Goal: Transaction & Acquisition: Purchase product/service

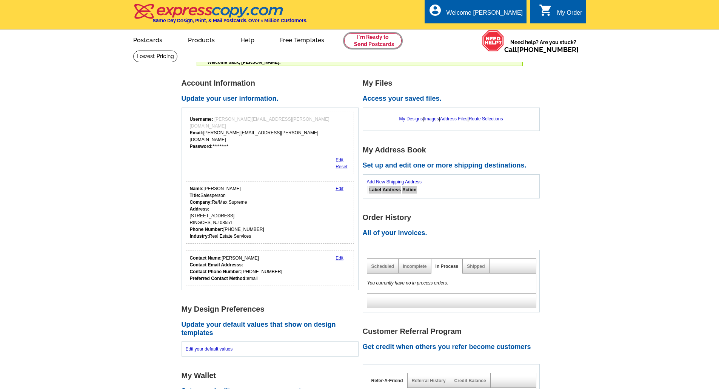
click at [355, 37] on link at bounding box center [373, 40] width 58 height 15
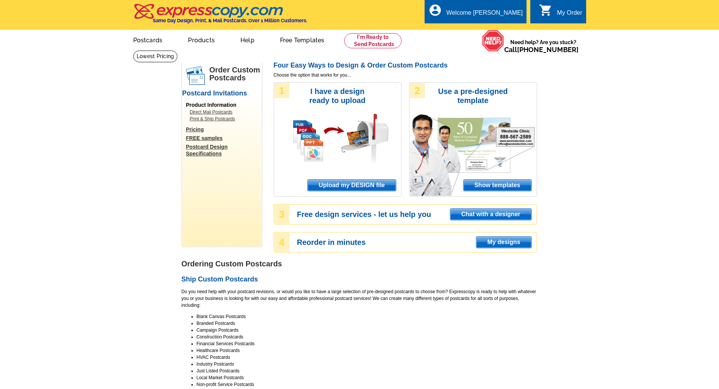
click at [495, 183] on span "Show templates" at bounding box center [498, 185] width 68 height 11
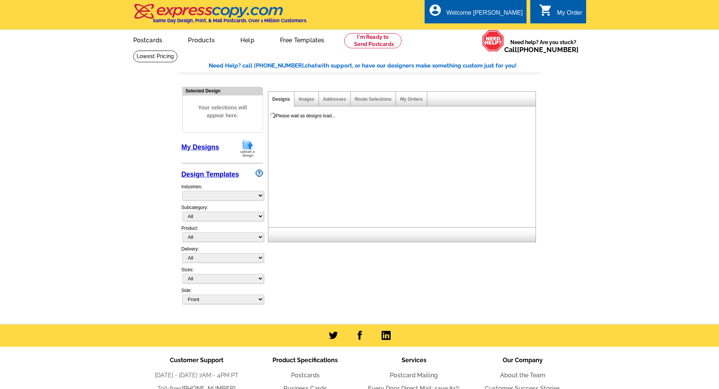
select select "971"
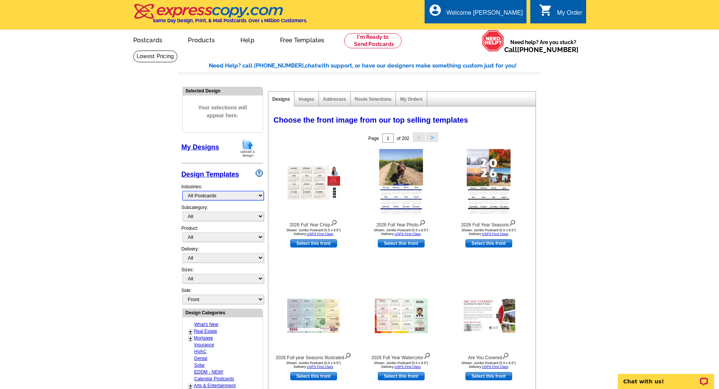
click at [224, 196] on select "What's New Real Estate Mortgage Insurance HVAC Dental Solar EDDM - NEW! Calenda…" at bounding box center [223, 195] width 82 height 9
click at [159, 247] on main "Need Help? call 800-260-5887, chat with support, or have our designers make som…" at bounding box center [359, 331] width 719 height 562
click at [230, 219] on select "All" at bounding box center [223, 216] width 82 height 9
click at [314, 102] on link "Images" at bounding box center [306, 99] width 15 height 5
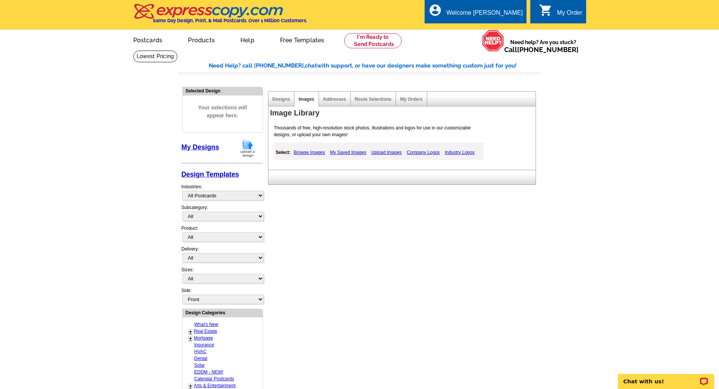
click at [335, 102] on link "Addresses" at bounding box center [334, 99] width 23 height 5
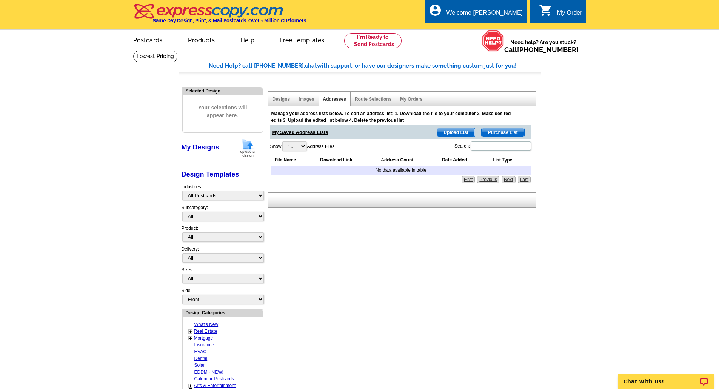
click at [379, 103] on div "Route Selections" at bounding box center [373, 99] width 45 height 15
click at [378, 102] on link "Route Selections" at bounding box center [373, 99] width 37 height 5
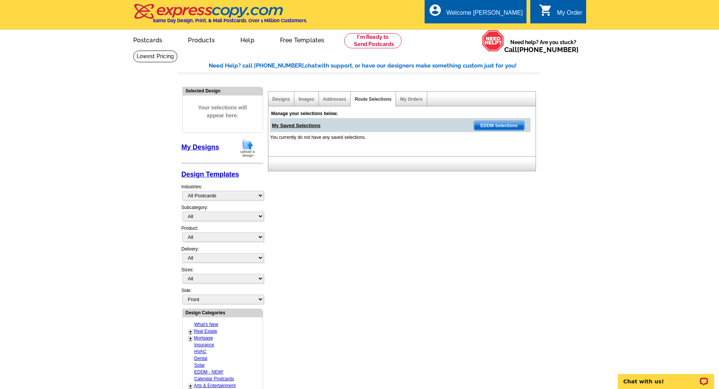
click at [282, 97] on link "Designs" at bounding box center [282, 99] width 18 height 5
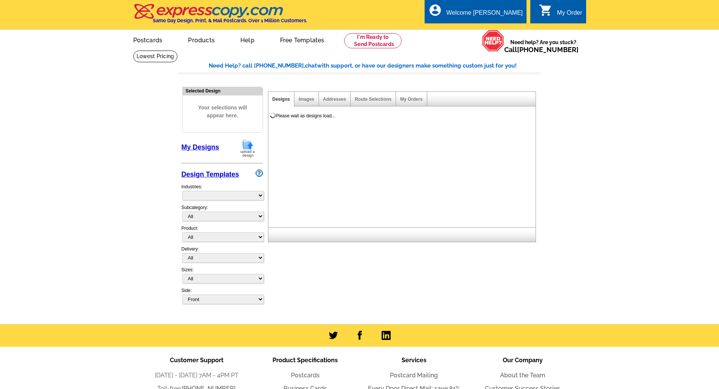
select select "785"
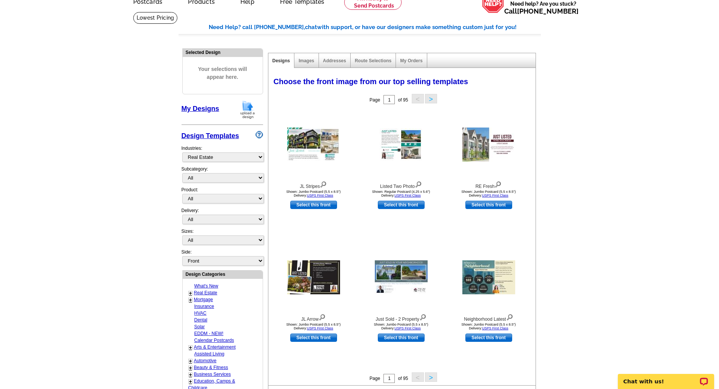
scroll to position [39, 0]
click at [487, 206] on link "Select this front" at bounding box center [489, 205] width 47 height 8
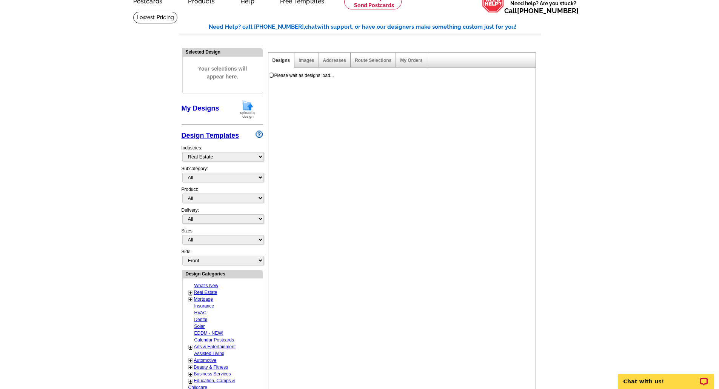
select select "2"
select select "back"
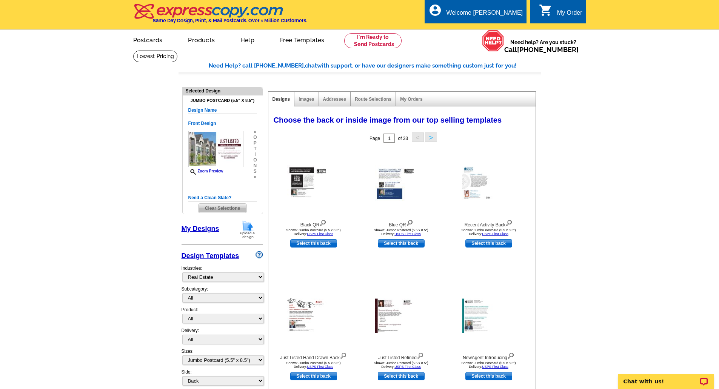
click at [310, 182] on img at bounding box center [313, 183] width 53 height 36
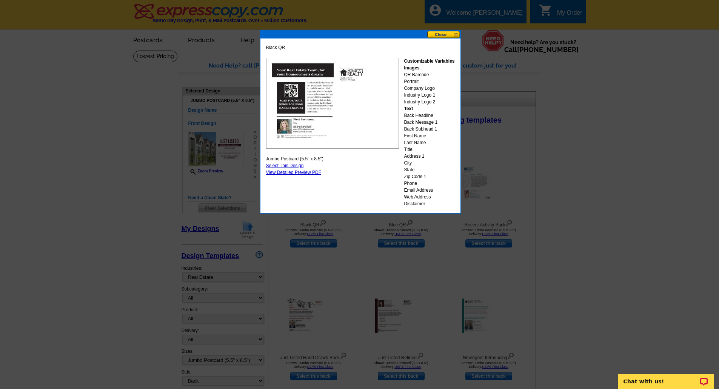
click at [446, 34] on button at bounding box center [444, 34] width 33 height 7
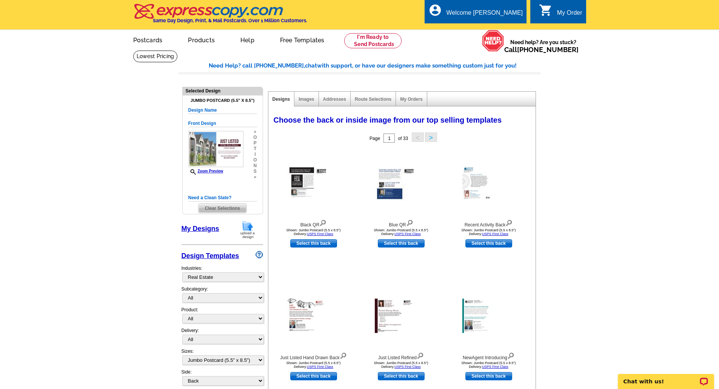
click at [391, 182] on img at bounding box center [401, 183] width 53 height 36
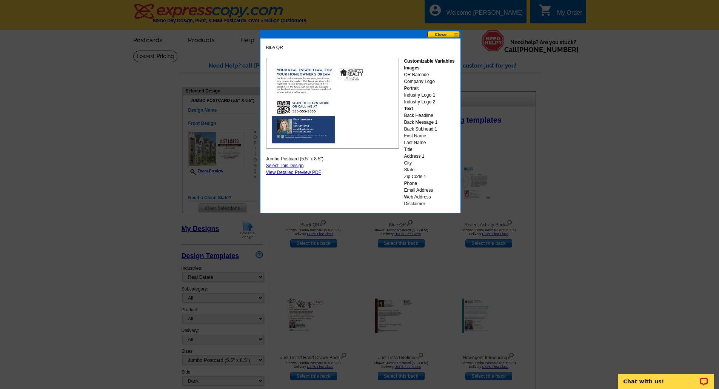
click at [438, 36] on button at bounding box center [444, 34] width 33 height 7
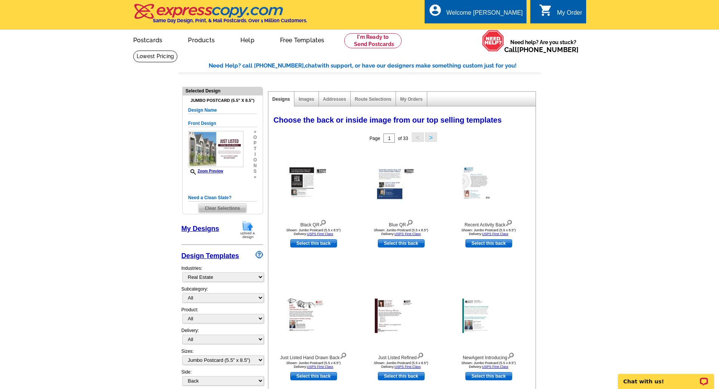
click at [472, 184] on img at bounding box center [489, 183] width 53 height 34
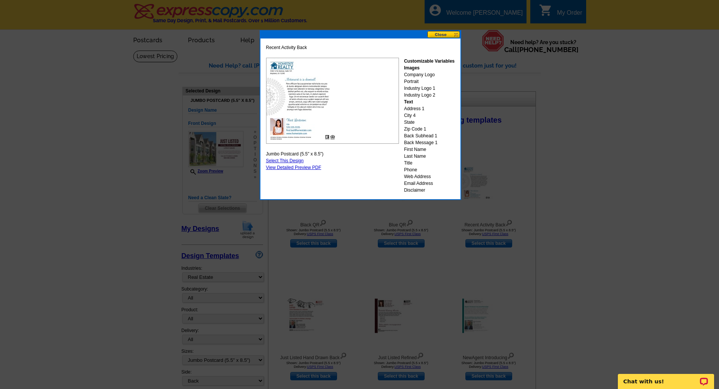
click at [444, 35] on button at bounding box center [444, 34] width 33 height 7
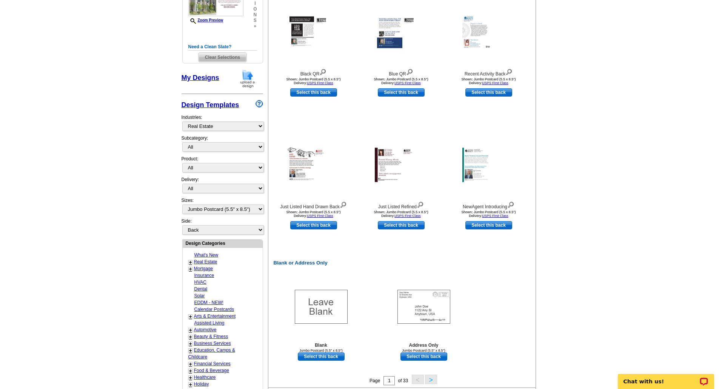
scroll to position [189, 0]
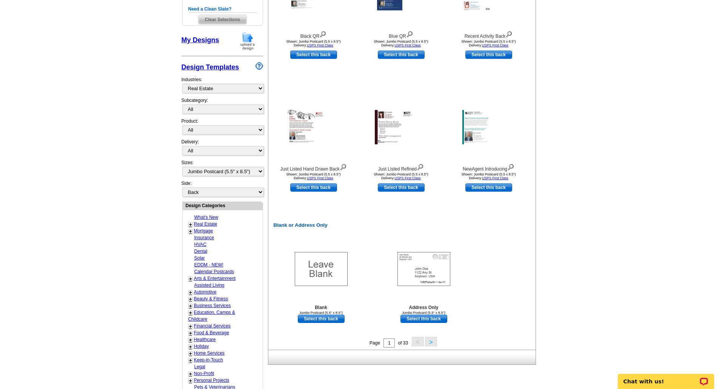
click at [303, 110] on div at bounding box center [313, 127] width 83 height 68
click at [303, 122] on img at bounding box center [313, 127] width 53 height 35
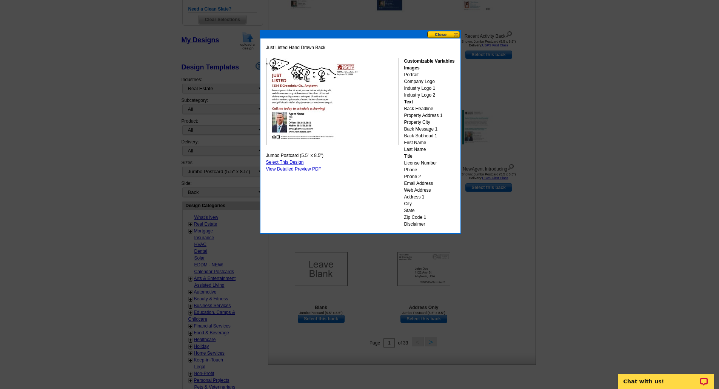
click at [454, 36] on button at bounding box center [444, 34] width 33 height 7
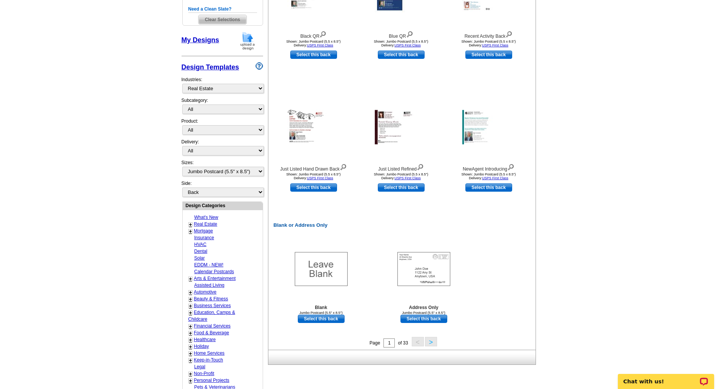
click at [401, 134] on img at bounding box center [401, 127] width 53 height 34
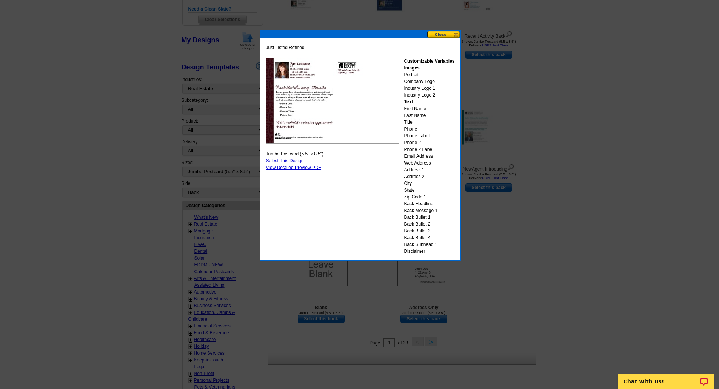
click at [444, 36] on button at bounding box center [444, 34] width 33 height 7
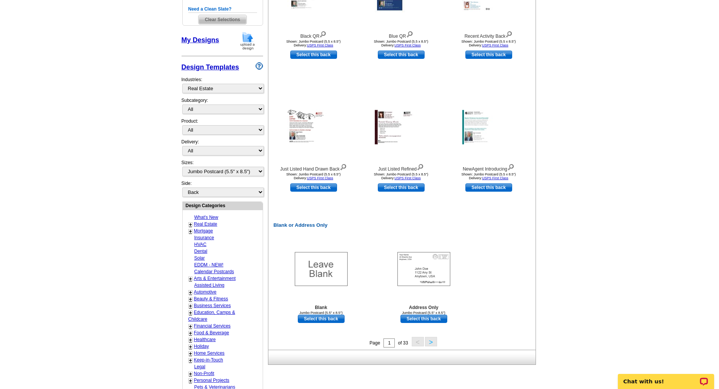
click at [472, 162] on div "NewAgent Introducing Shown: Jumbo Postcard (5.5 x 8.5") Delivery: USPS First Cl…" at bounding box center [489, 136] width 87 height 91
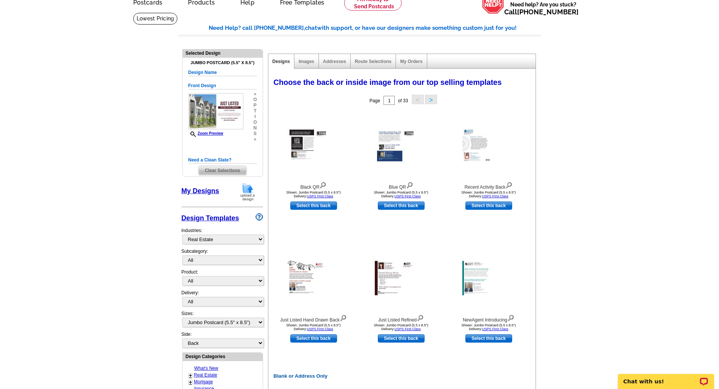
scroll to position [0, 0]
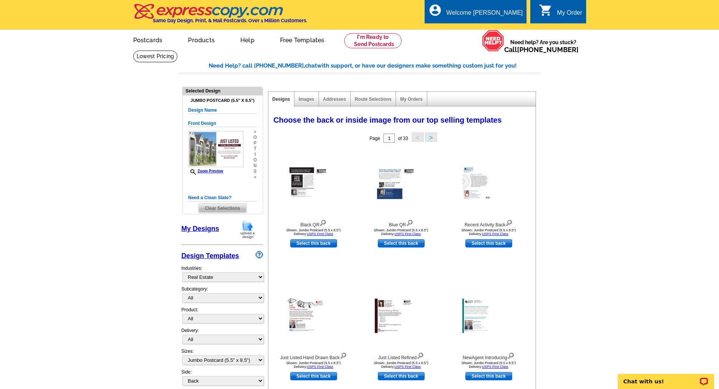
click at [435, 137] on button ">" at bounding box center [431, 137] width 12 height 9
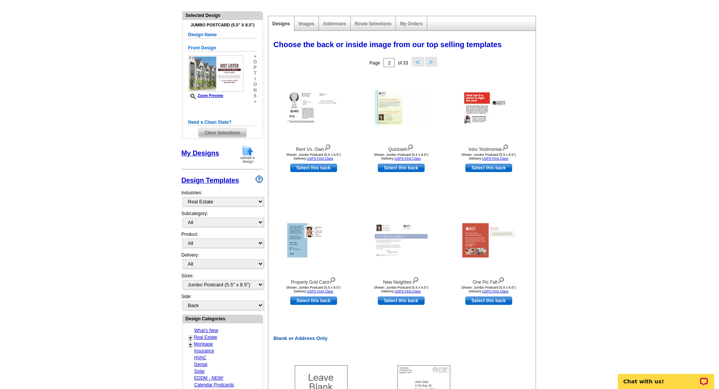
scroll to position [113, 0]
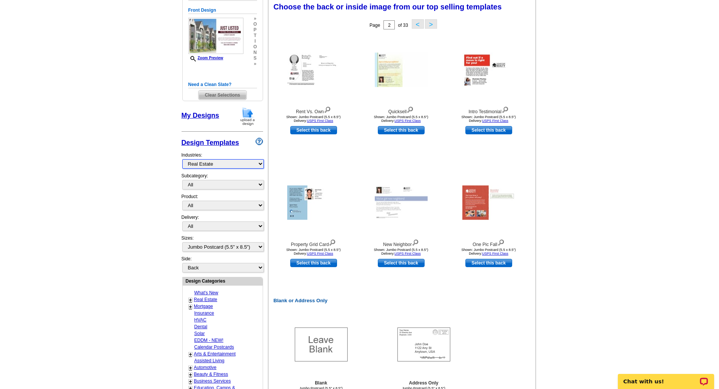
click at [226, 167] on select "What's New Real Estate Mortgage Insurance HVAC Dental Solar EDDM - NEW! Calenda…" at bounding box center [223, 163] width 82 height 9
click at [226, 182] on select "All RE/MAX® Referrals Keller Williams® Berkshire Hathaway Home Services Century…" at bounding box center [223, 184] width 82 height 9
select select "807"
click at [182, 181] on select "All RE/MAX® Referrals Keller Williams® Berkshire Hathaway Home Services Century…" at bounding box center [223, 184] width 82 height 9
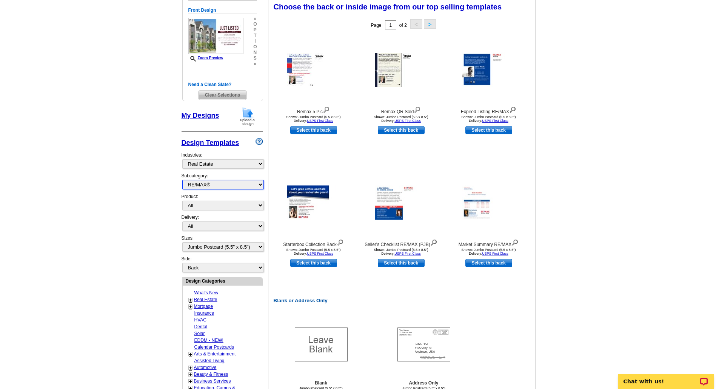
click at [237, 188] on select "All RE/MAX® Referrals Keller Williams® Berkshire Hathaway Home Services Century…" at bounding box center [223, 184] width 82 height 9
click at [237, 206] on select "All Postcards Letters and flyers Business Cards Door Hangers Greeting Cards" at bounding box center [223, 205] width 82 height 9
select select "1"
click at [182, 201] on select "All Postcards Letters and flyers Business Cards Door Hangers Greeting Cards" at bounding box center [223, 205] width 82 height 9
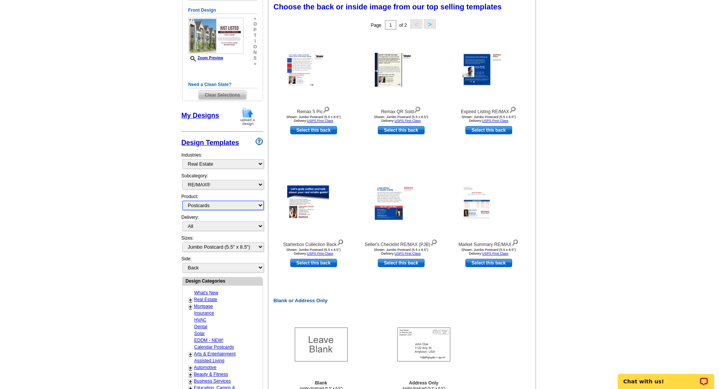
select select
select select "front"
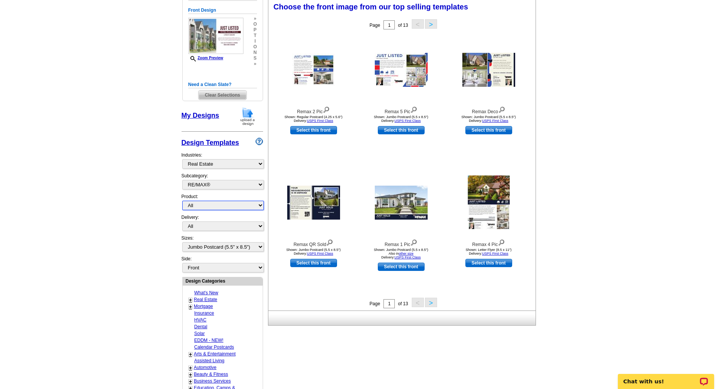
click at [228, 204] on select "All Postcards Letters and flyers Business Cards Door Hangers Greeting Cards" at bounding box center [223, 205] width 82 height 9
select select "1"
click at [182, 201] on select "All Postcards Letters and flyers Business Cards Door Hangers Greeting Cards" at bounding box center [223, 205] width 82 height 9
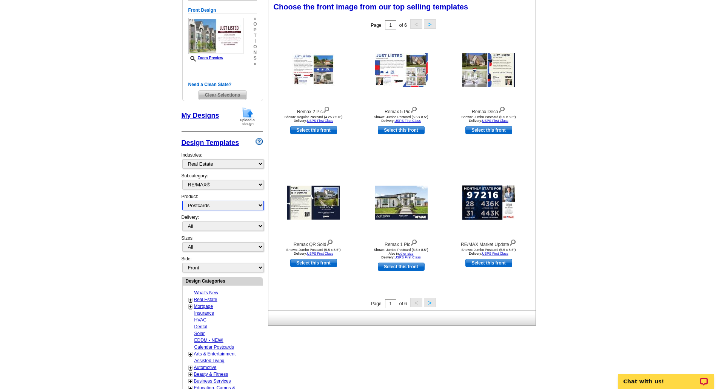
scroll to position [76, 0]
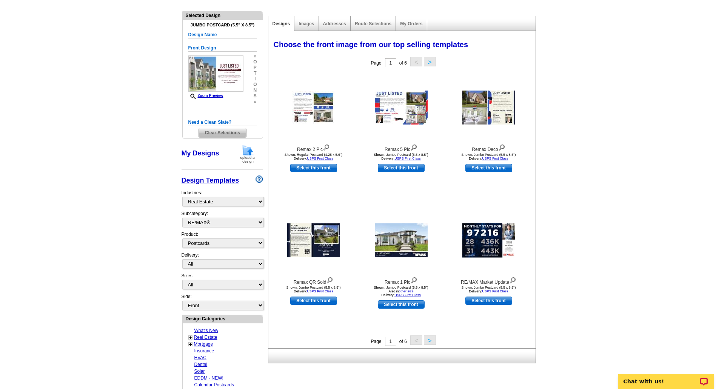
click at [397, 170] on link "Select this front" at bounding box center [401, 168] width 47 height 8
select select "2"
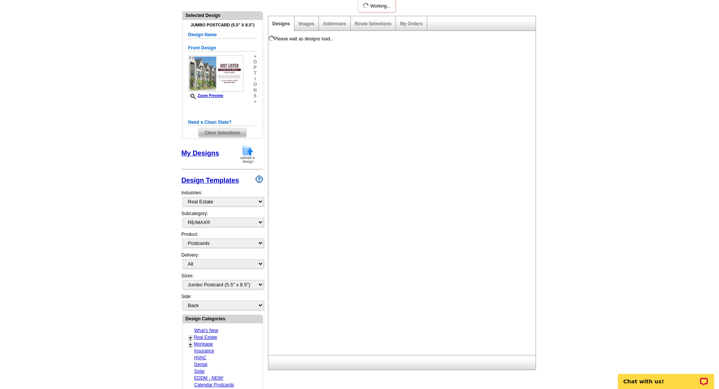
scroll to position [0, 0]
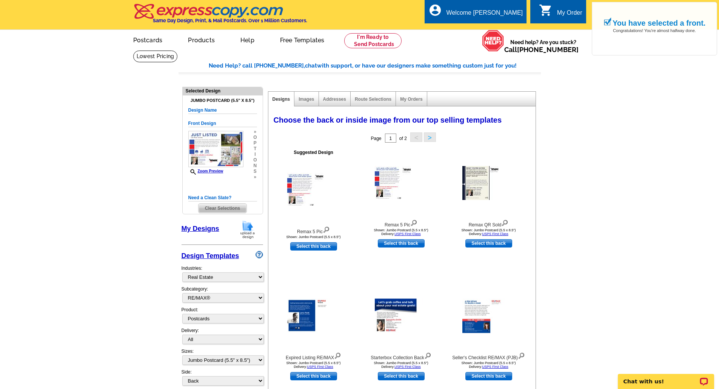
click at [304, 190] on img at bounding box center [313, 190] width 53 height 34
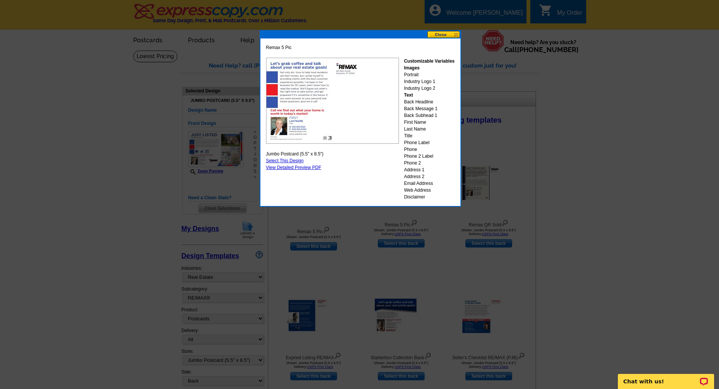
click at [454, 34] on button at bounding box center [444, 34] width 33 height 7
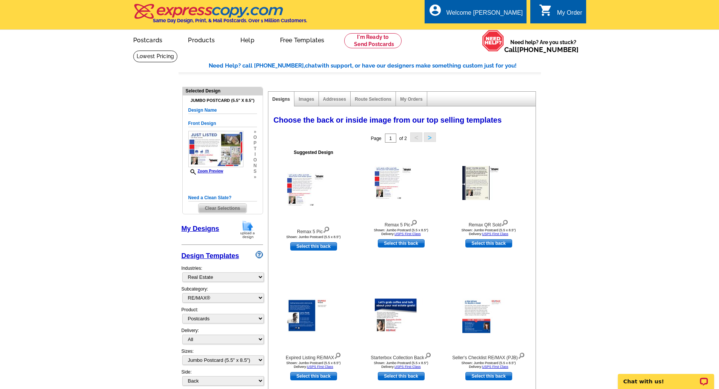
click at [403, 186] on img at bounding box center [401, 183] width 53 height 34
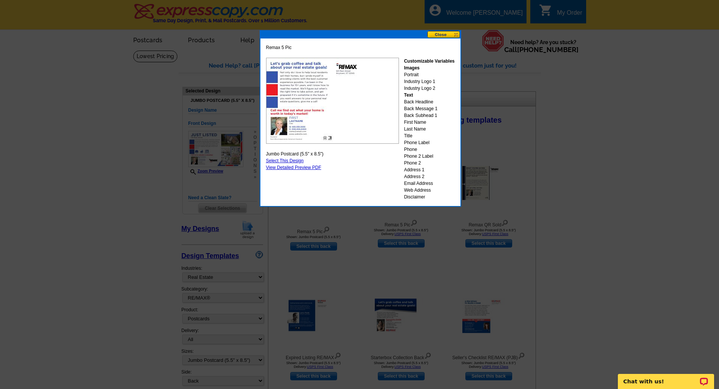
click at [448, 37] on button at bounding box center [444, 34] width 33 height 7
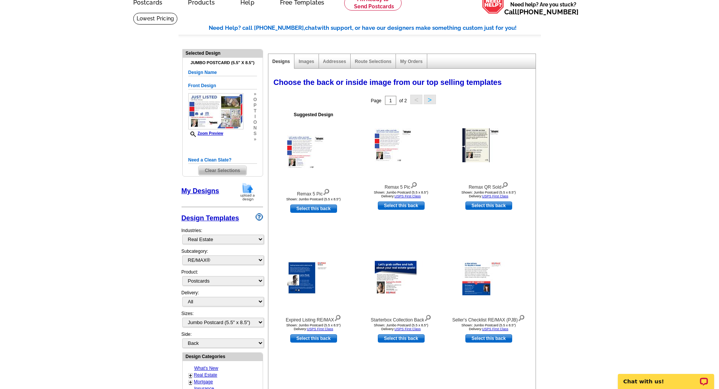
scroll to position [76, 0]
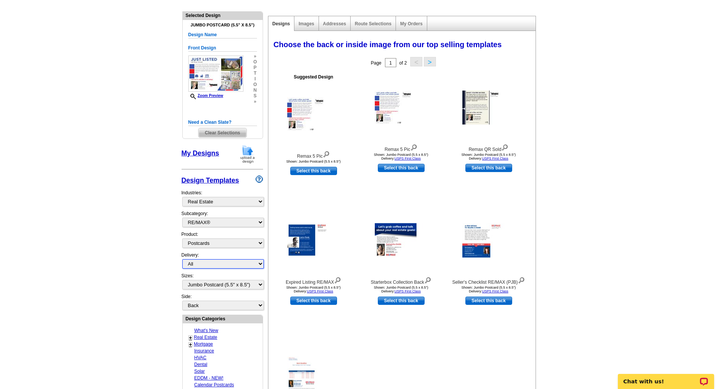
click at [247, 263] on select "All First Class Mail Shipped to Me EDDM Save 66% on Postage" at bounding box center [223, 263] width 82 height 9
click at [200, 305] on select "Front Back" at bounding box center [223, 305] width 82 height 9
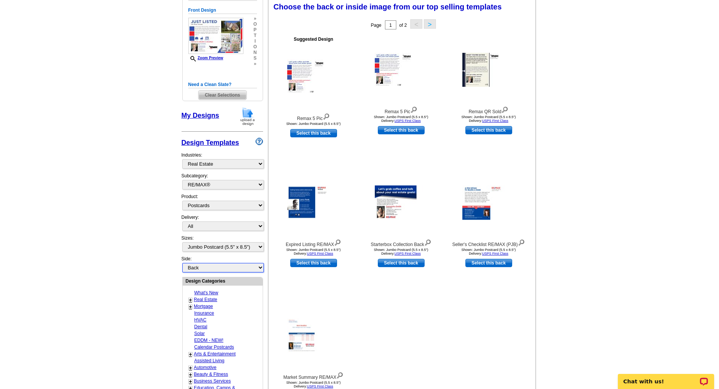
scroll to position [38, 0]
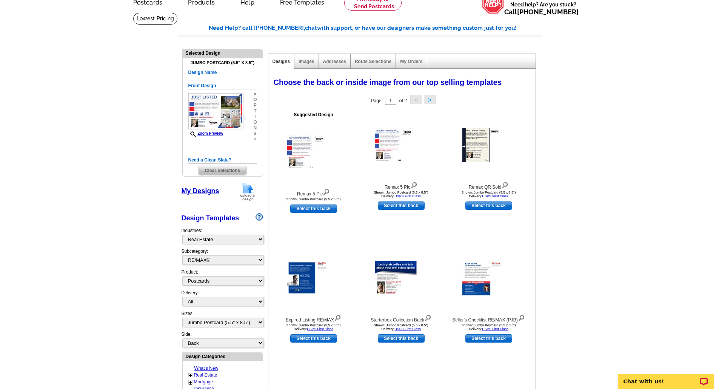
click at [433, 98] on button ">" at bounding box center [430, 99] width 12 height 9
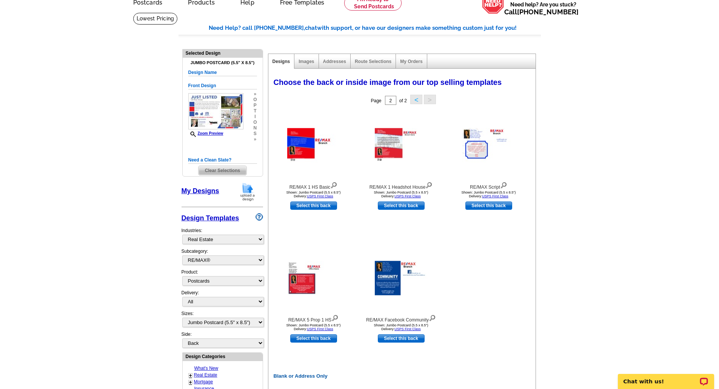
click at [412, 97] on button "<" at bounding box center [417, 99] width 12 height 9
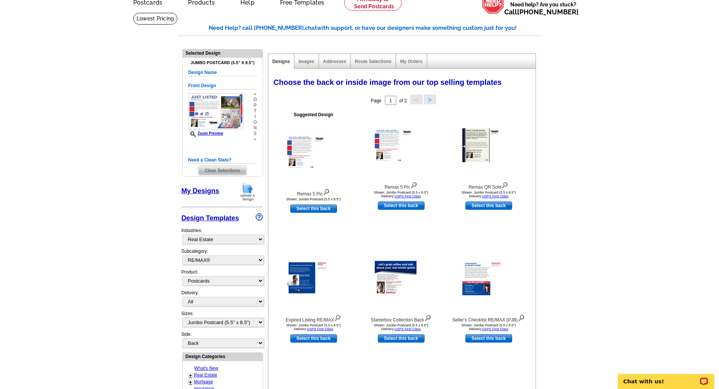
click at [329, 155] on img at bounding box center [313, 152] width 53 height 34
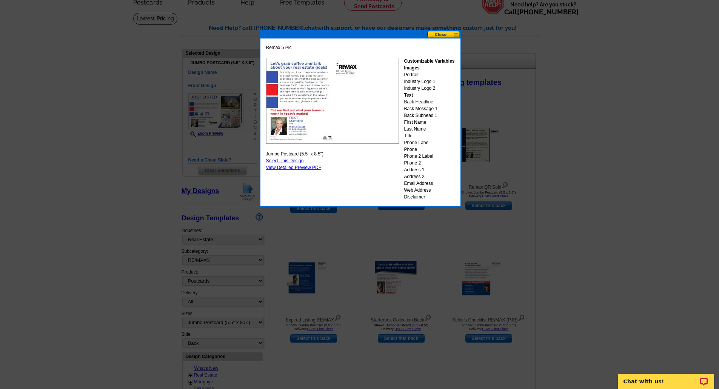
click at [449, 35] on button at bounding box center [444, 34] width 33 height 7
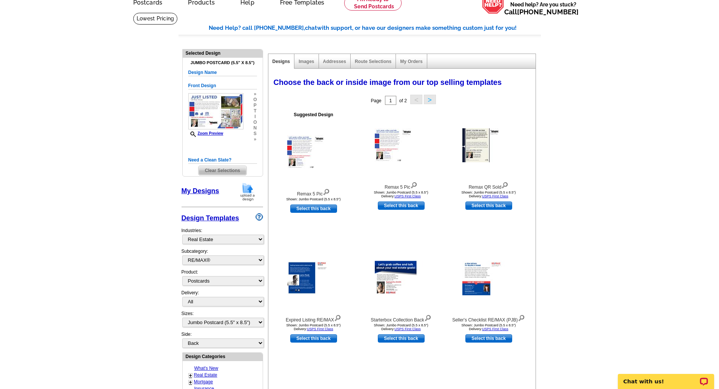
click at [310, 208] on link "Select this back" at bounding box center [313, 209] width 47 height 8
select select "front"
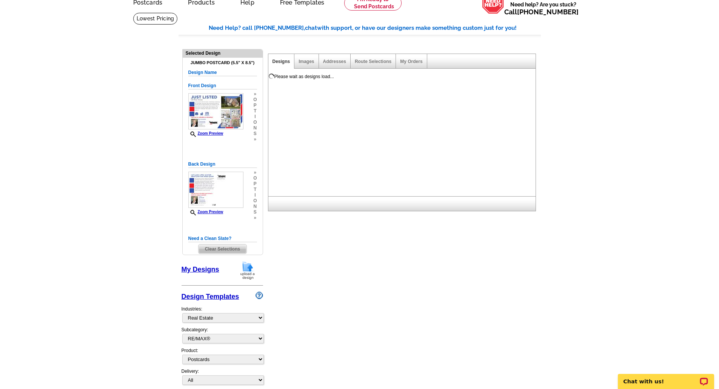
scroll to position [0, 0]
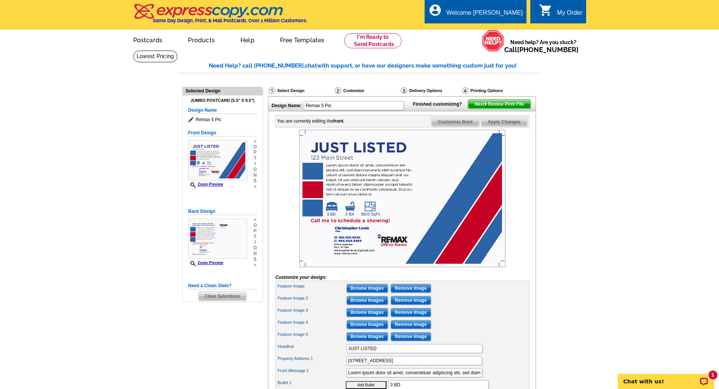
click at [338, 170] on img at bounding box center [403, 198] width 206 height 137
click at [218, 232] on img at bounding box center [217, 239] width 59 height 40
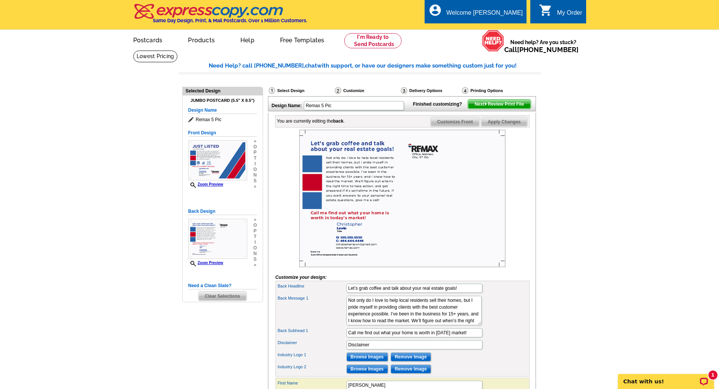
click at [222, 170] on img at bounding box center [217, 160] width 59 height 40
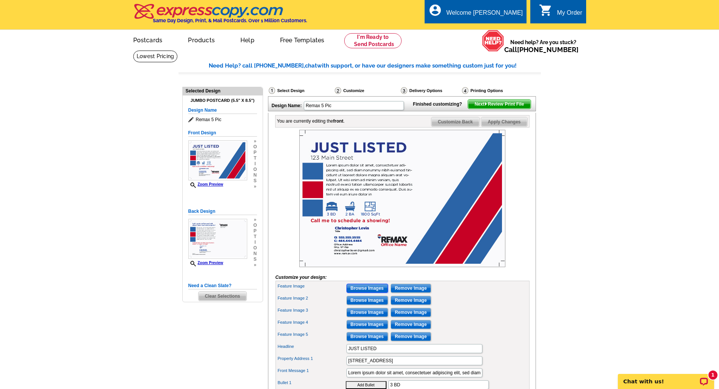
click at [369, 293] on input "Browse Images" at bounding box center [368, 288] width 42 height 9
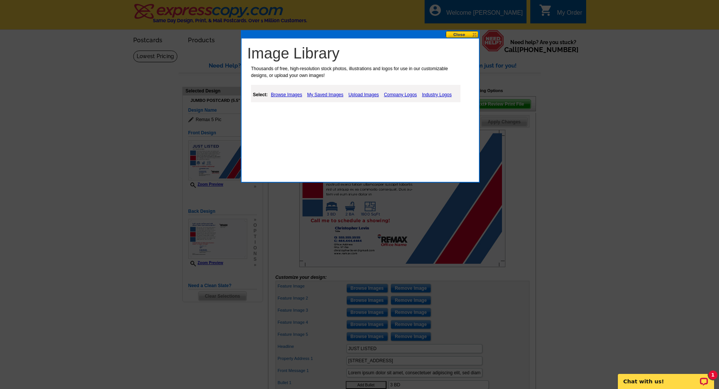
click at [361, 93] on link "Upload Images" at bounding box center [364, 94] width 34 height 9
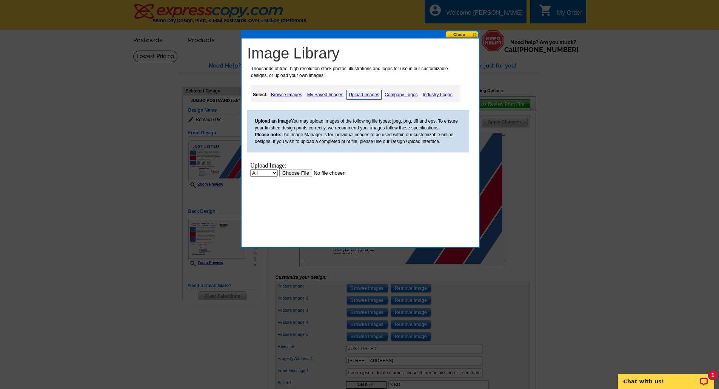
click at [297, 171] on input "file" at bounding box center [327, 173] width 96 height 8
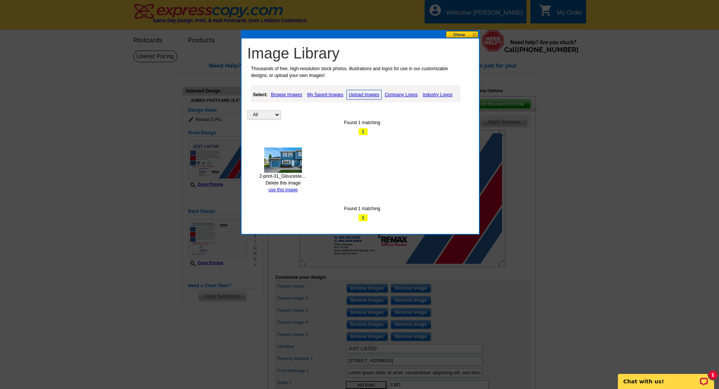
click at [277, 166] on img at bounding box center [283, 160] width 38 height 25
click at [279, 191] on link "use this image" at bounding box center [283, 189] width 29 height 5
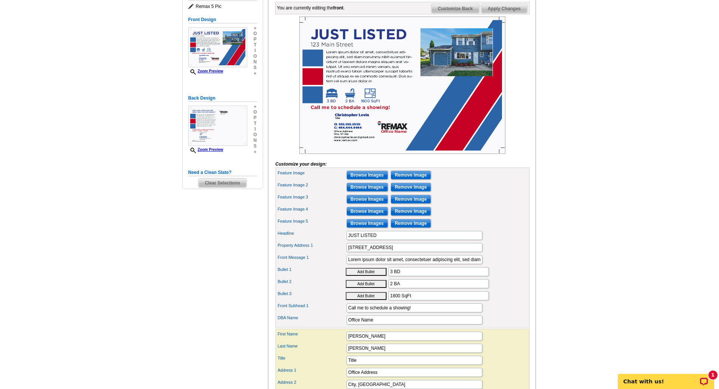
scroll to position [76, 0]
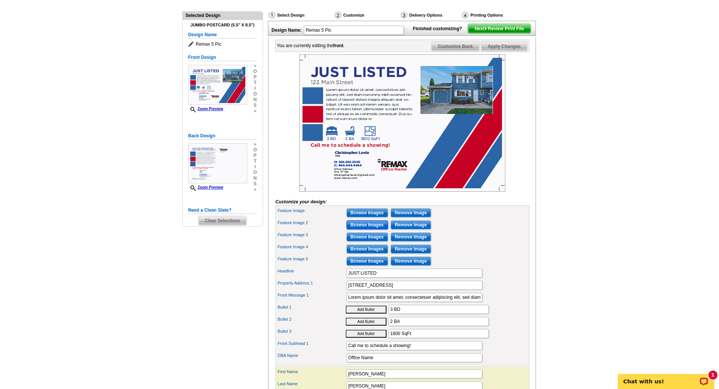
click at [365, 230] on input "Browse Images" at bounding box center [368, 225] width 42 height 9
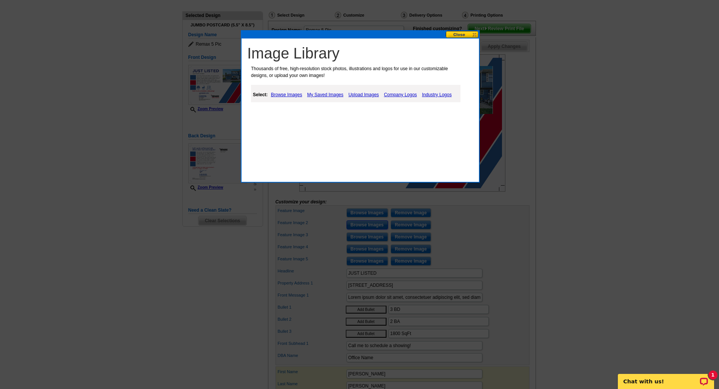
click at [462, 35] on button at bounding box center [462, 34] width 33 height 7
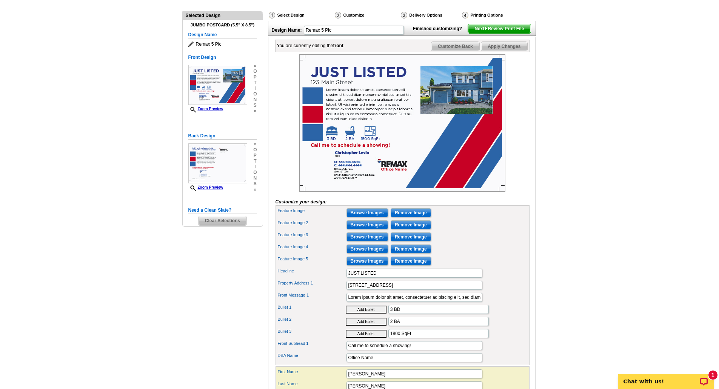
click at [212, 85] on img at bounding box center [217, 85] width 59 height 40
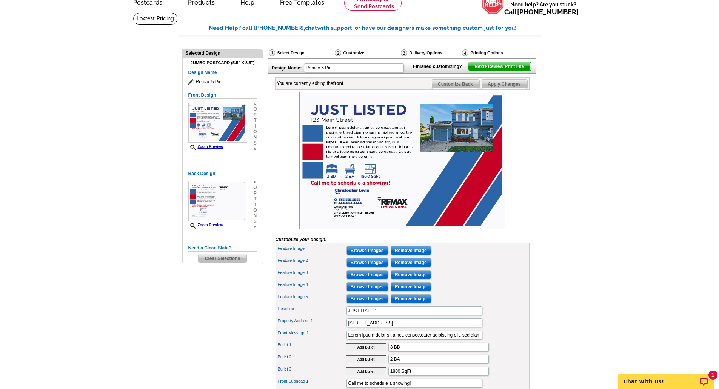
scroll to position [0, 0]
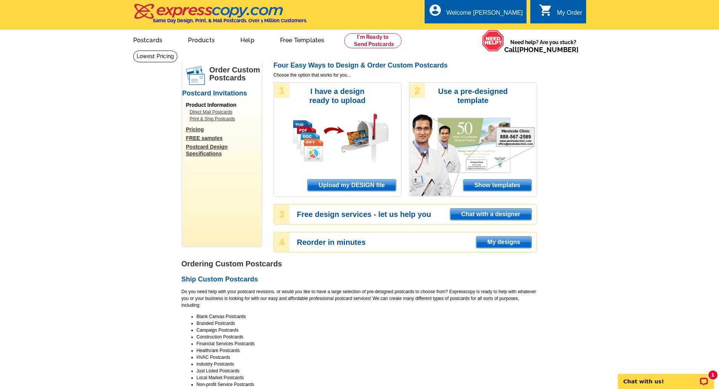
click at [516, 186] on span "Show templates" at bounding box center [498, 185] width 68 height 11
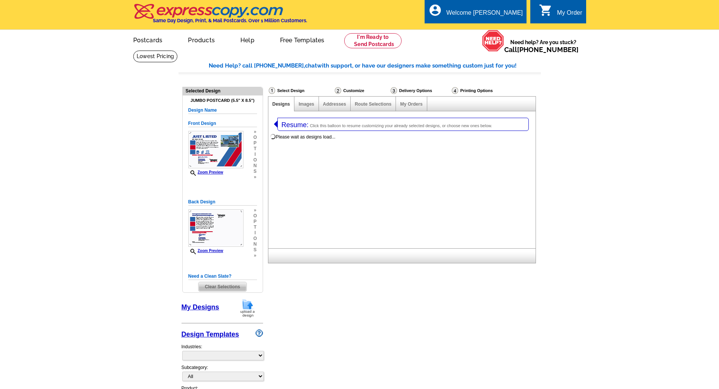
select select "1"
select select "2"
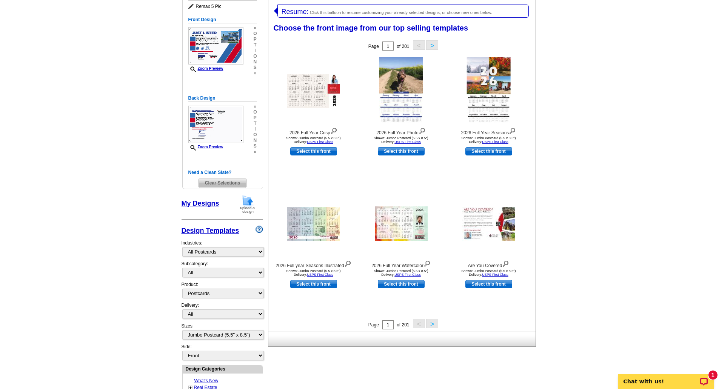
scroll to position [151, 0]
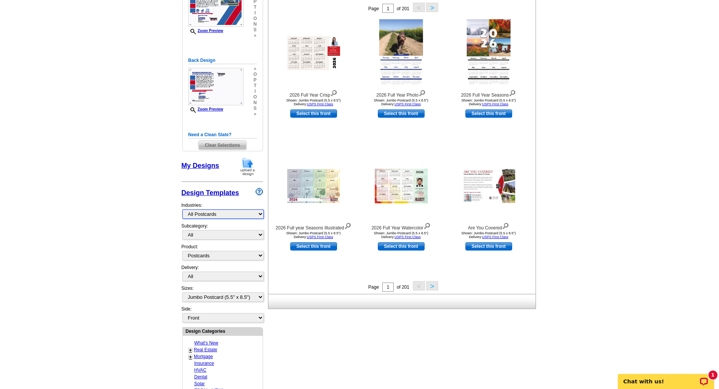
click at [230, 216] on select "What's New Real Estate Mortgage Insurance HVAC Dental Solar EDDM - NEW! Calenda…" at bounding box center [223, 214] width 82 height 9
select select "785"
click at [182, 210] on select "What's New Real Estate Mortgage Insurance HVAC Dental Solar EDDM - NEW! Calenda…" at bounding box center [223, 214] width 82 height 9
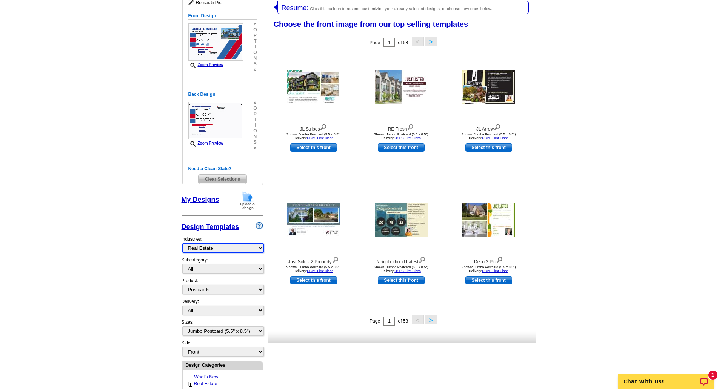
scroll to position [117, 0]
click at [204, 272] on select "All RE/MAX® Referrals Keller Williams® Berkshire Hathaway Home Services Century…" at bounding box center [223, 269] width 82 height 9
select select "788"
click at [182, 265] on select "All RE/MAX® Referrals Keller Williams® Berkshire Hathaway Home Services Century…" at bounding box center [223, 269] width 82 height 9
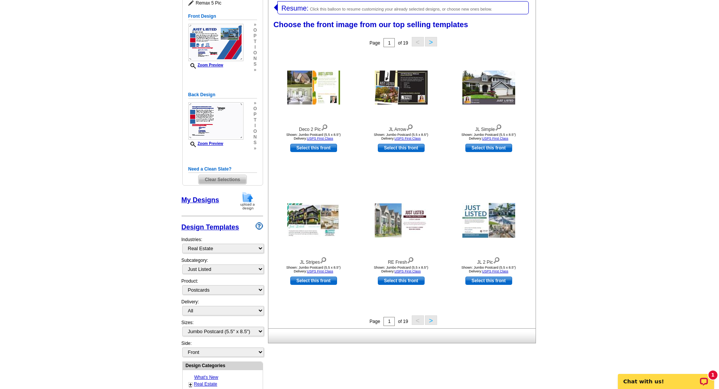
click at [403, 282] on link "Select this front" at bounding box center [401, 281] width 47 height 8
select select "back"
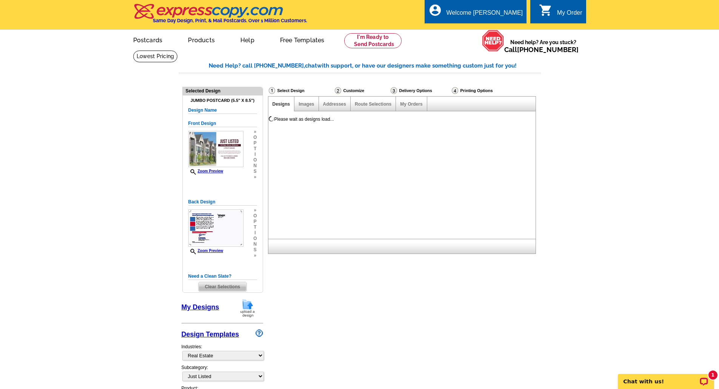
scroll to position [0, 0]
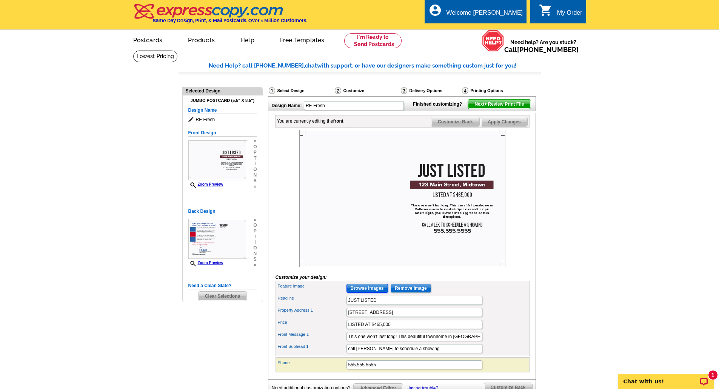
click at [371, 293] on input "Browse Images" at bounding box center [368, 288] width 42 height 9
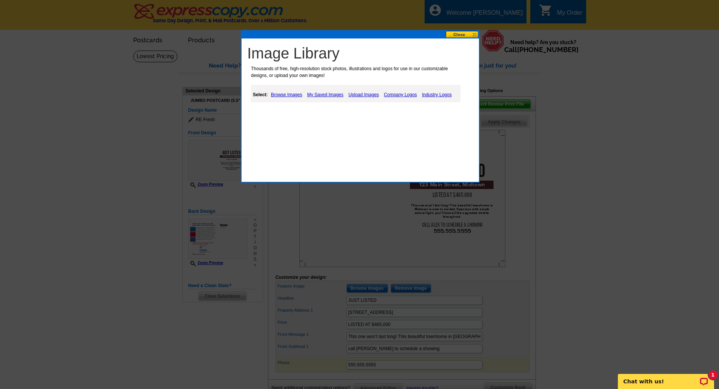
click at [295, 97] on link "Browse Images" at bounding box center [286, 94] width 35 height 9
click at [344, 93] on link "My Saved Images" at bounding box center [326, 94] width 40 height 9
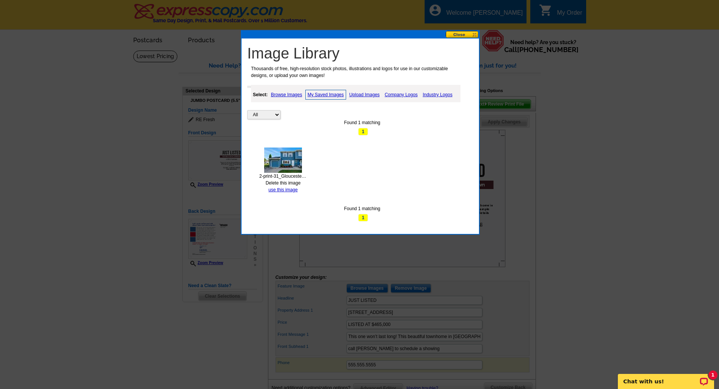
click at [281, 171] on img at bounding box center [283, 160] width 38 height 25
click at [288, 191] on link "use this image" at bounding box center [283, 189] width 29 height 5
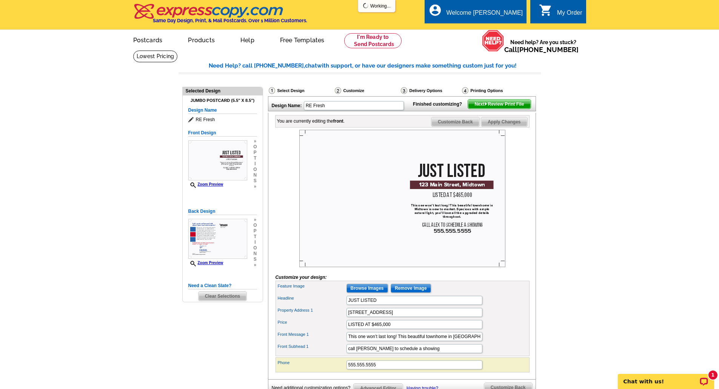
scroll to position [38, 0]
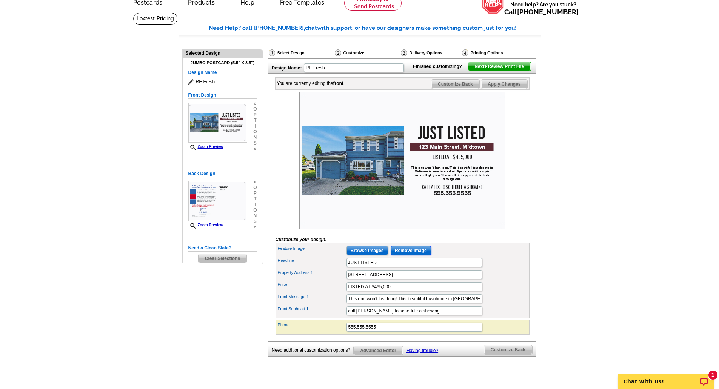
drag, startPoint x: 414, startPoint y: 263, endPoint x: 403, endPoint y: 263, distance: 11.3
click at [414, 255] on input "Remove Image" at bounding box center [411, 250] width 40 height 9
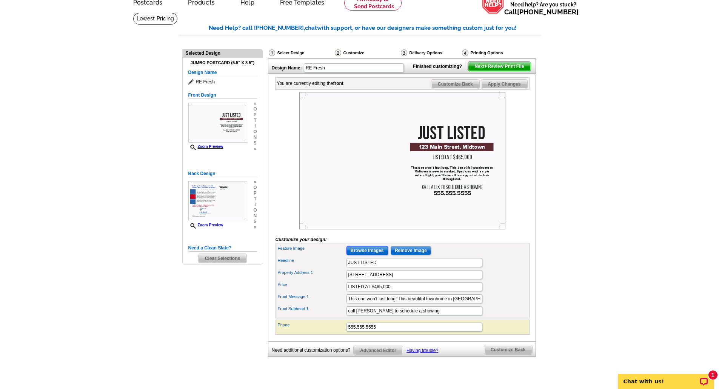
click at [371, 255] on input "Browse Images" at bounding box center [368, 250] width 42 height 9
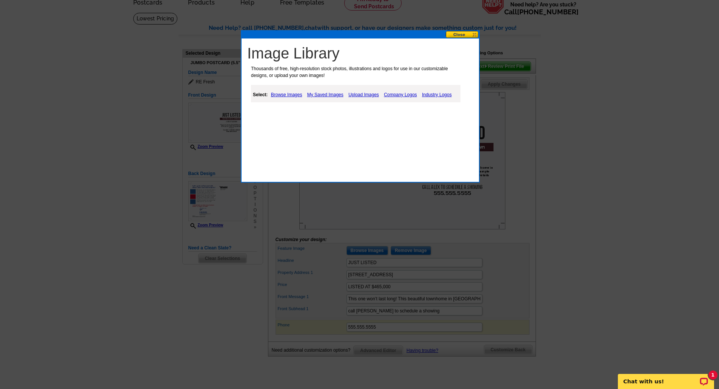
click at [363, 93] on link "Upload Images" at bounding box center [364, 94] width 34 height 9
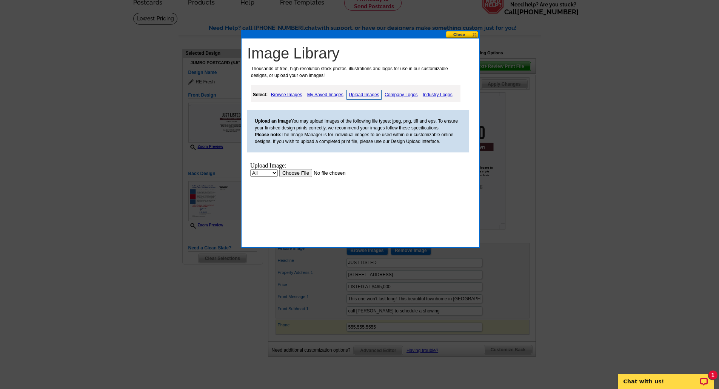
scroll to position [0, 0]
click at [301, 174] on input "file" at bounding box center [327, 173] width 96 height 8
click at [457, 36] on button at bounding box center [462, 34] width 33 height 7
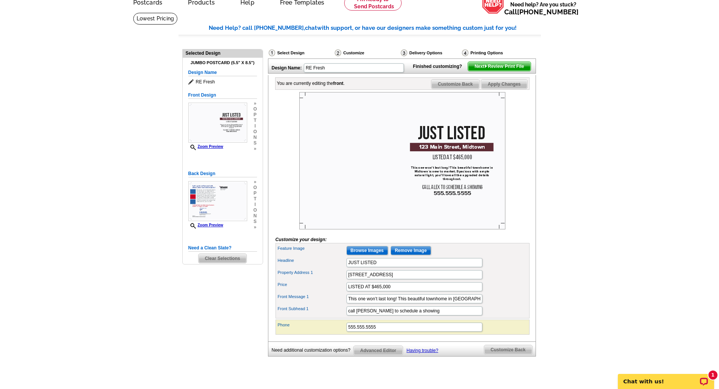
click at [211, 95] on h5 "Front Design" at bounding box center [222, 95] width 69 height 7
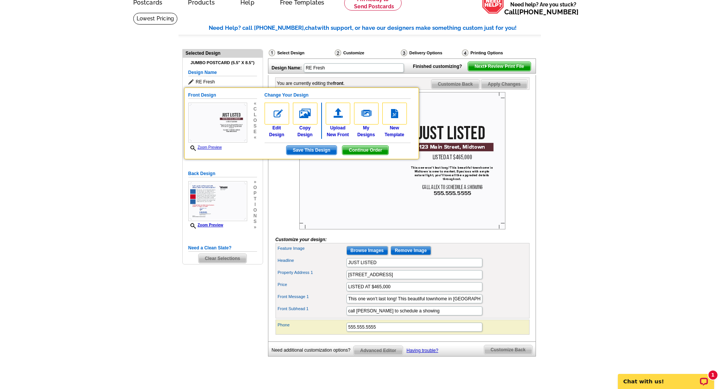
click at [398, 117] on img at bounding box center [395, 114] width 25 height 22
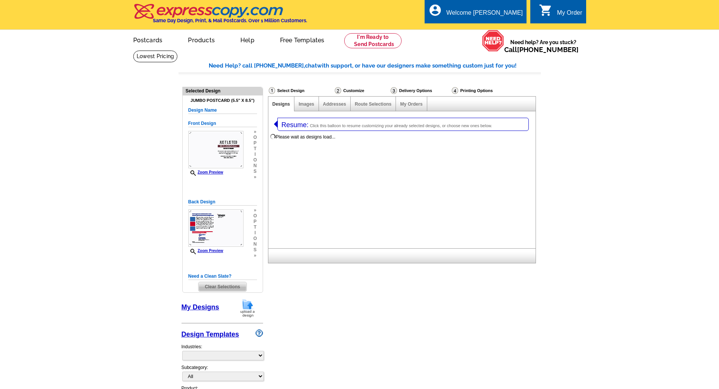
select select "1"
select select "2"
select select "785"
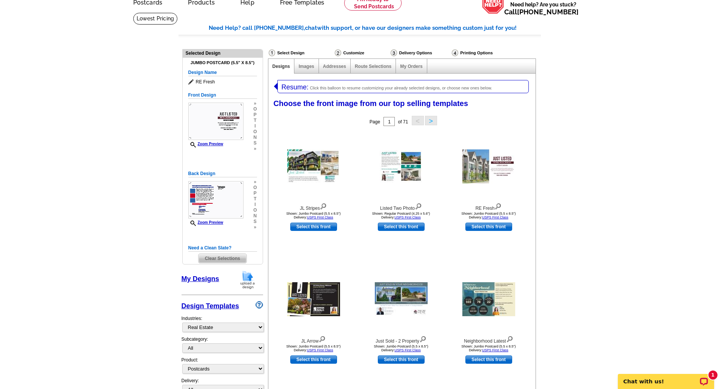
scroll to position [76, 0]
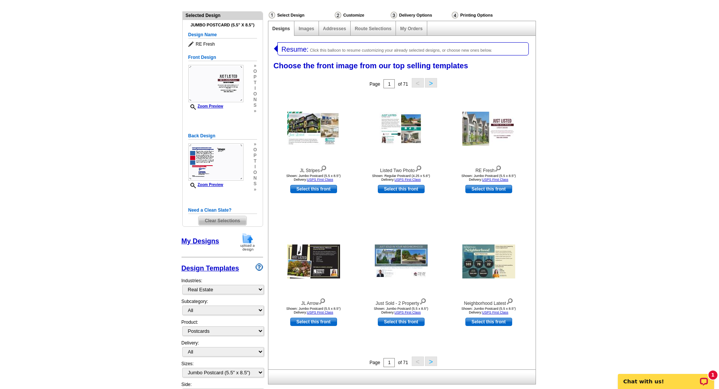
click at [196, 317] on div "Subcategory: All RE/MAX® Referrals [PERSON_NAME]® Berkshire Hathaway Home Servi…" at bounding box center [223, 308] width 82 height 21
click at [196, 313] on select "All RE/MAX® Referrals Keller Williams® Berkshire Hathaway Home Services Century…" at bounding box center [223, 310] width 82 height 9
select select "788"
click at [182, 306] on select "All RE/MAX® Referrals Keller Williams® Berkshire Hathaway Home Services Century…" at bounding box center [223, 310] width 82 height 9
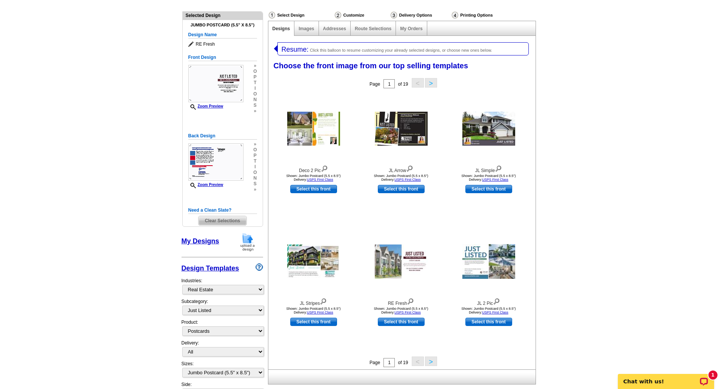
click at [477, 122] on img at bounding box center [489, 129] width 53 height 34
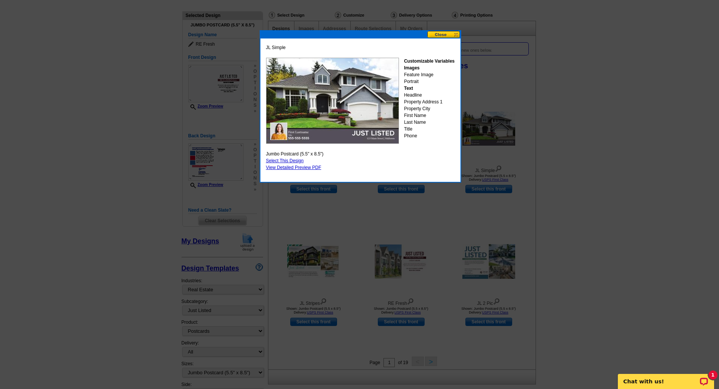
click at [294, 159] on link "Select This Design" at bounding box center [285, 160] width 38 height 5
select select "back"
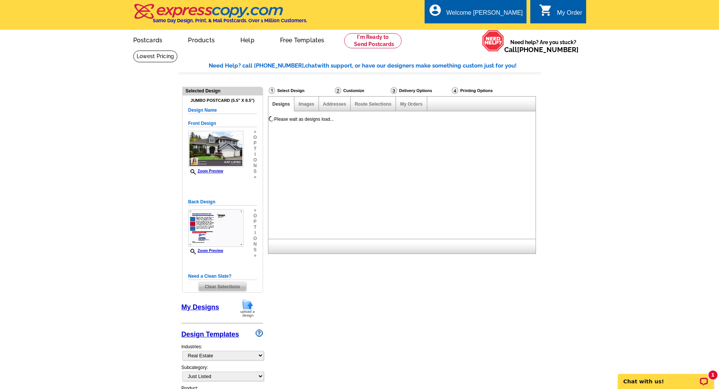
scroll to position [0, 0]
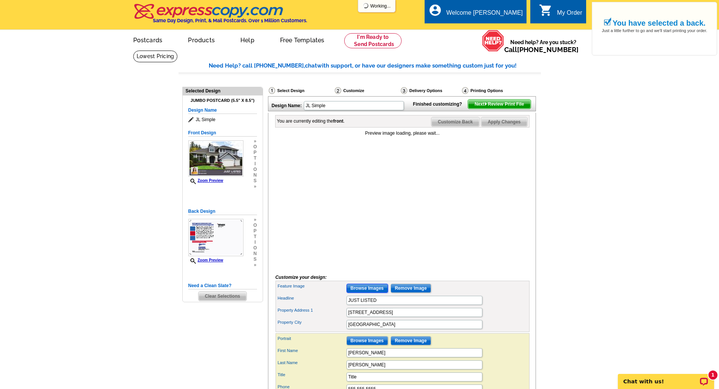
click at [378, 293] on input "Browse Images" at bounding box center [368, 288] width 42 height 9
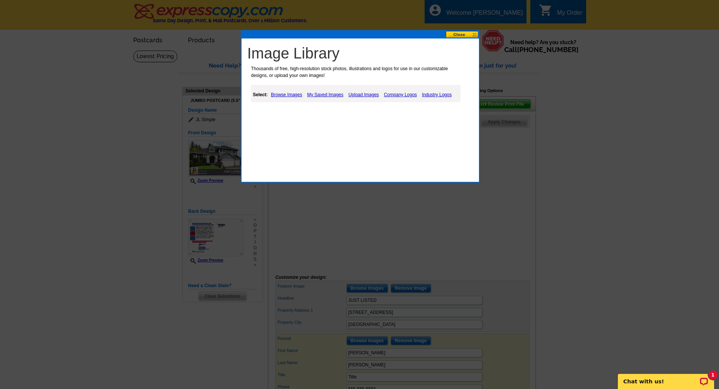
click at [338, 94] on link "My Saved Images" at bounding box center [326, 94] width 40 height 9
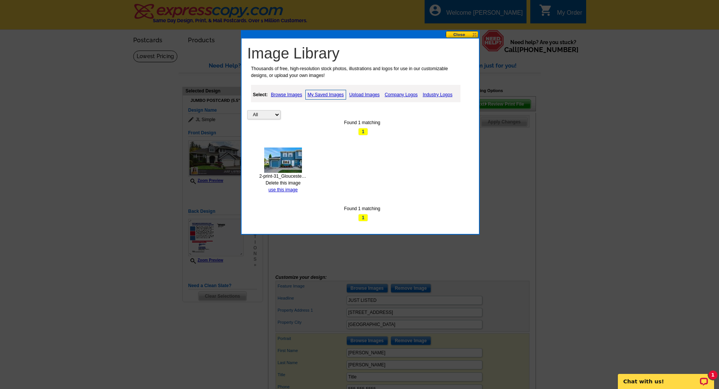
click at [291, 189] on link "use this image" at bounding box center [283, 189] width 29 height 5
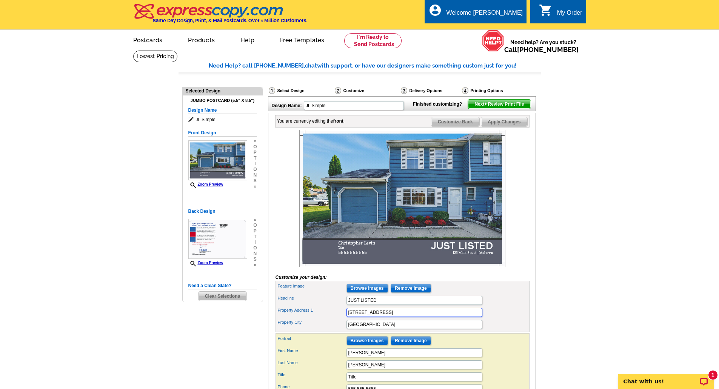
drag, startPoint x: 391, startPoint y: 327, endPoint x: 344, endPoint y: 326, distance: 46.8
click at [344, 319] on div "Property Address 1 123 Main Street" at bounding box center [402, 313] width 251 height 12
type input "31 Gloucester Ct"
click at [357, 329] on input "Midtown" at bounding box center [415, 324] width 136 height 9
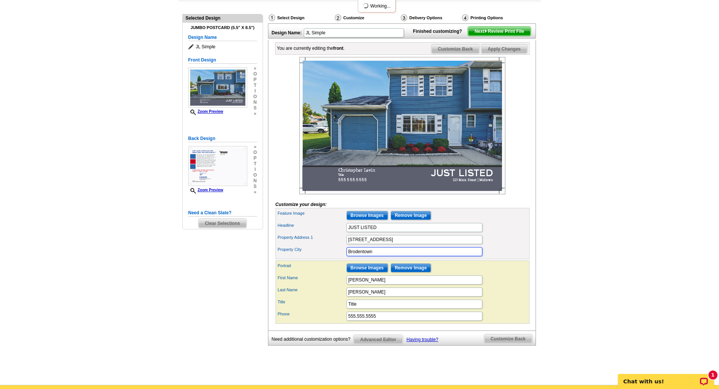
scroll to position [74, 0]
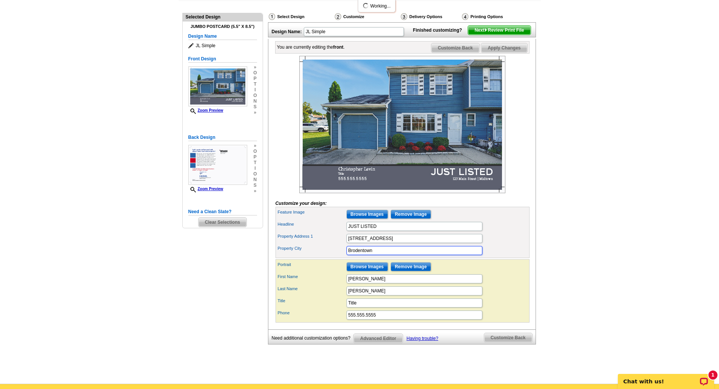
type input "Brodentown"
click at [365, 308] on input "Title" at bounding box center [415, 303] width 136 height 9
type input "R"
type input "S"
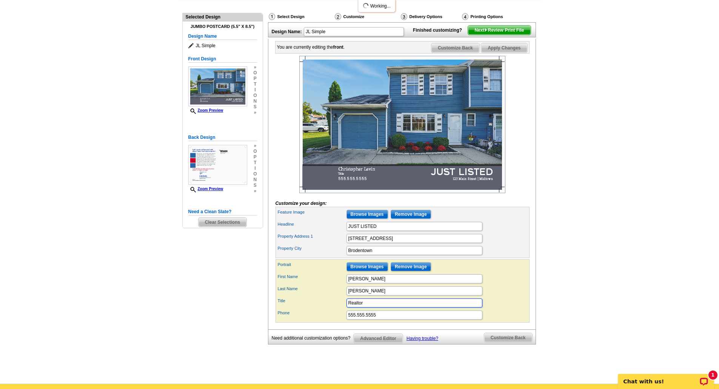
type input "Realtor"
click at [365, 320] on input "555.555.5555" at bounding box center [415, 315] width 136 height 9
type input "908.625.2822"
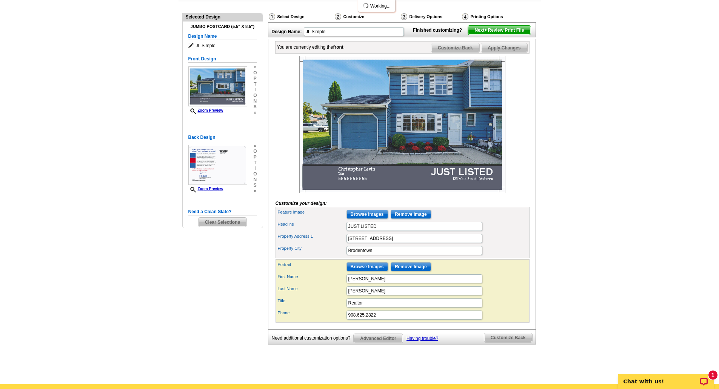
click at [556, 269] on main "Need Help? call 800-260-5887, chat with support, or have our designers make som…" at bounding box center [359, 180] width 719 height 408
click at [526, 245] on div "Property Address 1 31 Gloucester Ct" at bounding box center [402, 239] width 251 height 12
click at [506, 343] on span "Customize Back" at bounding box center [509, 337] width 48 height 9
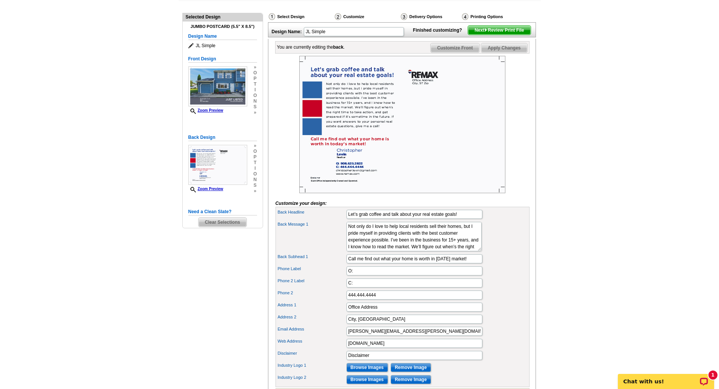
click at [359, 90] on img at bounding box center [403, 124] width 206 height 137
click at [425, 94] on img at bounding box center [403, 124] width 206 height 137
click at [401, 219] on input "Let’s grab coffee and talk about your real estate goals!" at bounding box center [415, 214] width 136 height 9
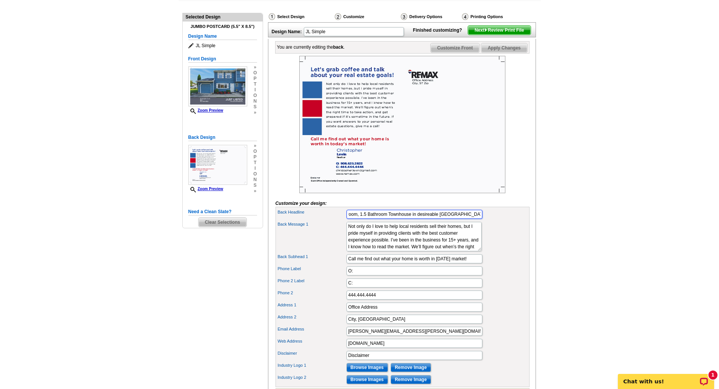
scroll to position [0, 14]
click at [427, 219] on input "3 Bedroom, 1.5 Bathroom Townhouse in desireable Williamsburg Village!" at bounding box center [415, 214] width 136 height 9
type input "3 Bedroom, 1.5 Bathroom Townhouse in desirable Williamsburg Village!"
click at [411, 247] on textarea "Not only do I love to help local residents sell their homes, but I pride myself…" at bounding box center [414, 236] width 135 height 29
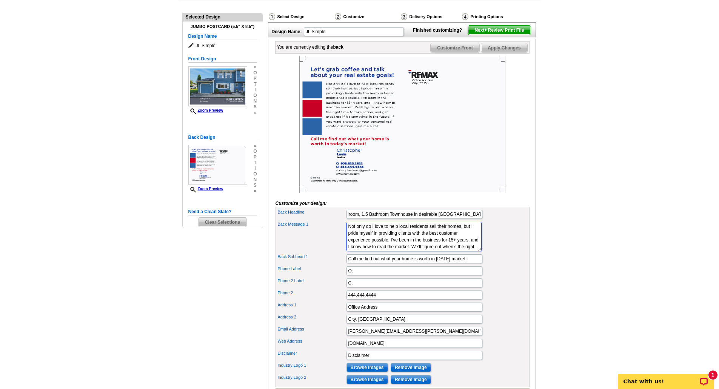
scroll to position [0, 0]
click at [411, 247] on textarea "Not only do I love to help local residents sell their homes, but I pride myself…" at bounding box center [414, 236] width 135 height 29
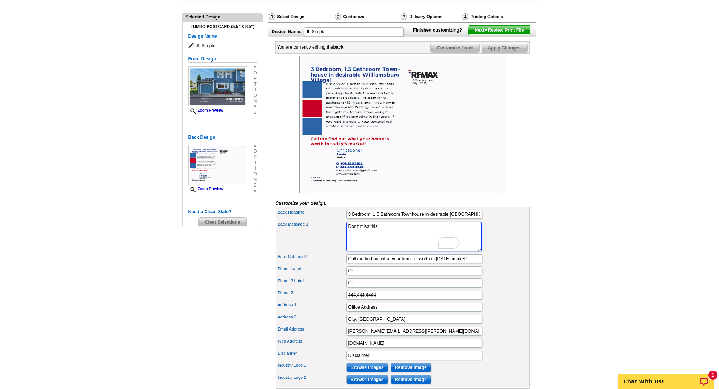
type textarea "Don't miss this"
click at [436, 219] on input "3 Bedroom, 1.5 Bathroom Townhouse in desirable Williamsburg Village!" at bounding box center [415, 214] width 136 height 9
click at [420, 245] on textarea "Not only do I love to help local residents sell their homes, but I pride myself…" at bounding box center [414, 236] width 135 height 29
click at [417, 219] on input "3 Bedroom, 1.5 Bathroom Townhouse in Williamsburg Village!" at bounding box center [415, 214] width 136 height 9
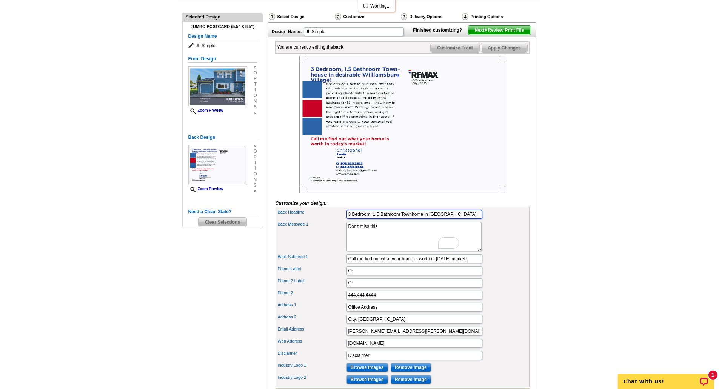
type input "3 Bedroom, 1.5 Bathroom Townhome in Williamsburg Village!"
click at [404, 244] on textarea "Not only do I love to help local residents sell their homes, but I pride myself…" at bounding box center [414, 236] width 135 height 29
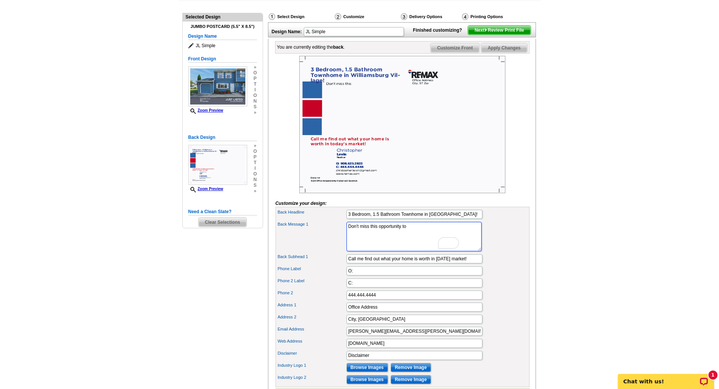
type textarea "Don't miss this opportunity to"
click at [390, 219] on input "3 Bedroom, 1.5 Bathroom Townhome in Williamsburg Village!" at bounding box center [415, 214] width 136 height 9
type input "3 Bedroom, 1.5 Bath Townhome in Williamsburg Village!"
click at [416, 242] on textarea "Not only do I love to help local residents sell their homes, but I pride myself…" at bounding box center [414, 236] width 135 height 29
click at [387, 276] on input "O:" at bounding box center [415, 271] width 136 height 9
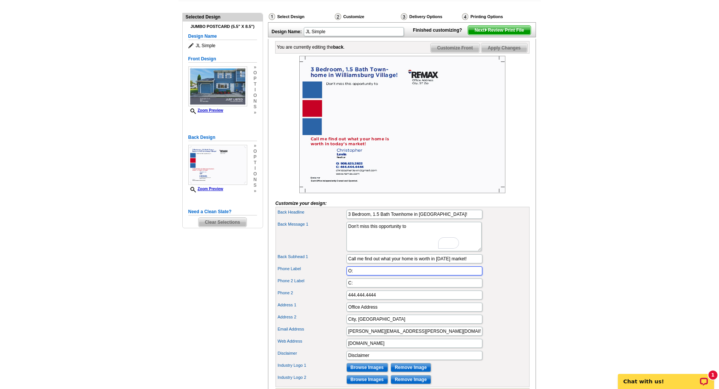
type input "O"
type input "C: 908.625.2822"
click at [375, 288] on input "C:" at bounding box center [415, 283] width 136 height 9
type input "C"
click at [382, 300] on input "444.444.4444" at bounding box center [415, 295] width 136 height 9
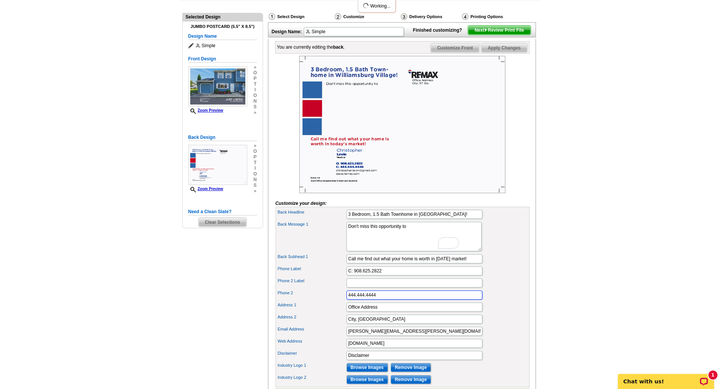
click at [382, 300] on input "444.444.4444" at bounding box center [415, 295] width 136 height 9
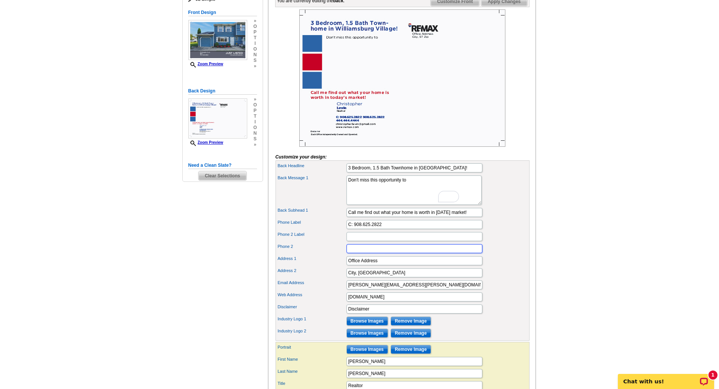
scroll to position [118, 0]
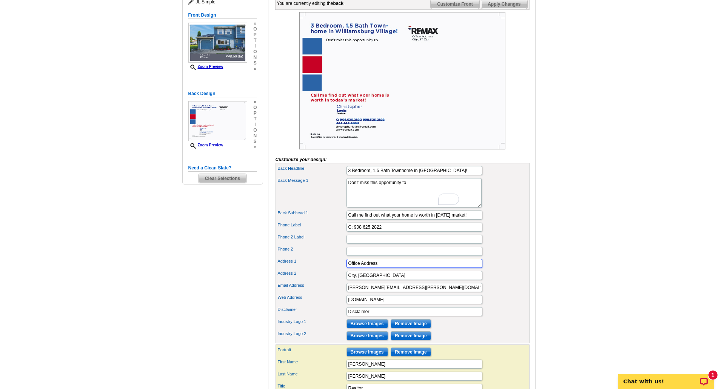
click at [371, 268] on input "Office Address" at bounding box center [415, 263] width 136 height 9
type input "O"
type input "2 Clerico Ln"
drag, startPoint x: 377, startPoint y: 287, endPoint x: 333, endPoint y: 284, distance: 43.9
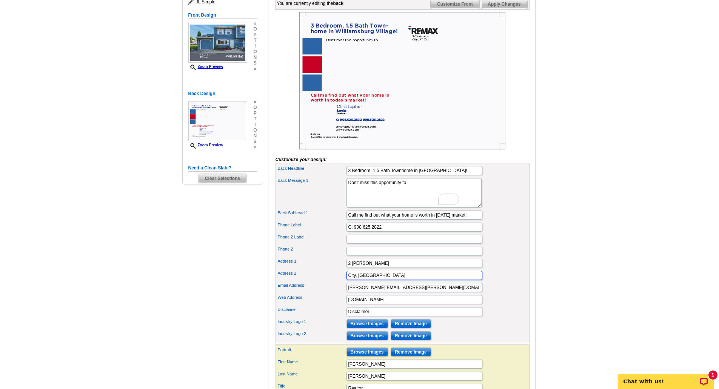
click at [333, 282] on div "Address 2 City, ST Zip" at bounding box center [402, 276] width 251 height 12
type input "Hillsborough, NJ 08844"
click at [390, 292] on input "christopher.levin@gmail.com" at bounding box center [415, 287] width 136 height 9
click at [373, 304] on input "www.remax.com" at bounding box center [415, 299] width 136 height 9
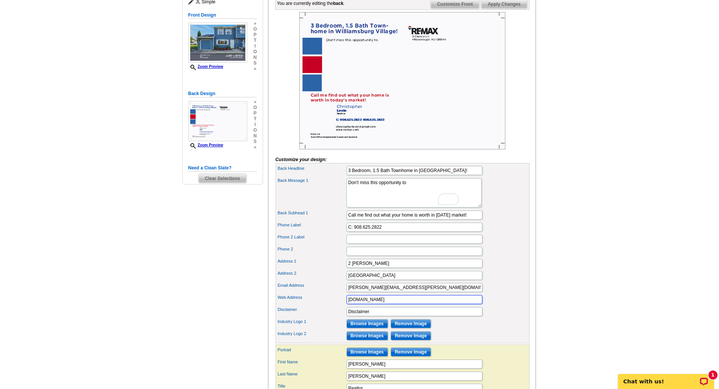
click at [373, 304] on input "www.remax.com" at bounding box center [415, 299] width 136 height 9
paste input "https://christopher-levin.remax.com/"
type input "https://christopher-levin.remax.com/"
click at [388, 316] on input "Disclaimer" at bounding box center [415, 311] width 136 height 9
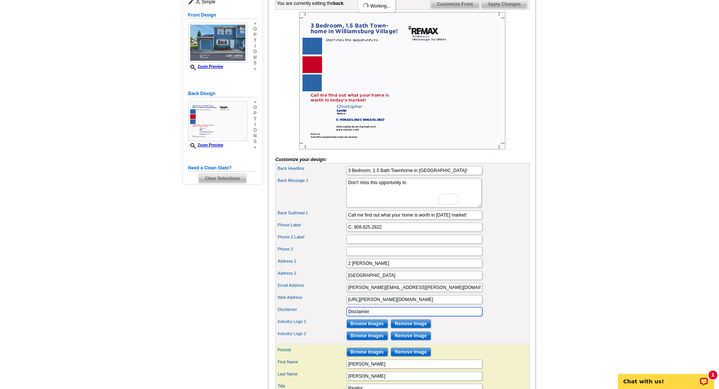
click at [388, 316] on input "Disclaimer" at bounding box center [415, 311] width 136 height 9
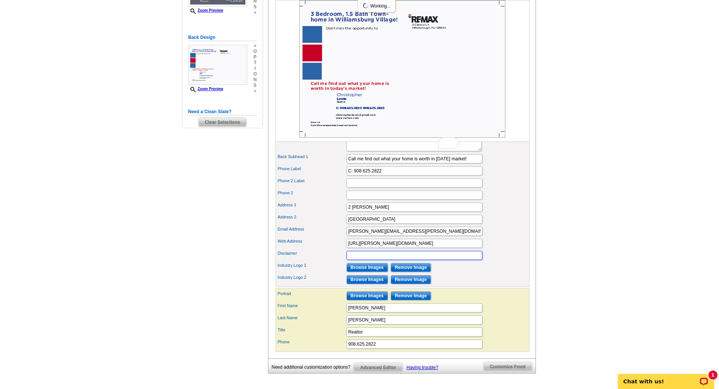
scroll to position [184, 0]
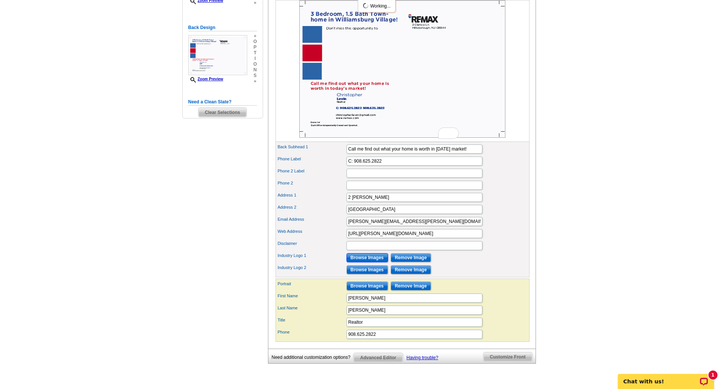
click at [376, 262] on input "Browse Images" at bounding box center [368, 257] width 42 height 9
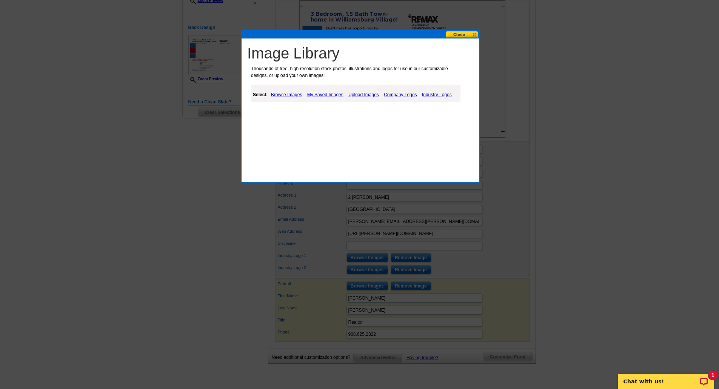
click at [398, 95] on link "Company Logos" at bounding box center [400, 94] width 37 height 9
click at [403, 93] on link "Company Logos" at bounding box center [400, 94] width 37 height 9
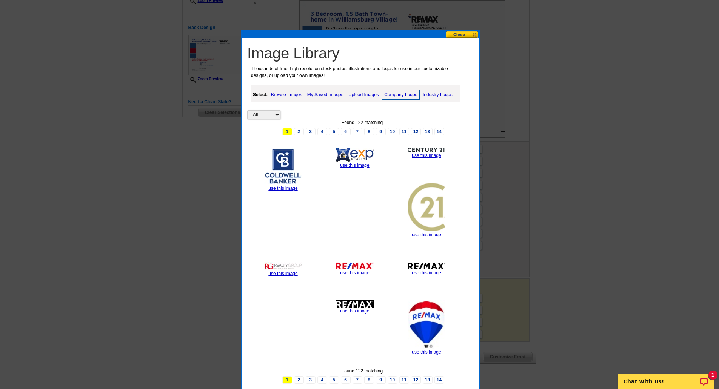
click at [358, 275] on link "use this image" at bounding box center [354, 272] width 29 height 5
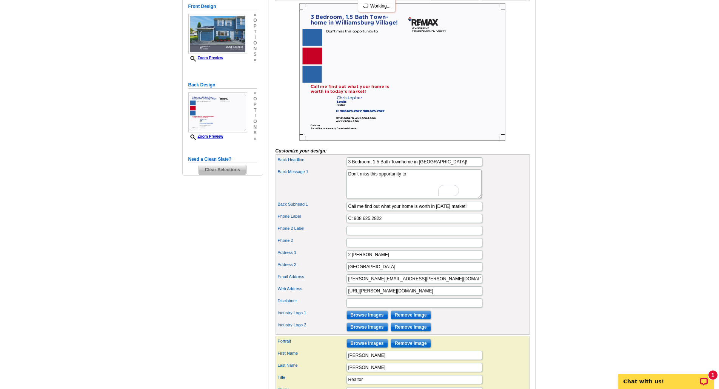
scroll to position [127, 0]
click at [417, 211] on input "Call me find out what your home is worth in today’s market!" at bounding box center [415, 206] width 136 height 9
click at [385, 211] on input "Call me find out what your home is worth in today’s market!" at bounding box center [415, 206] width 136 height 9
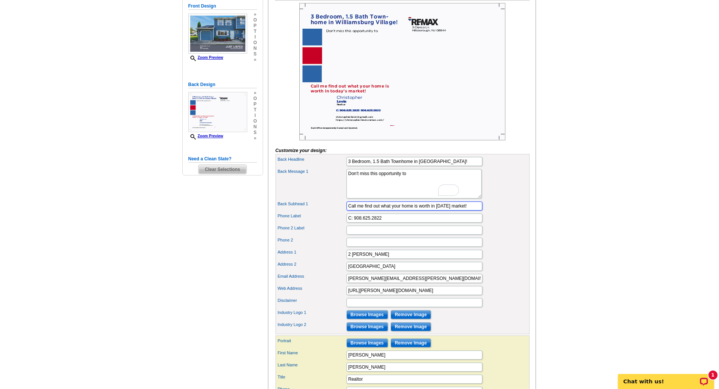
drag, startPoint x: 364, startPoint y: 218, endPoint x: 471, endPoint y: 227, distance: 106.5
click at [471, 227] on div "Back Headline 3 Bedroom, 1.5 Bath Townhome in Williamsburg Village! Back Messag…" at bounding box center [403, 244] width 254 height 181
type input "Call me to schedule a showing today!"
drag, startPoint x: 357, startPoint y: 230, endPoint x: 406, endPoint y: 240, distance: 50.4
click at [406, 240] on div "Back Headline 3 Bedroom, 1.5 Bath Townhome in Williamsburg Village! Back Messag…" at bounding box center [403, 244] width 254 height 181
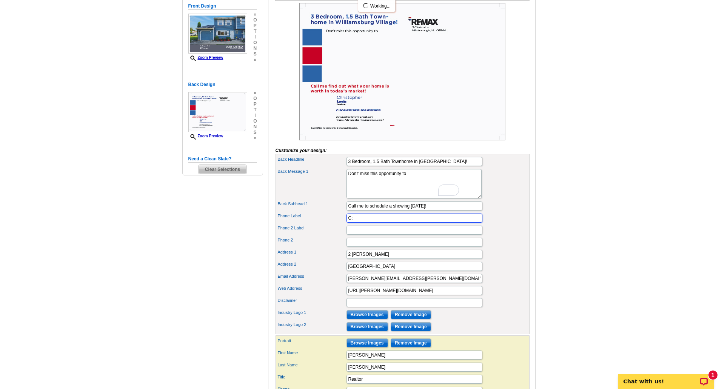
type input "C:"
click at [508, 224] on div "Phone Label C:" at bounding box center [402, 218] width 251 height 12
click at [419, 191] on textarea "Not only do I love to help local residents sell their homes, but I pride myself…" at bounding box center [414, 183] width 135 height 29
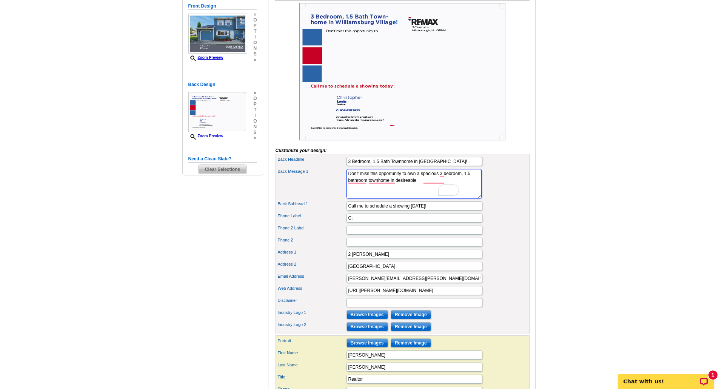
click at [430, 188] on textarea "Not only do I love to help local residents sell their homes, but I pride myself…" at bounding box center [414, 183] width 135 height 29
click at [449, 195] on textarea "Not only do I love to help local residents sell their homes, but I pride myself…" at bounding box center [414, 183] width 135 height 29
click at [411, 199] on textarea "Not only do I love to help local residents sell their homes, but I pride myself…" at bounding box center [414, 183] width 135 height 29
click at [428, 186] on textarea "Not only do I love to help local residents sell their homes, but I pride myself…" at bounding box center [414, 183] width 135 height 29
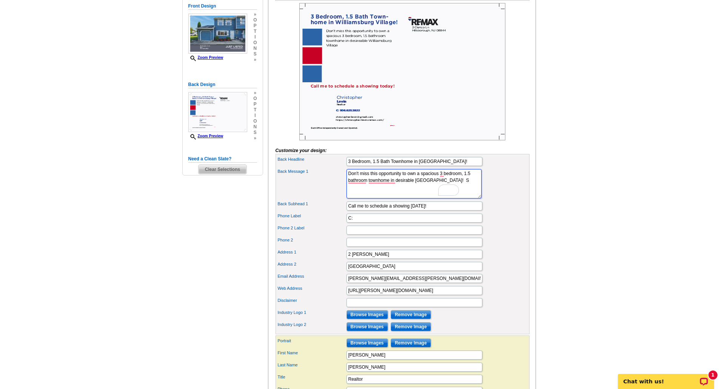
click at [428, 186] on textarea "Not only do I love to help local residents sell their homes, but I pride myself…" at bounding box center [414, 183] width 135 height 29
click at [415, 199] on textarea "Not only do I love to help local residents sell their homes, but I pride myself…" at bounding box center [414, 183] width 135 height 29
click at [371, 199] on textarea "Not only do I love to help local residents sell their homes, but I pride myself…" at bounding box center [414, 183] width 135 height 29
click at [470, 193] on div "Back Message 1 Not only do I love to help local residents sell their homes, but…" at bounding box center [402, 184] width 251 height 32
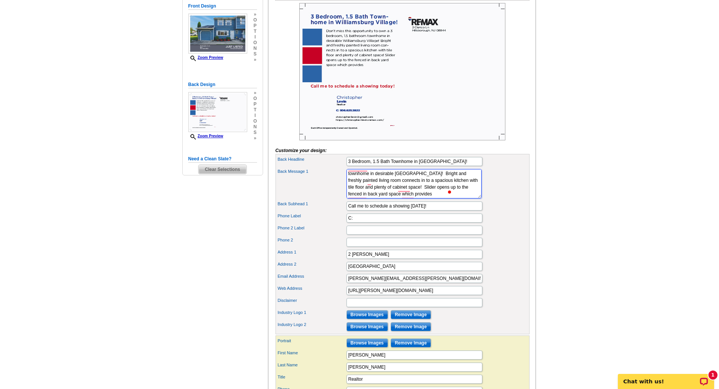
scroll to position [14, 0]
drag, startPoint x: 439, startPoint y: 209, endPoint x: 402, endPoint y: 208, distance: 37.4
click at [402, 208] on html "Welcome back Christopher My Account Logout local_phone Same Day Design, Print, …" at bounding box center [359, 247] width 719 height 749
click at [360, 199] on textarea "Not only do I love to help local residents sell their homes, but I pride myself…" at bounding box center [414, 183] width 135 height 29
click at [423, 199] on textarea "Not only do I love to help local residents sell their homes, but I pride myself…" at bounding box center [414, 183] width 135 height 29
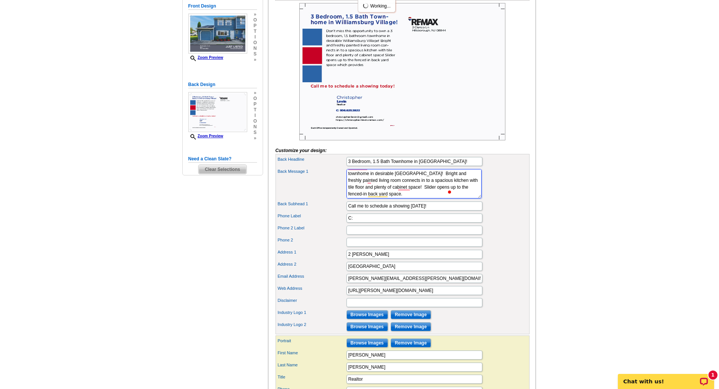
click at [391, 199] on textarea "Not only do I love to help local residents sell their homes, but I pride myself…" at bounding box center [414, 183] width 135 height 29
click at [405, 199] on textarea "Not only do I love to help local residents sell their homes, but I pride myself…" at bounding box center [414, 183] width 135 height 29
click at [391, 199] on textarea "Not only do I love to help local residents sell their homes, but I pride myself…" at bounding box center [414, 183] width 135 height 29
click at [407, 199] on textarea "Not only do I love to help local residents sell their homes, but I pride myself…" at bounding box center [414, 183] width 135 height 29
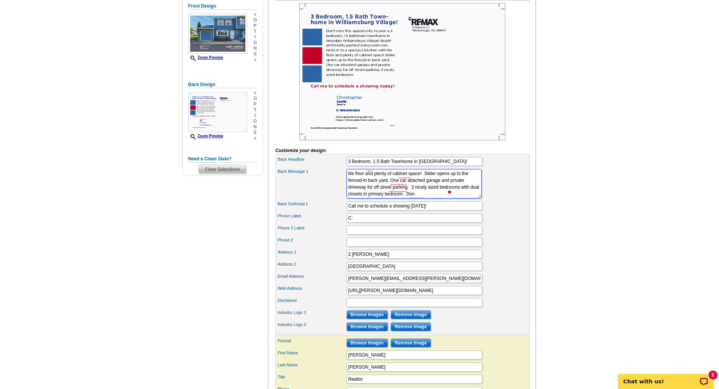
scroll to position [32, 0]
click at [367, 199] on textarea "Not only do I love to help local residents sell their homes, but I pride myself…" at bounding box center [414, 183] width 135 height 29
click at [371, 199] on textarea "Not only do I love to help local residents sell their homes, but I pride myself…" at bounding box center [414, 183] width 135 height 29
click at [379, 199] on textarea "Not only do I love to help local residents sell their homes, but I pride myself…" at bounding box center [414, 183] width 135 height 29
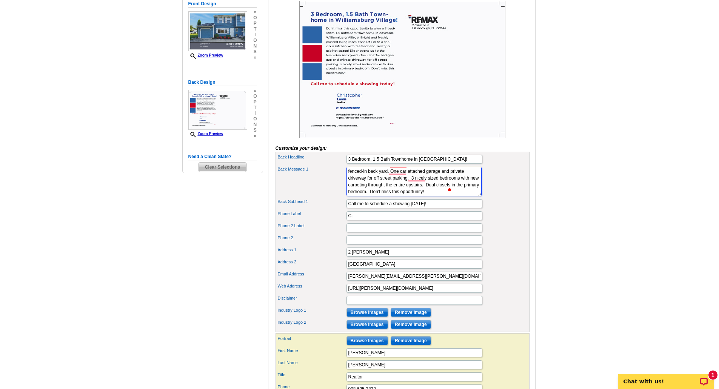
click at [442, 196] on textarea "Not only do I love to help local residents sell their homes, but I pride myself…" at bounding box center [414, 181] width 135 height 29
click at [443, 196] on textarea "Not only do I love to help local residents sell their homes, but I pride myself…" at bounding box center [414, 181] width 135 height 29
click at [487, 186] on div "Back Message 1 Not only do I love to help local residents sell their homes, but…" at bounding box center [402, 181] width 251 height 32
click at [421, 196] on textarea "Not only do I love to help local residents sell their homes, but I pride myself…" at bounding box center [414, 181] width 135 height 29
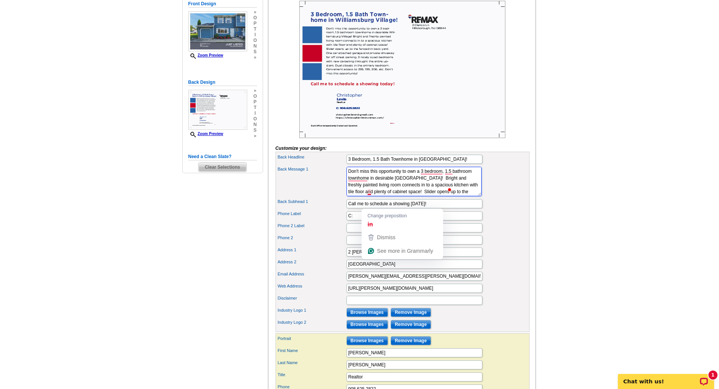
click at [370, 196] on textarea "Not only do I love to help local residents sell their homes, but I pride myself…" at bounding box center [414, 181] width 135 height 29
click at [426, 191] on textarea "Not only do I love to help local residents sell their homes, but I pride myself…" at bounding box center [414, 181] width 135 height 29
click at [402, 196] on textarea "Not only do I love to help local residents sell their homes, but I pride myself…" at bounding box center [414, 181] width 135 height 29
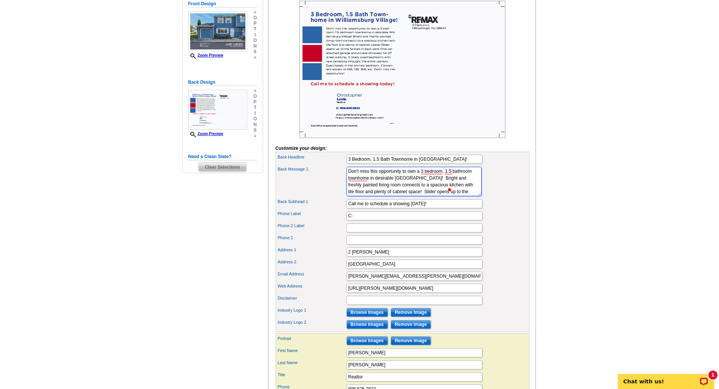
click at [419, 185] on textarea "Not only do I love to help local residents sell their homes, but I pride myself…" at bounding box center [414, 181] width 135 height 29
click at [363, 191] on textarea "Not only do I love to help local residents sell their homes, but I pride myself…" at bounding box center [414, 181] width 135 height 29
click at [421, 185] on textarea "Not only do I love to help local residents sell their homes, but I pride myself…" at bounding box center [414, 181] width 135 height 29
click at [415, 196] on textarea "Not only do I love to help local residents sell their homes, but I pride myself…" at bounding box center [414, 181] width 135 height 29
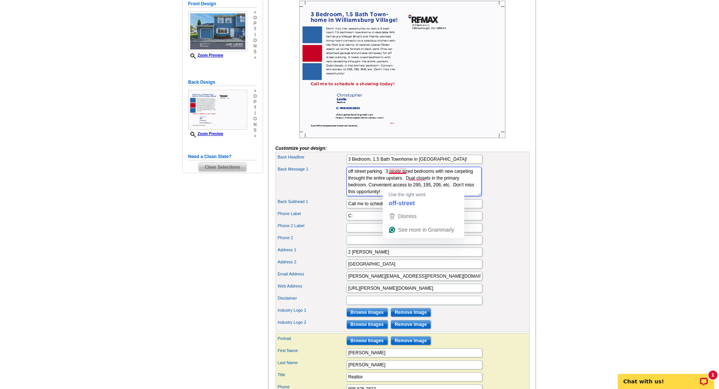
click at [395, 185] on textarea "Not only do I love to help local residents sell their homes, but I pride myself…" at bounding box center [414, 181] width 135 height 29
click at [415, 184] on textarea "Not only do I love to help local residents sell their homes, but I pride myself…" at bounding box center [414, 181] width 135 height 29
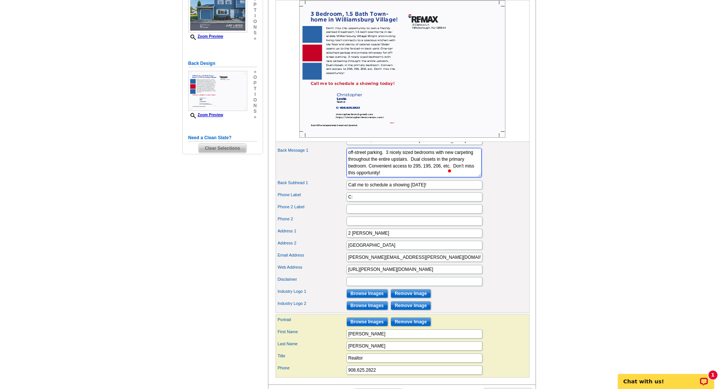
click at [369, 178] on textarea "Not only do I love to help local residents sell their homes, but I pride myself…" at bounding box center [414, 162] width 135 height 29
type textarea "Don't miss this opportunity to own a freshly painted 3 bedroom, 1.5 bath townho…"
click at [554, 188] on main "Need Help? call 800-260-5887, chat with support, or have our designers make som…" at bounding box center [359, 170] width 719 height 537
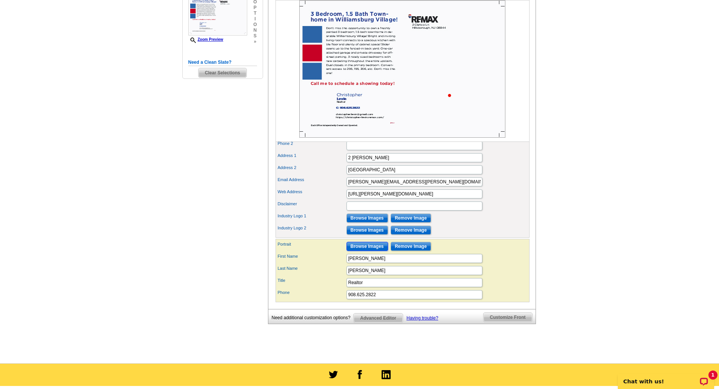
click at [366, 251] on input "Browse Images" at bounding box center [368, 246] width 42 height 9
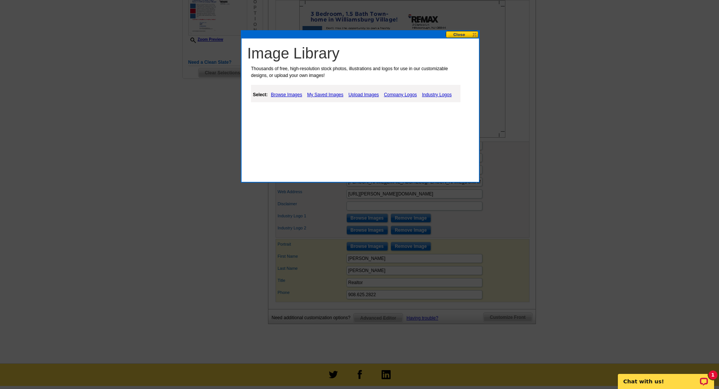
click at [362, 93] on link "Upload Images" at bounding box center [364, 94] width 34 height 9
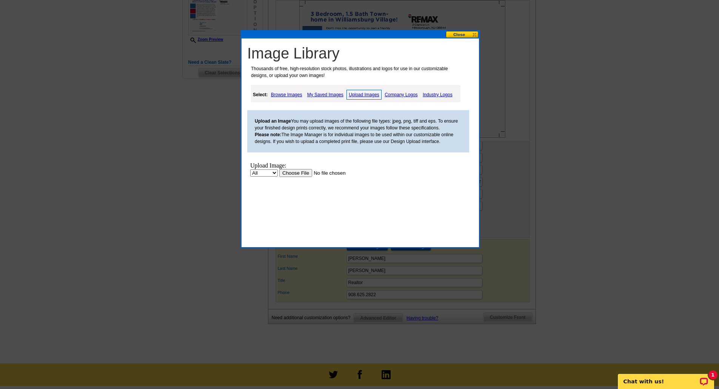
click at [301, 171] on input "file" at bounding box center [327, 173] width 96 height 8
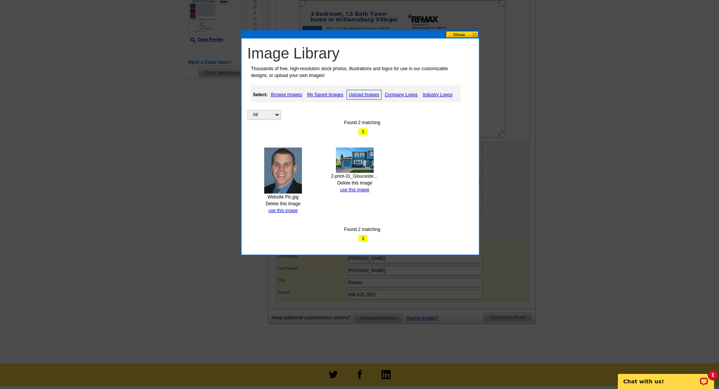
click at [293, 164] on img at bounding box center [283, 171] width 38 height 46
click at [289, 210] on link "use this image" at bounding box center [283, 210] width 29 height 5
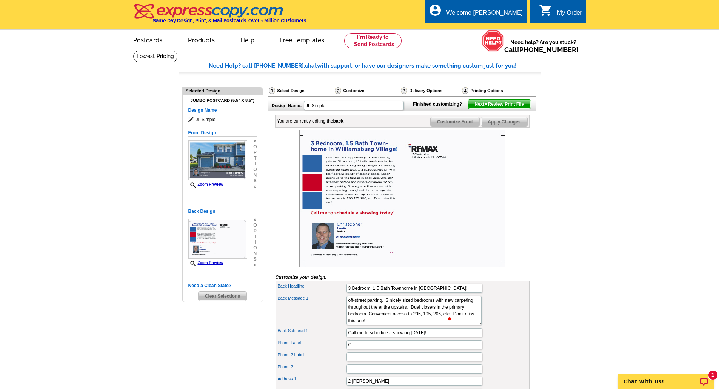
click at [224, 157] on img at bounding box center [217, 160] width 59 height 40
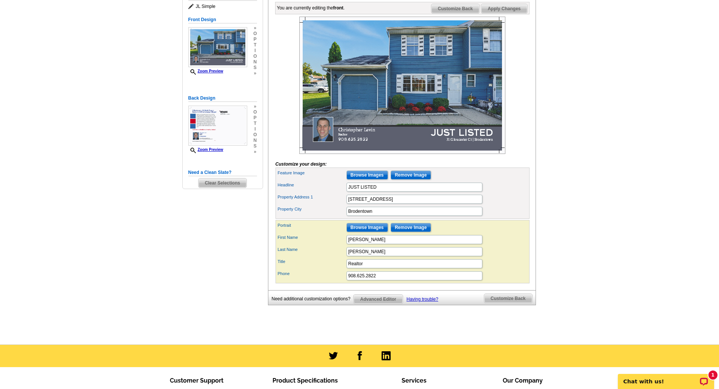
scroll to position [76, 0]
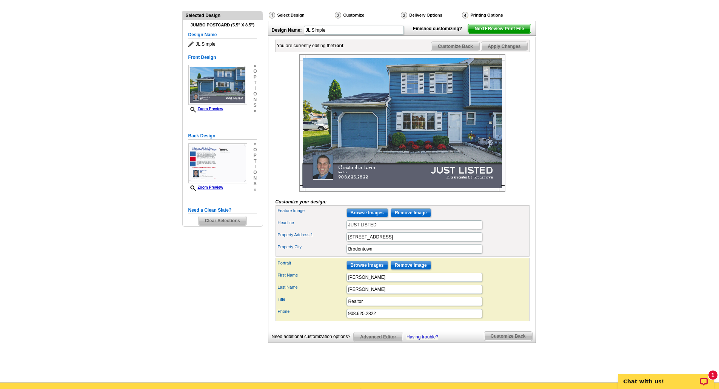
click at [222, 167] on img at bounding box center [217, 164] width 59 height 40
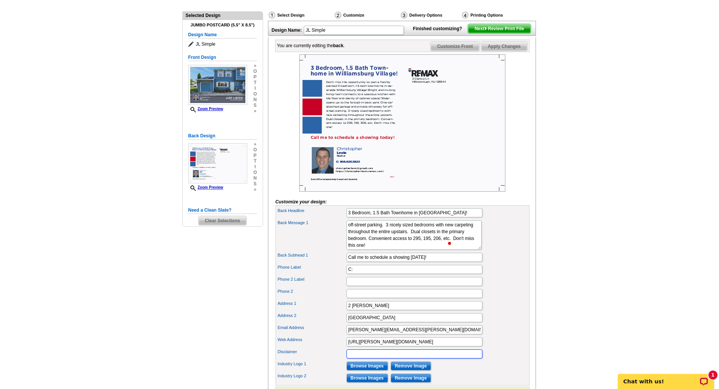
click at [358, 359] on input "Disclaimer" at bounding box center [415, 354] width 136 height 9
paste input "RE/MAX, LLC is an Equal Opportunity Employer and supports the Fair Housing Act …"
type input "RE/MAX, LLC is an Equal Opportunity Employer and supports the Fair Housing Act …"
click at [566, 202] on main "Need Help? call 800-260-5887, chat with support, or have our designers make som…" at bounding box center [359, 243] width 719 height 537
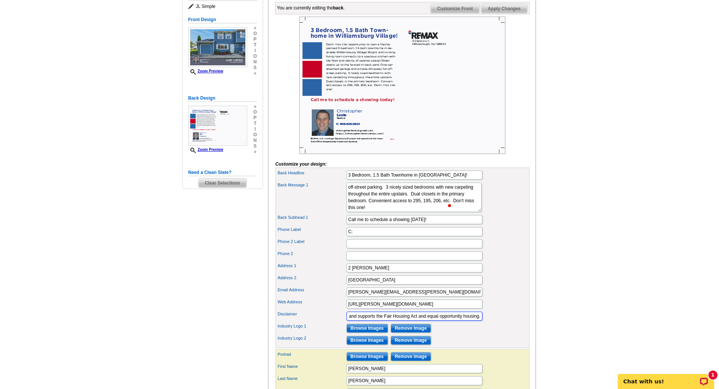
drag, startPoint x: 447, startPoint y: 330, endPoint x: 501, endPoint y: 328, distance: 54.1
click at [501, 323] on div "Disclaimer RE/MAX, LLC is an Equal Opportunity Employer and supports the Fair H…" at bounding box center [402, 316] width 251 height 12
click at [506, 323] on div "Disclaimer RE/MAX, LLC is an Equal Opportunity Employer and supports the Fair H…" at bounding box center [402, 316] width 251 height 12
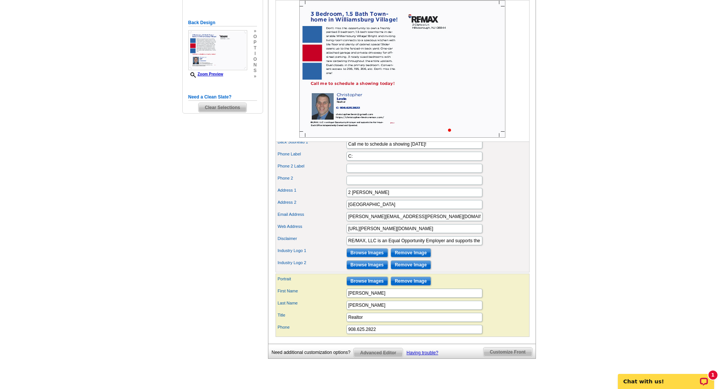
scroll to position [227, 0]
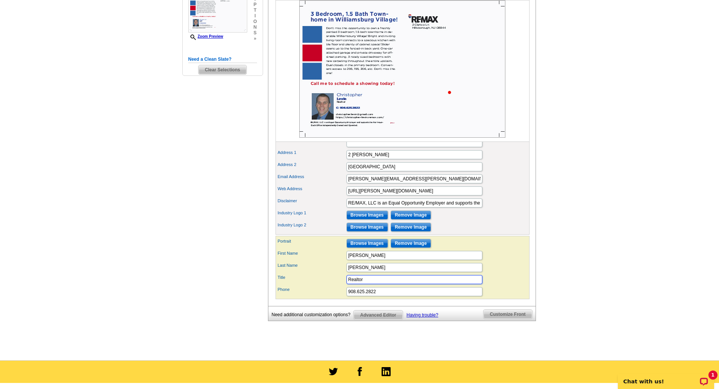
click at [369, 284] on input "Realtor" at bounding box center [415, 279] width 136 height 9
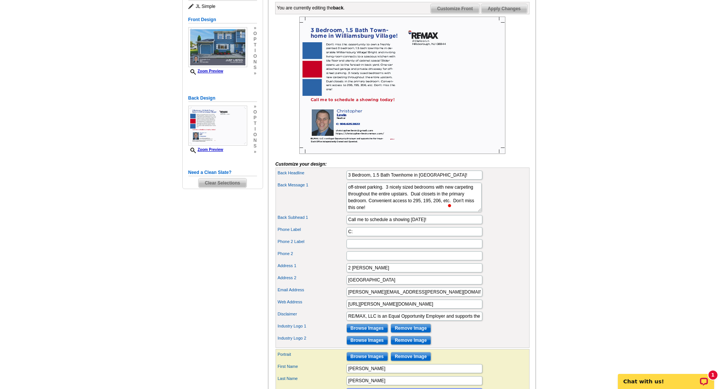
scroll to position [76, 0]
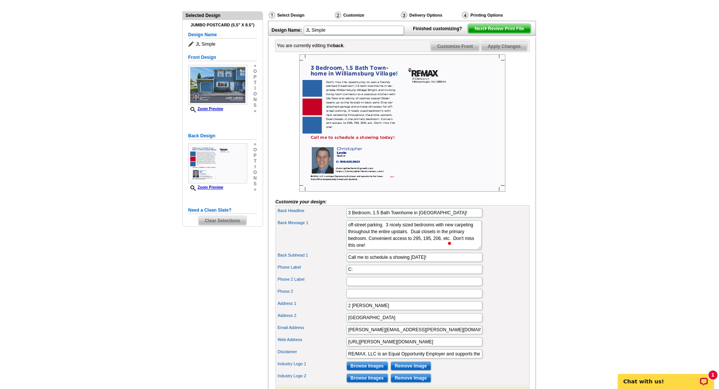
click at [506, 33] on span "Next Review Print File" at bounding box center [499, 28] width 62 height 9
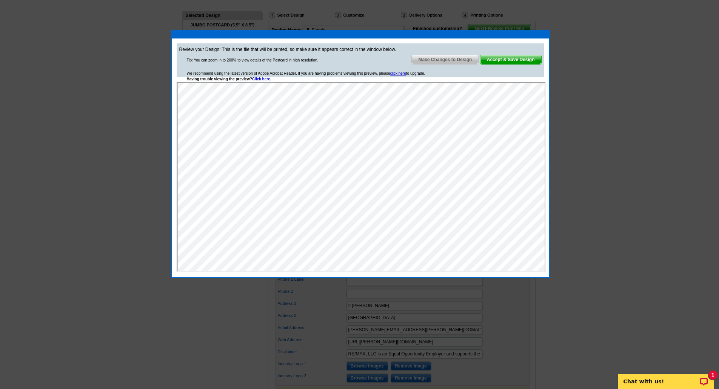
scroll to position [0, 0]
click at [460, 59] on span "Make Changes to Design" at bounding box center [445, 59] width 66 height 9
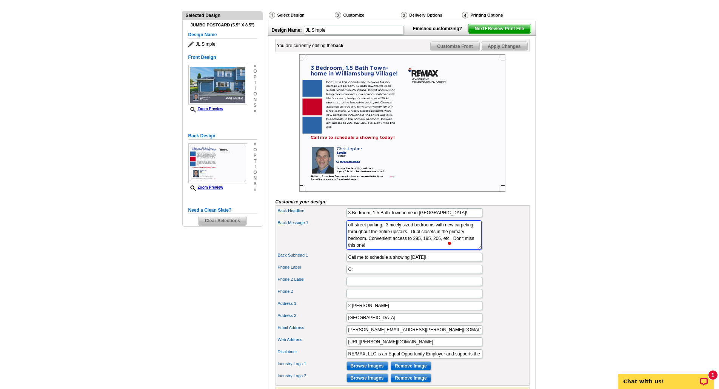
click at [394, 250] on textarea "Not only do I love to help local residents sell their homes, but I pride myself…" at bounding box center [414, 235] width 135 height 29
click at [393, 250] on textarea "Not only do I love to help local residents sell their homes, but I pride myself…" at bounding box center [414, 235] width 135 height 29
click at [411, 250] on textarea "Not only do I love to help local residents sell their homes, but I pride myself…" at bounding box center [414, 235] width 135 height 29
click at [425, 250] on textarea "Not only do I love to help local residents sell their homes, but I pride myself…" at bounding box center [414, 235] width 135 height 29
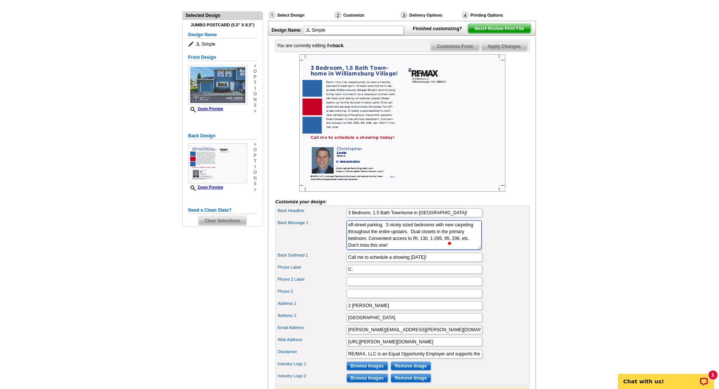
click at [425, 250] on textarea "Not only do I love to help local residents sell their homes, but I pride myself…" at bounding box center [414, 235] width 135 height 29
click at [415, 250] on textarea "Not only do I love to help local residents sell their homes, but I pride myself…" at bounding box center [414, 235] width 135 height 29
click at [434, 250] on textarea "Not only do I love to help local residents sell their homes, but I pride myself…" at bounding box center [414, 235] width 135 height 29
click at [420, 250] on textarea "Not only do I love to help local residents sell their homes, but I pride myself…" at bounding box center [414, 235] width 135 height 29
type textarea "Don't miss this opportunity to own a freshly painted 3 bedroom, 1.5 bath townho…"
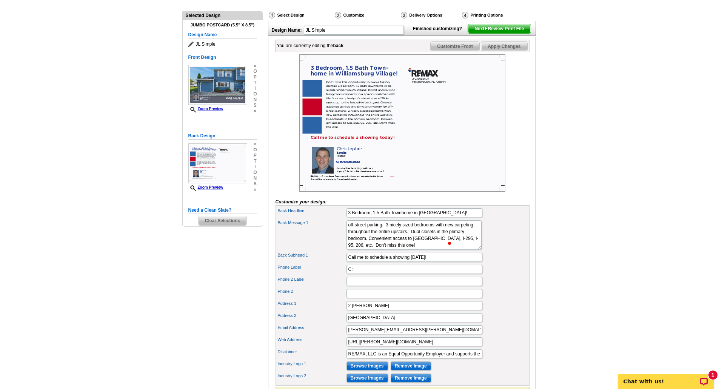
click at [508, 34] on link "Next Review Print File" at bounding box center [499, 29] width 63 height 10
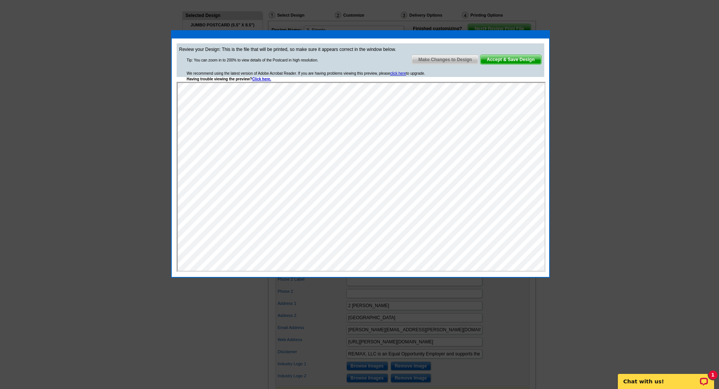
click at [507, 61] on span "Accept & Save Design" at bounding box center [511, 59] width 61 height 9
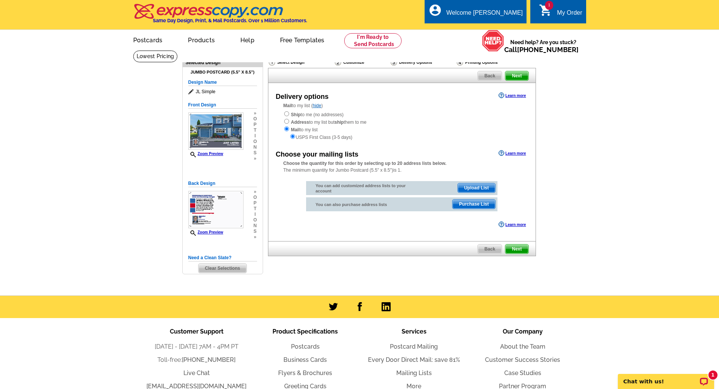
click at [377, 164] on strong "Choose the quantity for this order by selecting up to 20 address lists below." at bounding box center [365, 163] width 163 height 5
click at [441, 165] on strong "Choose the quantity for this order by selecting up to 20 address lists below." at bounding box center [365, 163] width 163 height 5
click at [463, 204] on span "Purchase List" at bounding box center [474, 204] width 43 height 9
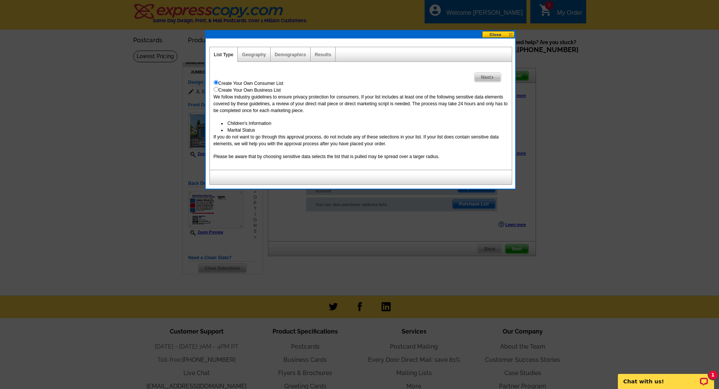
click at [251, 56] on link "Geography" at bounding box center [254, 54] width 24 height 5
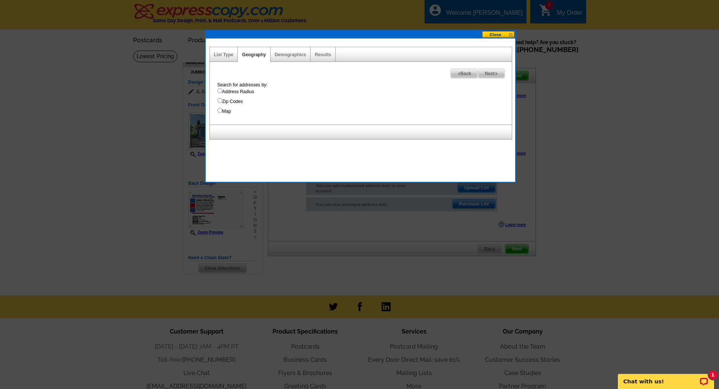
click at [230, 92] on label "Address Radius" at bounding box center [365, 91] width 295 height 7
click at [222, 92] on input "Address Radius" at bounding box center [220, 90] width 5 height 5
radio input "true"
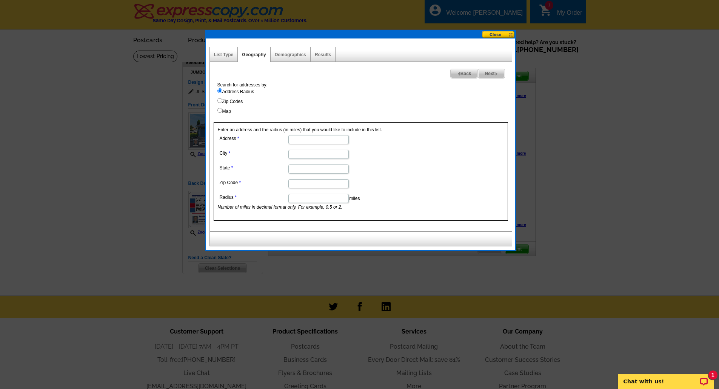
click at [295, 141] on input "Address" at bounding box center [319, 139] width 60 height 9
type input "31 Gloucester Ct"
type input "Bordentown"
type input "NJ"
type input "08505"
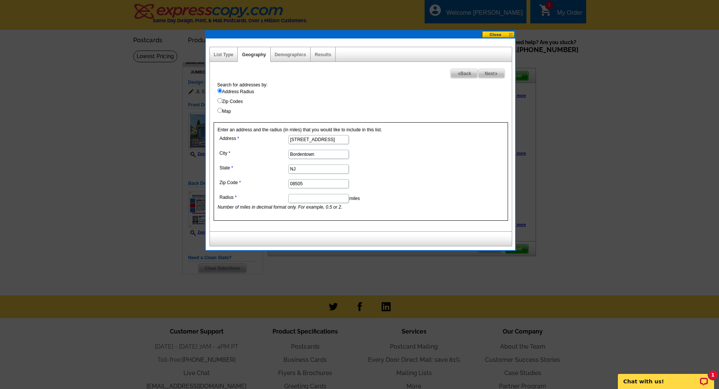
type input "1"
type input ".5"
click at [427, 184] on form "Address 31 Gloucester Ct City Bordentown State NJ Zip Code 08505 Radius .5 mile…" at bounding box center [361, 171] width 286 height 77
click at [379, 111] on label "Map" at bounding box center [365, 111] width 295 height 7
click at [222, 111] on input "Map" at bounding box center [220, 110] width 5 height 5
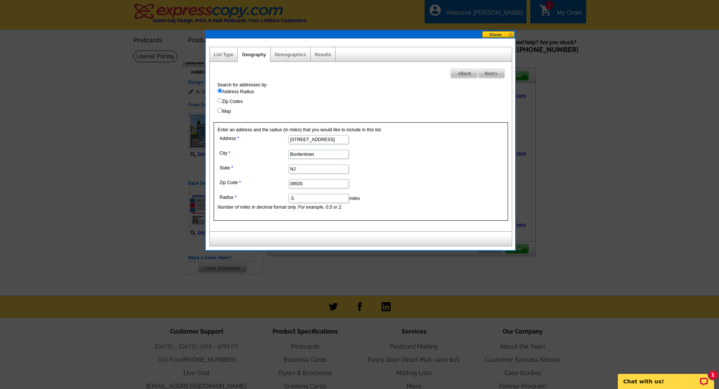
radio input "true"
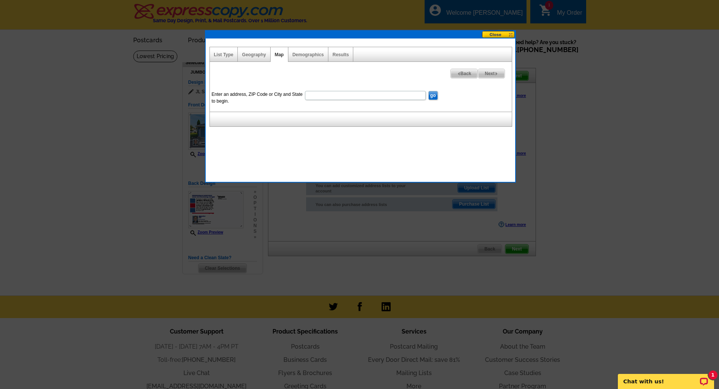
click at [255, 55] on link "Geography" at bounding box center [254, 54] width 24 height 5
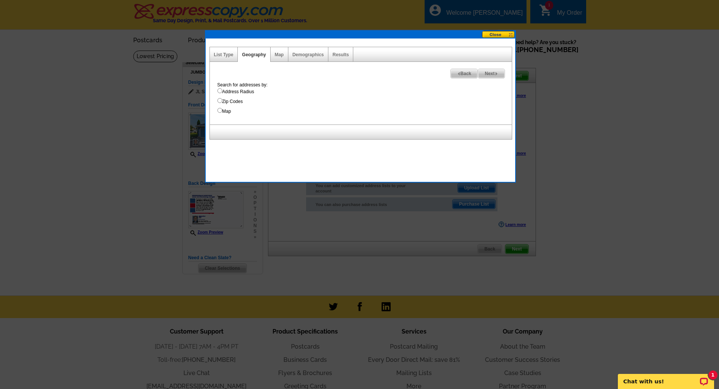
click at [221, 54] on link "List Type" at bounding box center [224, 54] width 20 height 5
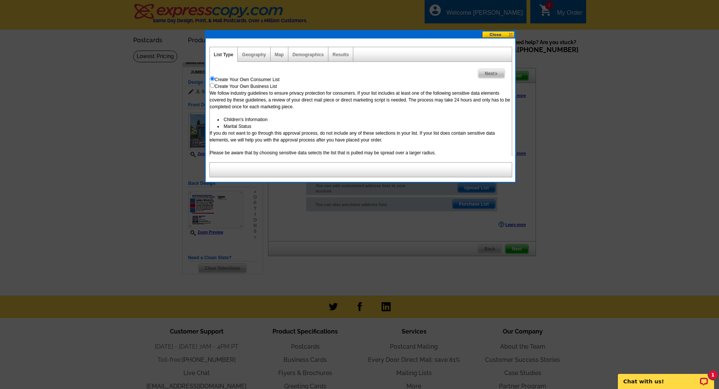
click at [213, 88] on div "Create Your Own Business List" at bounding box center [361, 86] width 302 height 7
click at [214, 86] on input "radio" at bounding box center [212, 85] width 5 height 5
radio input "true"
click at [214, 79] on input "radio" at bounding box center [212, 78] width 5 height 5
radio input "true"
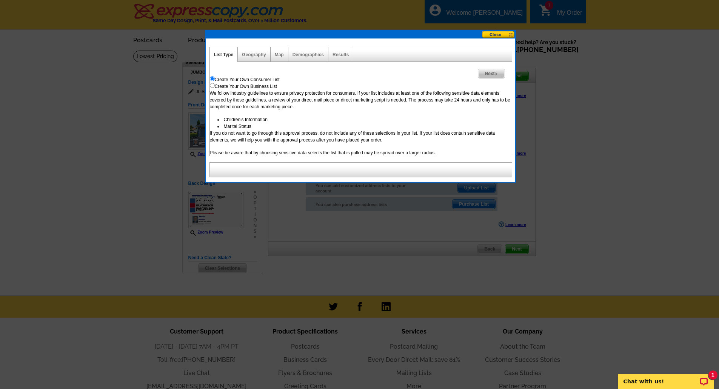
click at [278, 145] on div "We follow industry guidelines to ensure privacy protection for consumers. If yo…" at bounding box center [361, 123] width 302 height 66
click at [491, 76] on span "Next" at bounding box center [492, 73] width 26 height 9
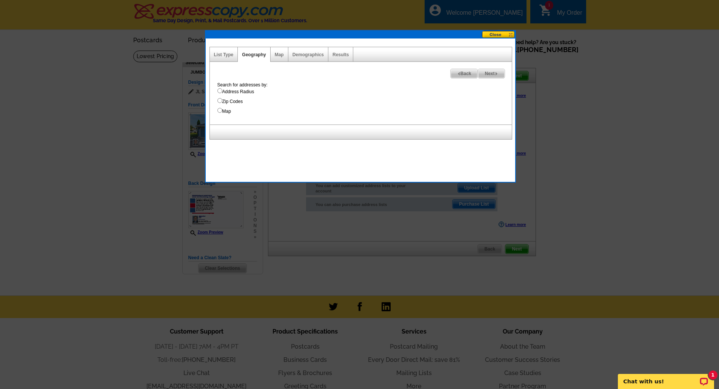
click at [239, 92] on label "Address Radius" at bounding box center [365, 91] width 295 height 7
click at [222, 92] on input "Address Radius" at bounding box center [220, 90] width 5 height 5
radio input "true"
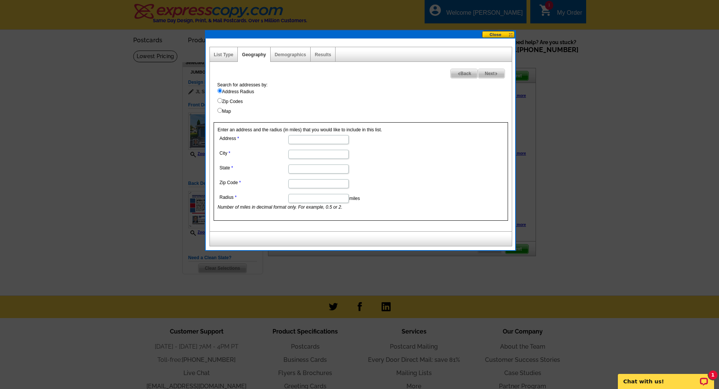
click at [300, 143] on input "Address" at bounding box center [319, 139] width 60 height 9
type input "31 Gloucester Ct"
click at [317, 156] on input "City" at bounding box center [319, 154] width 60 height 9
type input "Bordentown"
click at [322, 170] on input "State" at bounding box center [319, 169] width 60 height 9
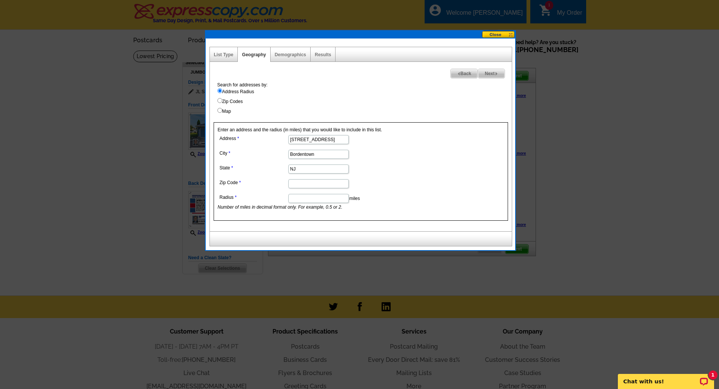
type input "NJ"
click at [296, 189] on dd at bounding box center [318, 184] width 201 height 12
click at [300, 183] on input "Zip Code" at bounding box center [319, 183] width 60 height 9
type input "08505"
click at [310, 202] on input "Radius" at bounding box center [319, 198] width 60 height 9
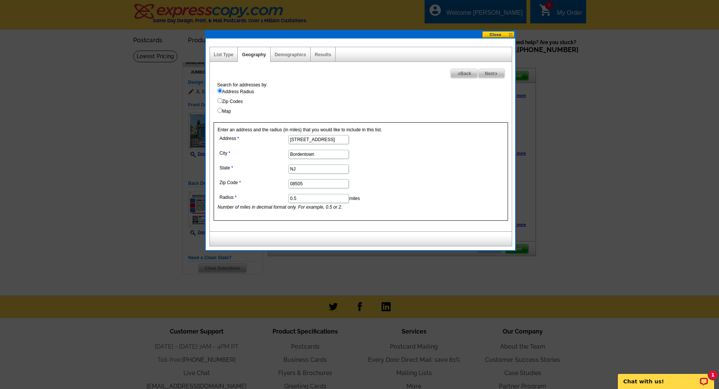
type input "0.5"
click at [497, 72] on img at bounding box center [496, 73] width 3 height 3
select select
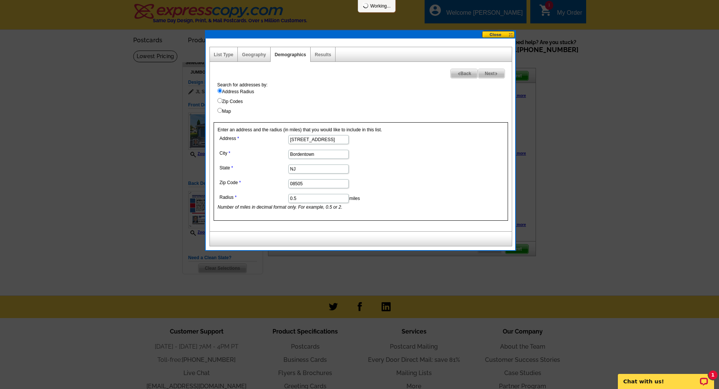
select select
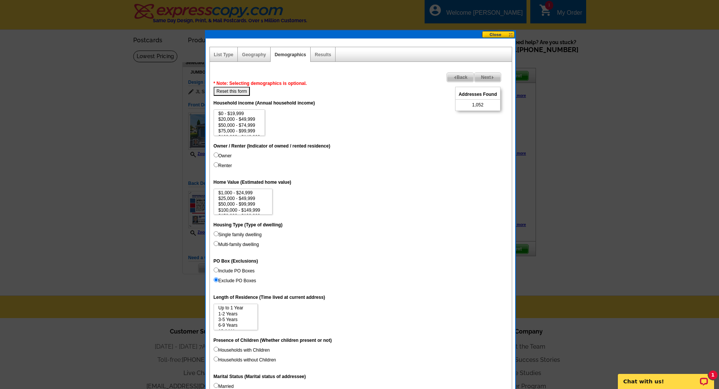
click at [217, 155] on input "Owner" at bounding box center [216, 155] width 5 height 5
radio input "true"
click at [215, 167] on input "Renter" at bounding box center [216, 164] width 5 height 5
radio input "true"
click at [215, 167] on input "Renter" at bounding box center [216, 164] width 5 height 5
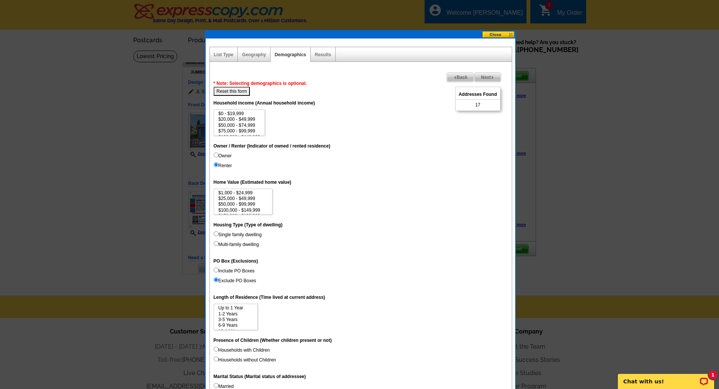
click at [238, 156] on dd "Owner Renter" at bounding box center [361, 163] width 295 height 20
click at [235, 92] on button "Reset this form" at bounding box center [232, 91] width 37 height 9
select select
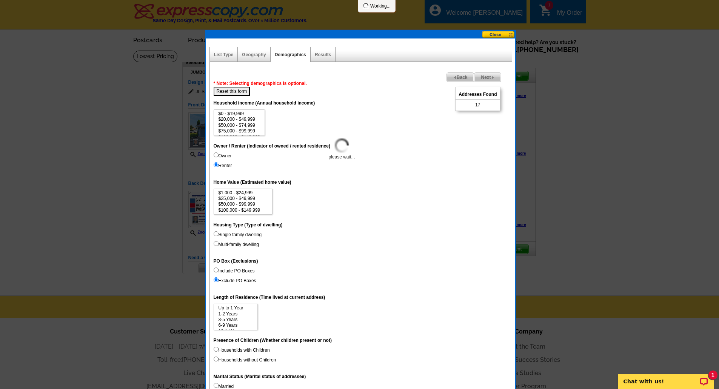
select select
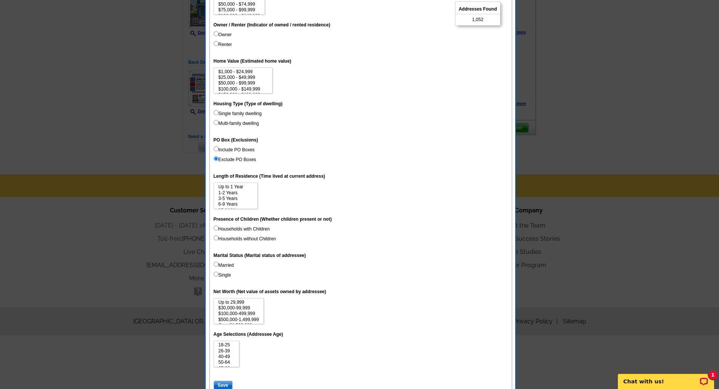
scroll to position [159, 0]
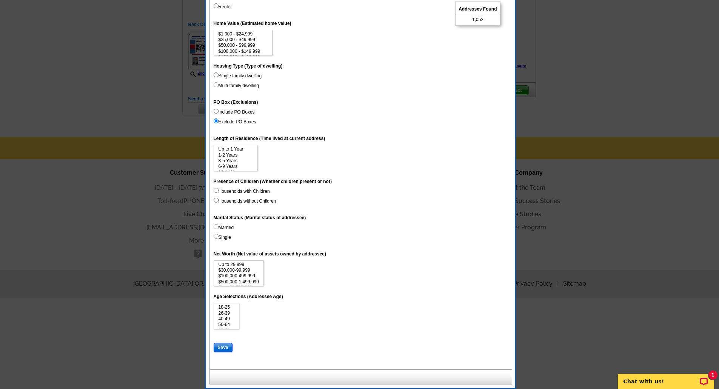
click at [217, 347] on input "Save" at bounding box center [223, 347] width 19 height 9
select select
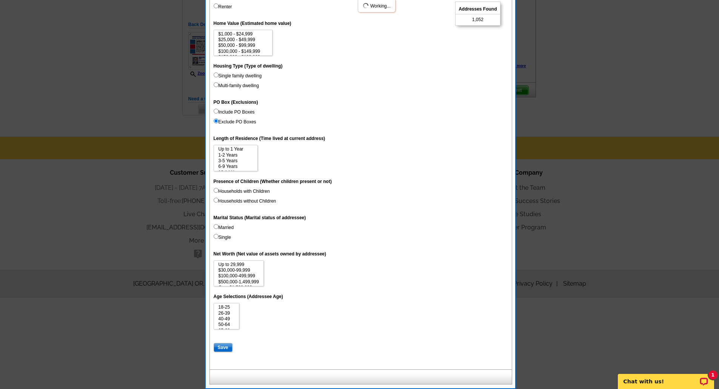
select select
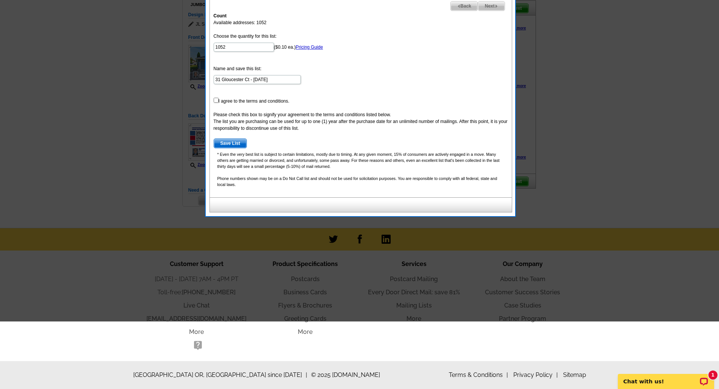
scroll to position [0, 0]
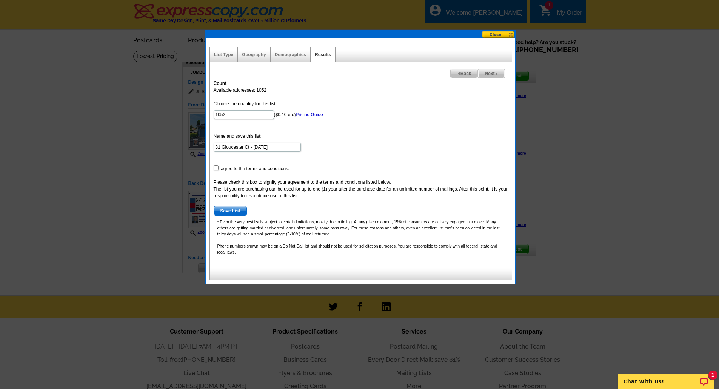
click at [582, 144] on div at bounding box center [359, 194] width 719 height 389
click at [216, 169] on input "checkbox" at bounding box center [216, 167] width 5 height 5
checkbox input "true"
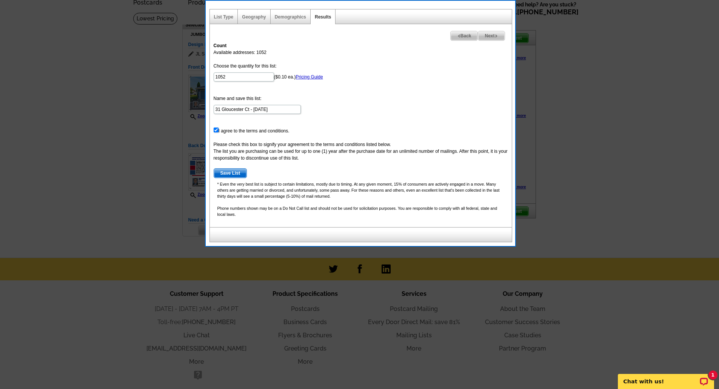
click at [231, 171] on span "Save List" at bounding box center [230, 173] width 33 height 9
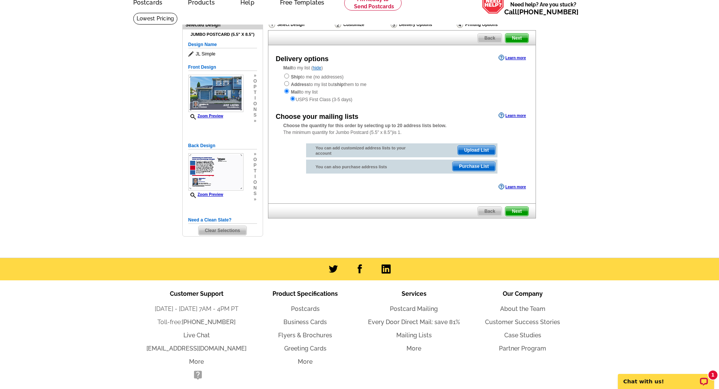
scroll to position [0, 0]
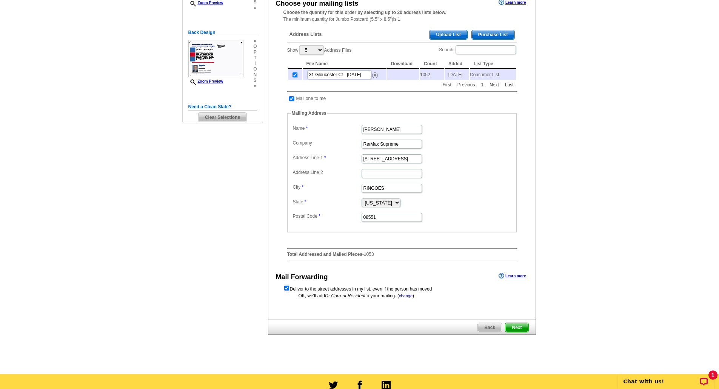
scroll to position [189, 0]
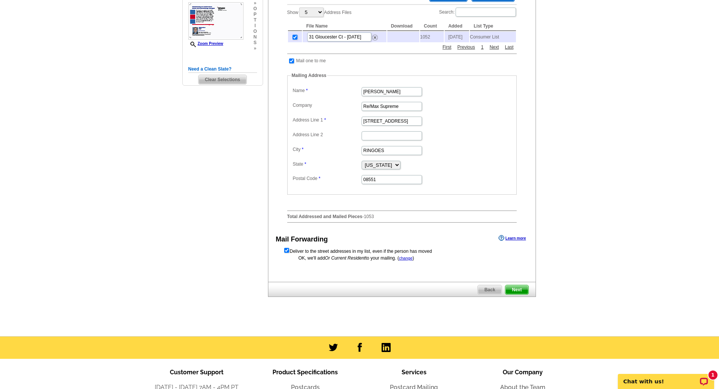
click at [520, 295] on span "Next" at bounding box center [517, 290] width 23 height 9
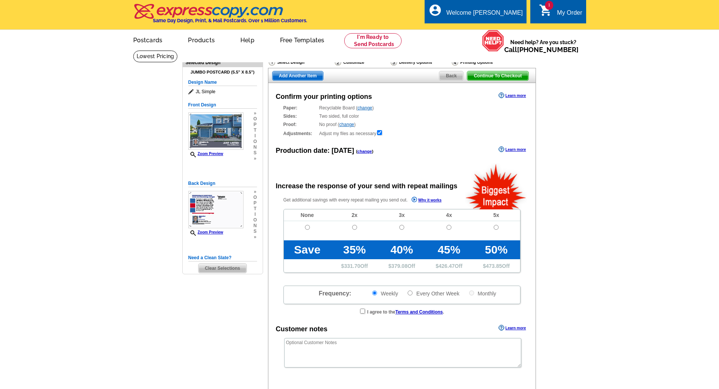
radio input "false"
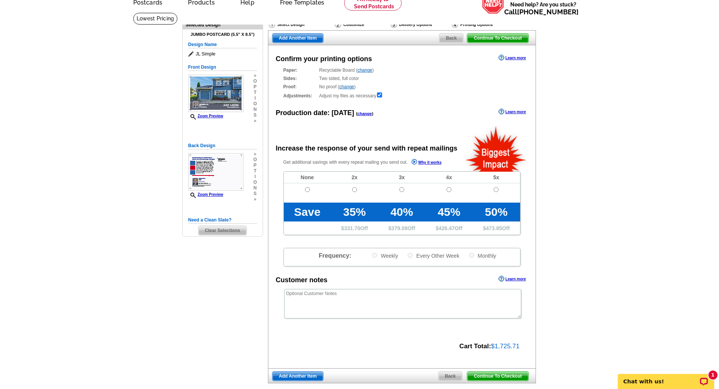
scroll to position [76, 0]
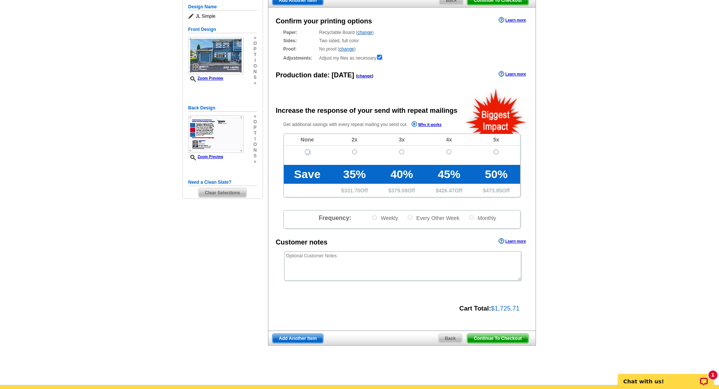
click at [309, 152] on input "radio" at bounding box center [307, 152] width 5 height 5
radio input "true"
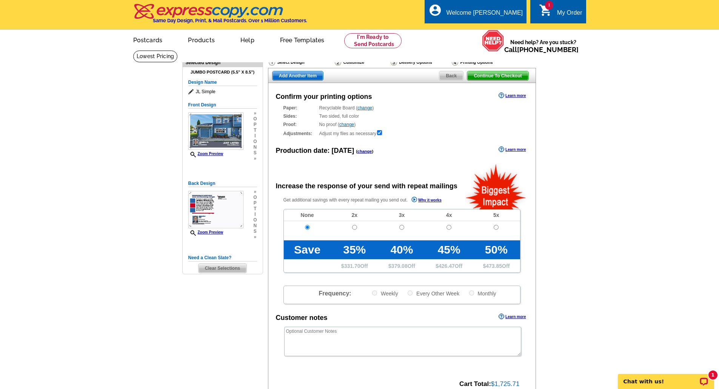
click at [457, 73] on span "Back" at bounding box center [452, 75] width 24 height 9
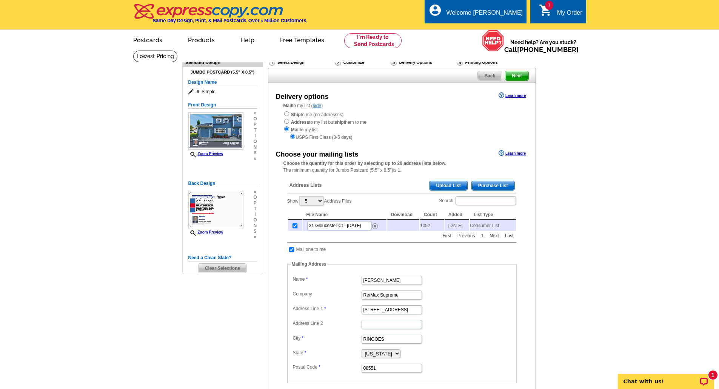
scroll to position [38, 0]
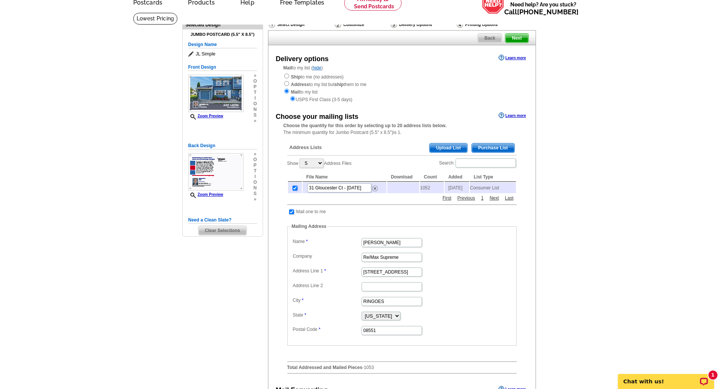
click at [295, 191] on input "checkbox" at bounding box center [295, 188] width 5 height 5
checkbox input "false"
click at [431, 188] on td "1052" at bounding box center [432, 188] width 24 height 11
click at [463, 187] on td "[DATE]" at bounding box center [457, 188] width 25 height 11
click at [486, 148] on span "Purchase List" at bounding box center [493, 148] width 43 height 9
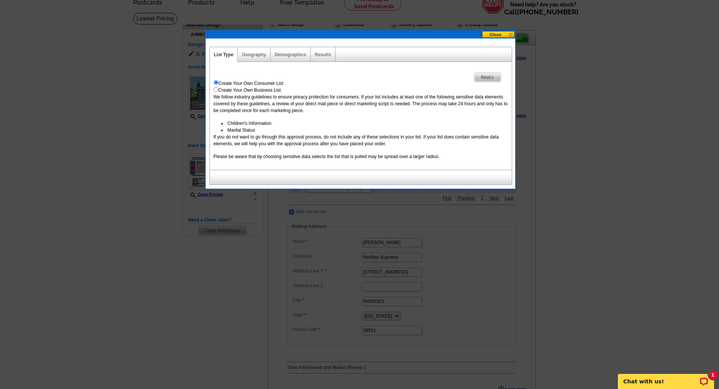
click at [260, 52] on link "Geography" at bounding box center [254, 54] width 24 height 5
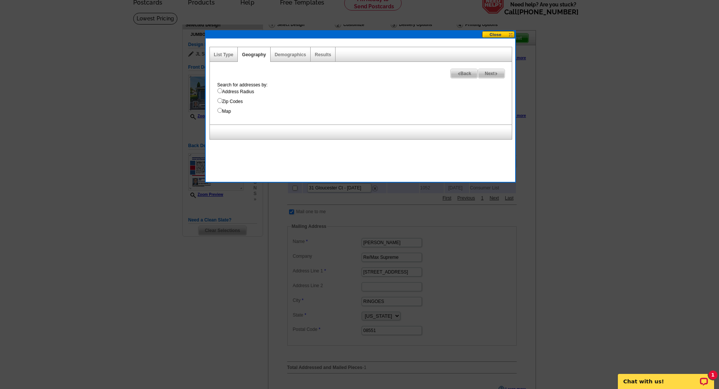
click at [243, 89] on label "Address Radius" at bounding box center [365, 91] width 295 height 7
click at [222, 89] on input "Address Radius" at bounding box center [220, 90] width 5 height 5
radio input "true"
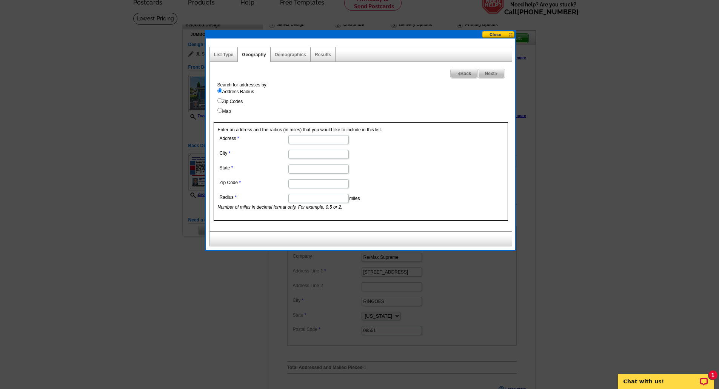
click at [224, 111] on label "Map" at bounding box center [365, 111] width 295 height 7
click at [222, 111] on input "Map" at bounding box center [220, 110] width 5 height 5
radio input "true"
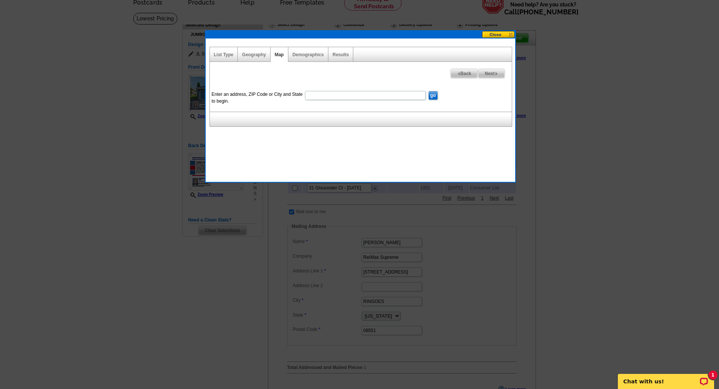
click at [322, 94] on input "Enter an address, ZIP Code or City and State to begin." at bounding box center [365, 95] width 121 height 9
type input "[STREET_ADDRESS]"
click at [429, 91] on input "go" at bounding box center [433, 95] width 9 height 9
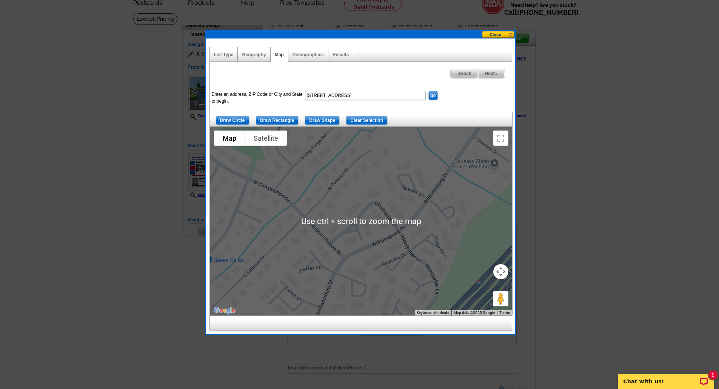
scroll to position [76, 0]
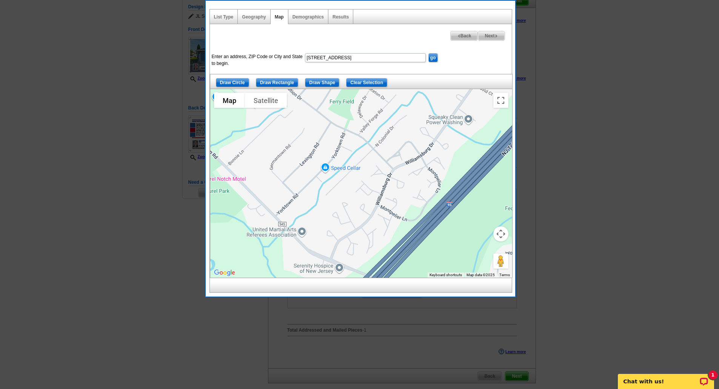
drag, startPoint x: 456, startPoint y: 223, endPoint x: 443, endPoint y: 167, distance: 57.4
click at [443, 167] on div at bounding box center [361, 183] width 302 height 189
click at [265, 81] on input "Draw Rectangle" at bounding box center [277, 82] width 42 height 9
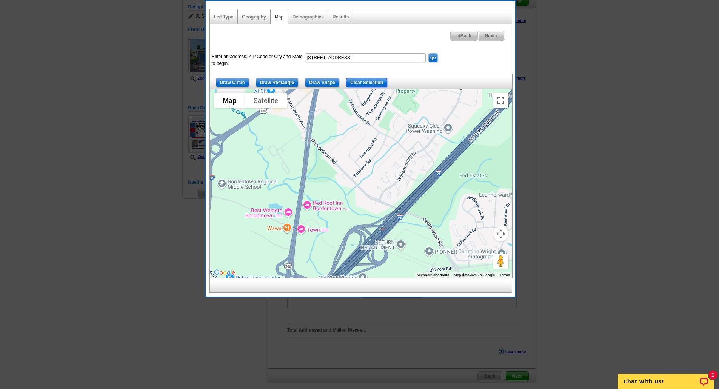
click at [382, 83] on input "Clear Selection" at bounding box center [366, 82] width 41 height 9
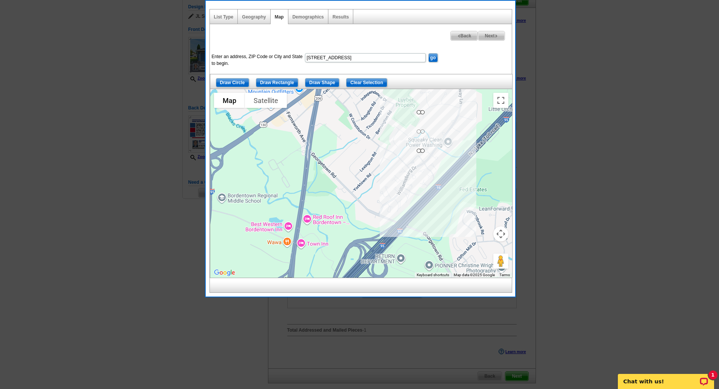
drag, startPoint x: 423, startPoint y: 97, endPoint x: 418, endPoint y: 151, distance: 53.8
click at [367, 81] on input "Clear Selection" at bounding box center [366, 82] width 41 height 9
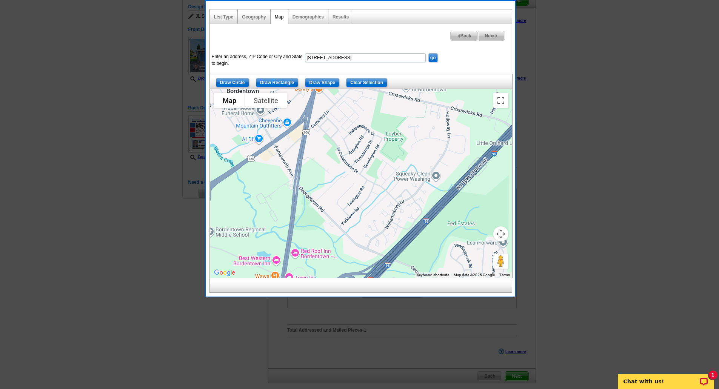
drag, startPoint x: 478, startPoint y: 110, endPoint x: 466, endPoint y: 146, distance: 37.9
click at [466, 146] on div at bounding box center [361, 183] width 302 height 189
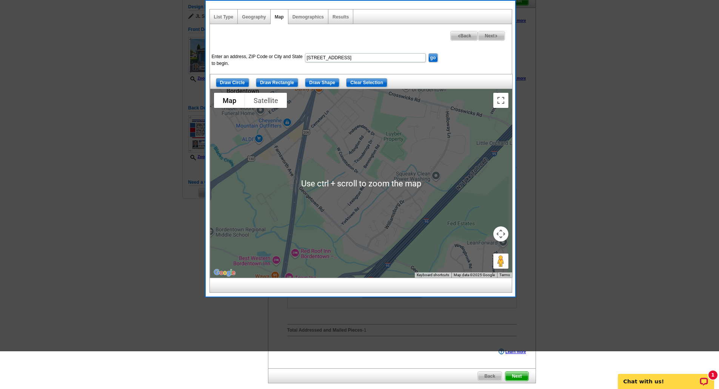
scroll to position [38, 0]
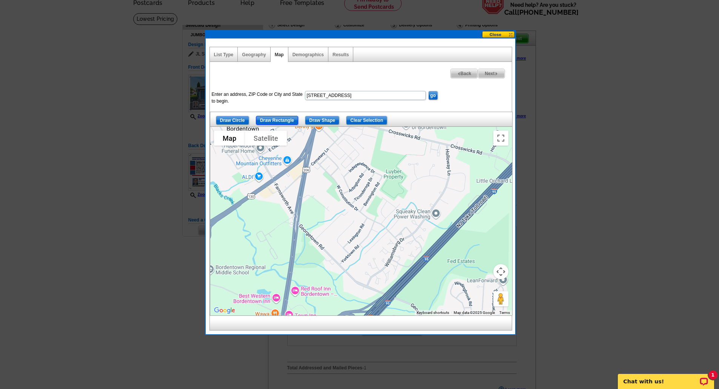
click at [276, 120] on input "Draw Rectangle" at bounding box center [277, 120] width 42 height 9
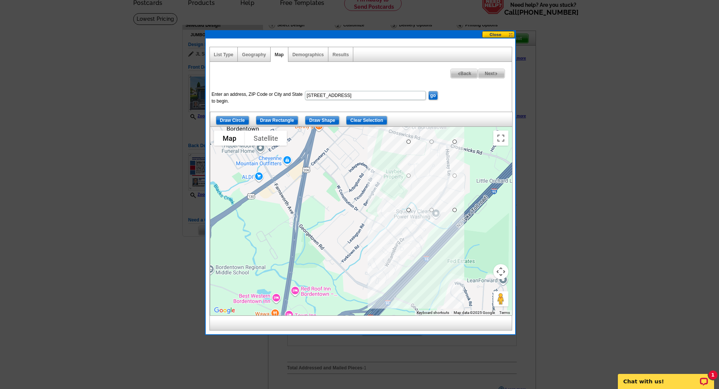
drag, startPoint x: 407, startPoint y: 142, endPoint x: 454, endPoint y: 210, distance: 83.1
click at [362, 120] on input "Clear Selection" at bounding box center [366, 120] width 41 height 9
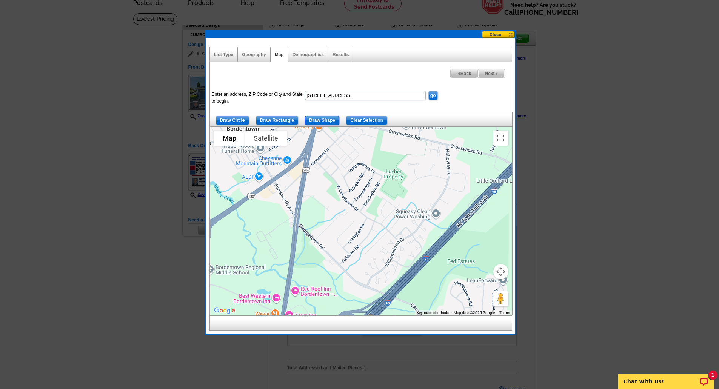
click at [335, 122] on input "Draw Shape" at bounding box center [322, 120] width 34 height 9
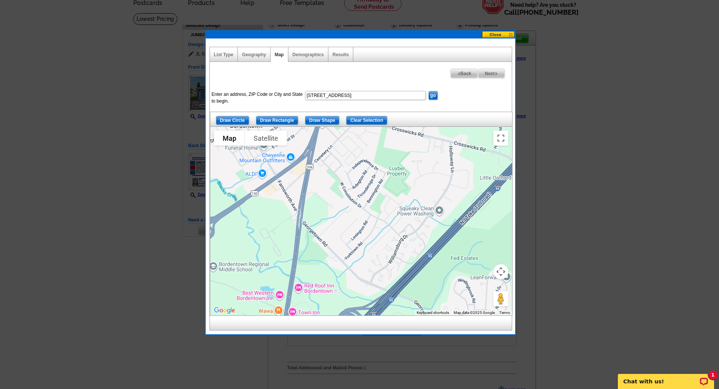
drag, startPoint x: 376, startPoint y: 295, endPoint x: 378, endPoint y: 292, distance: 3.9
click at [378, 292] on div at bounding box center [361, 221] width 302 height 189
click at [324, 120] on input "Draw Shape" at bounding box center [322, 120] width 34 height 9
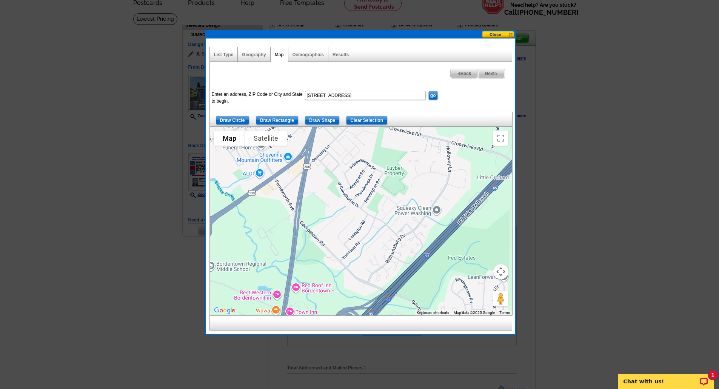
click at [375, 292] on div at bounding box center [361, 221] width 302 height 189
click at [377, 202] on div at bounding box center [361, 221] width 302 height 189
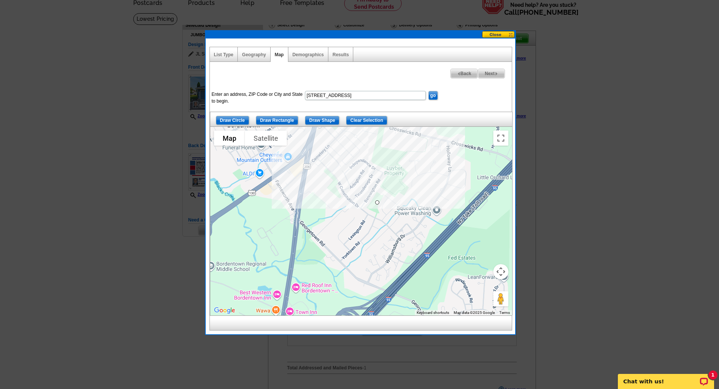
click at [350, 178] on div at bounding box center [361, 221] width 302 height 189
click at [363, 160] on div at bounding box center [361, 221] width 302 height 189
click at [367, 127] on div at bounding box center [361, 221] width 302 height 189
click at [367, 121] on input "Clear Selection" at bounding box center [366, 120] width 41 height 9
click at [372, 117] on input "Clear Selection" at bounding box center [366, 120] width 41 height 9
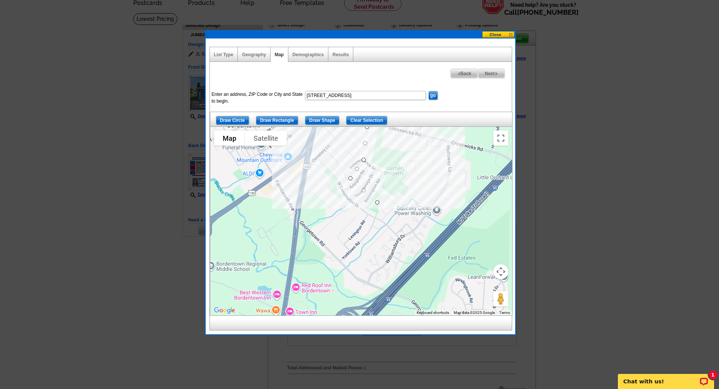
click at [379, 153] on div at bounding box center [361, 221] width 302 height 189
click at [379, 120] on input "Clear Selection" at bounding box center [366, 120] width 41 height 9
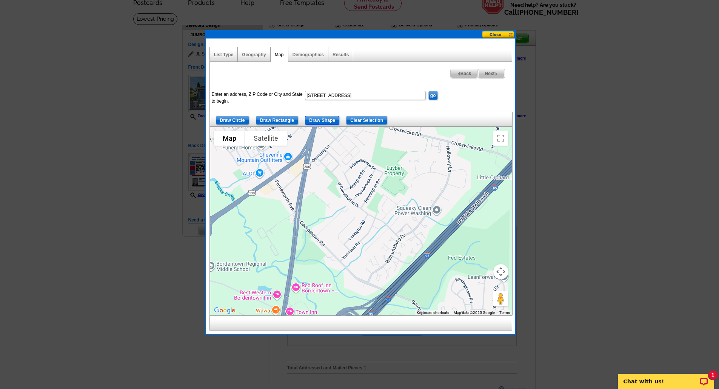
click at [331, 119] on input "Draw Shape" at bounding box center [322, 120] width 34 height 9
click at [377, 290] on div at bounding box center [361, 221] width 302 height 189
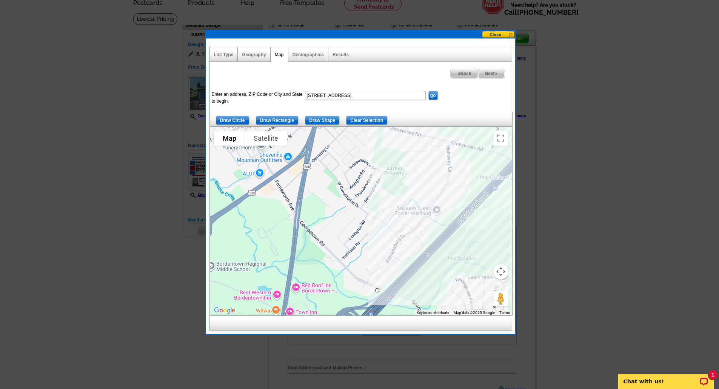
click at [492, 170] on div at bounding box center [361, 221] width 302 height 189
click at [455, 149] on div at bounding box center [361, 221] width 302 height 189
click at [424, 139] on div at bounding box center [361, 221] width 302 height 189
click at [404, 164] on div at bounding box center [361, 221] width 302 height 189
click at [412, 174] on div at bounding box center [361, 221] width 302 height 189
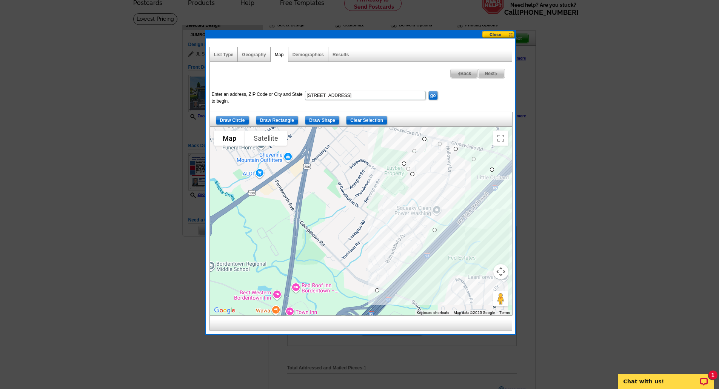
click at [411, 191] on div at bounding box center [361, 221] width 302 height 189
click at [402, 198] on div at bounding box center [361, 221] width 302 height 189
click at [395, 198] on div at bounding box center [361, 221] width 302 height 189
click at [379, 188] on div at bounding box center [361, 221] width 302 height 189
click at [387, 168] on div at bounding box center [361, 221] width 302 height 189
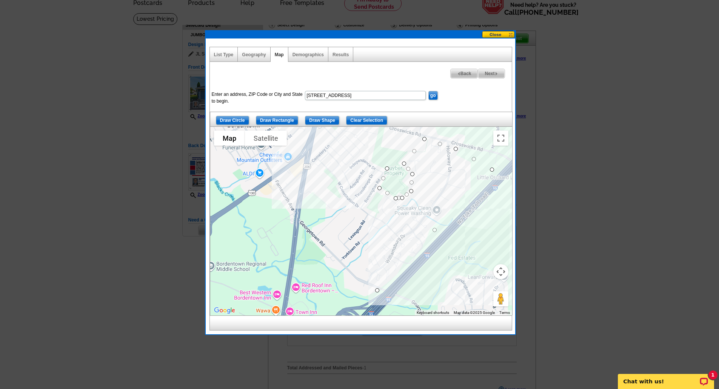
click at [362, 156] on div at bounding box center [361, 221] width 302 height 189
click at [326, 185] on div at bounding box center [361, 221] width 302 height 189
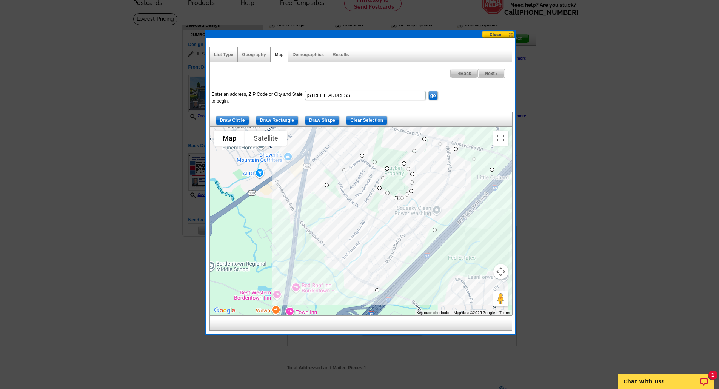
click at [300, 230] on div at bounding box center [361, 221] width 302 height 189
click at [346, 284] on div at bounding box center [361, 221] width 302 height 189
click at [379, 289] on div at bounding box center [361, 221] width 302 height 189
click at [473, 134] on div at bounding box center [361, 221] width 302 height 189
click at [369, 118] on input "Clear Selection" at bounding box center [366, 120] width 41 height 9
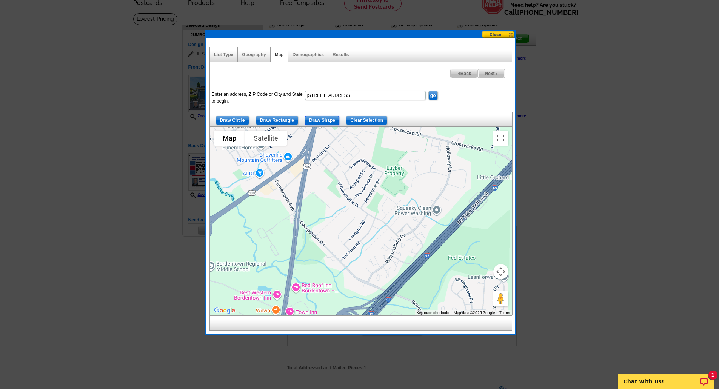
click at [311, 120] on input "Draw Shape" at bounding box center [322, 120] width 34 height 9
click at [378, 293] on div at bounding box center [361, 221] width 302 height 189
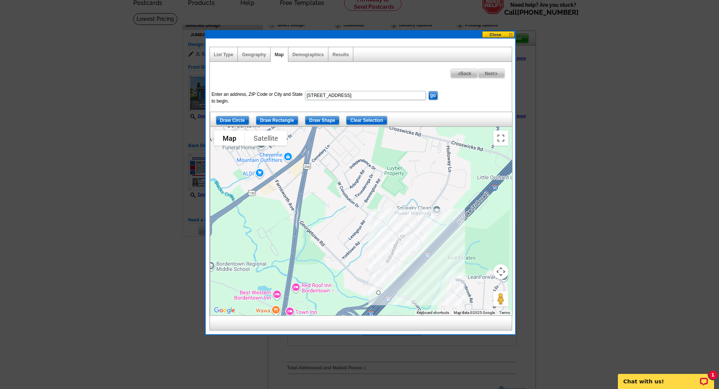
click at [410, 266] on div at bounding box center [361, 221] width 302 height 189
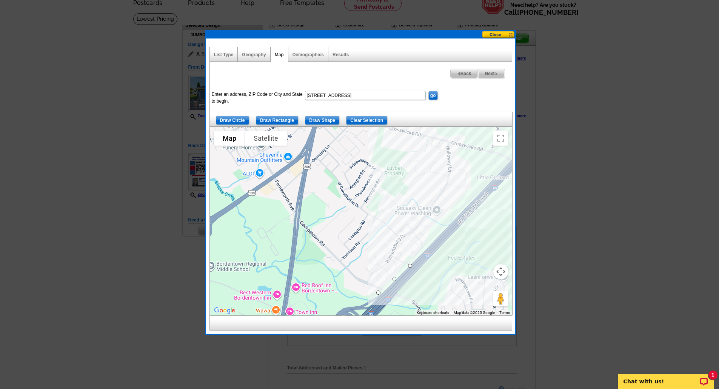
click at [464, 207] on div at bounding box center [361, 221] width 302 height 189
click at [427, 190] on div at bounding box center [361, 221] width 302 height 189
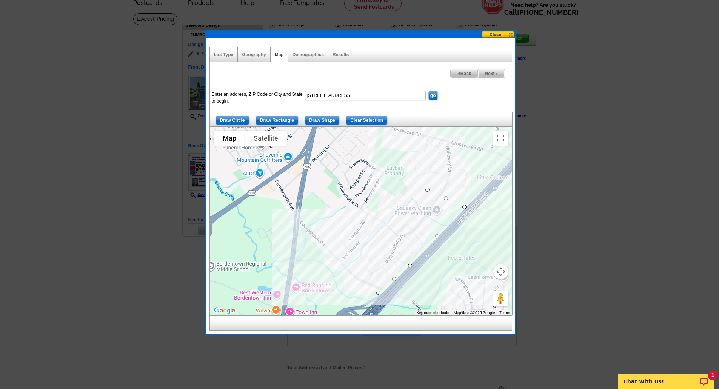
click at [343, 284] on div at bounding box center [361, 221] width 302 height 189
click at [378, 289] on div at bounding box center [361, 221] width 302 height 189
click at [558, 152] on div at bounding box center [359, 175] width 719 height 427
click at [587, 181] on div at bounding box center [359, 175] width 719 height 427
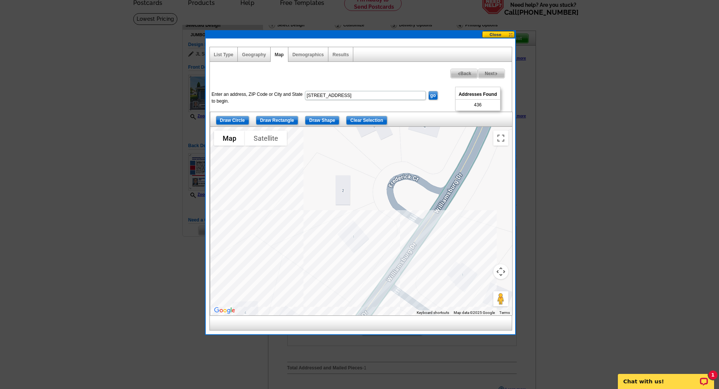
scroll to position [76, 0]
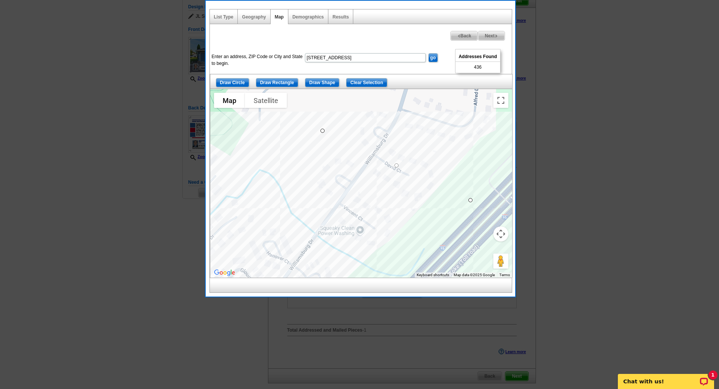
drag, startPoint x: 448, startPoint y: 167, endPoint x: 397, endPoint y: 113, distance: 74.8
click at [397, 113] on div at bounding box center [361, 183] width 302 height 189
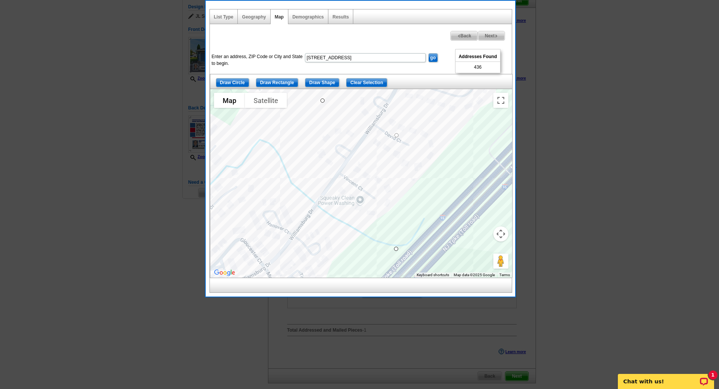
drag, startPoint x: 469, startPoint y: 201, endPoint x: 394, endPoint y: 251, distance: 90.9
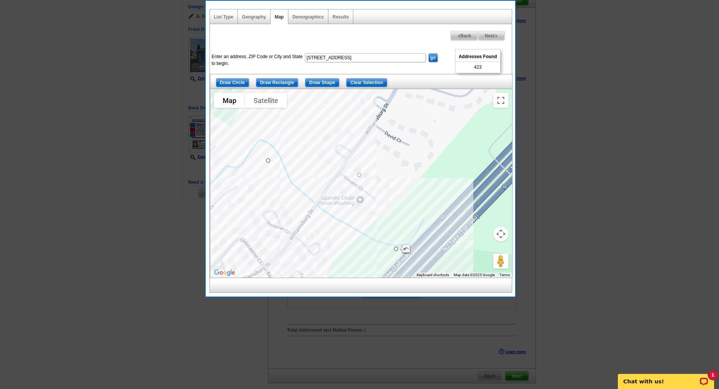
drag, startPoint x: 324, startPoint y: 100, endPoint x: 269, endPoint y: 161, distance: 81.8
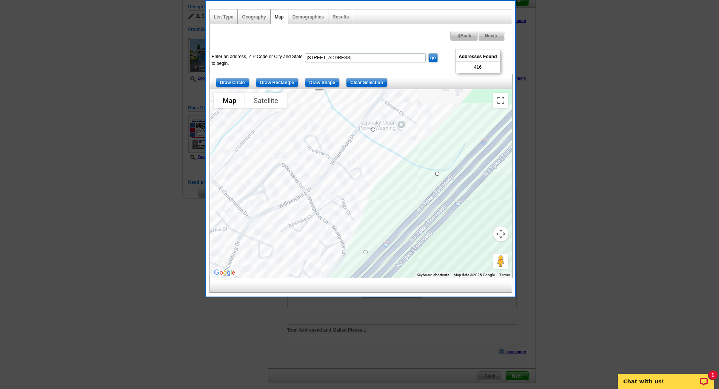
drag, startPoint x: 297, startPoint y: 213, endPoint x: 338, endPoint y: 135, distance: 88.4
click at [338, 135] on div at bounding box center [361, 183] width 302 height 189
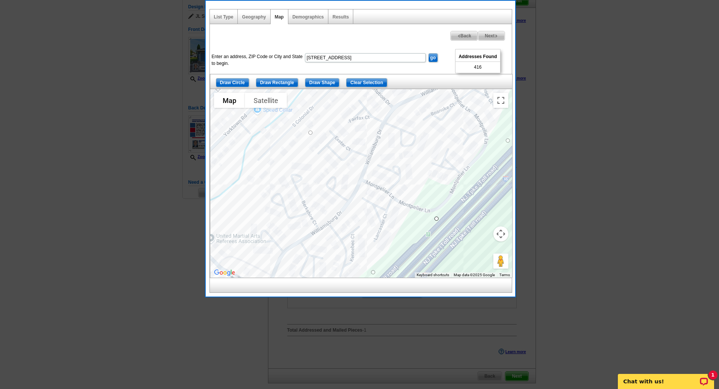
drag, startPoint x: 315, startPoint y: 185, endPoint x: 458, endPoint y: 71, distance: 182.8
click at [458, 71] on div "Next Addresses Found 416 Back Enter an address, ZIP Code or City and State to b…" at bounding box center [361, 151] width 303 height 254
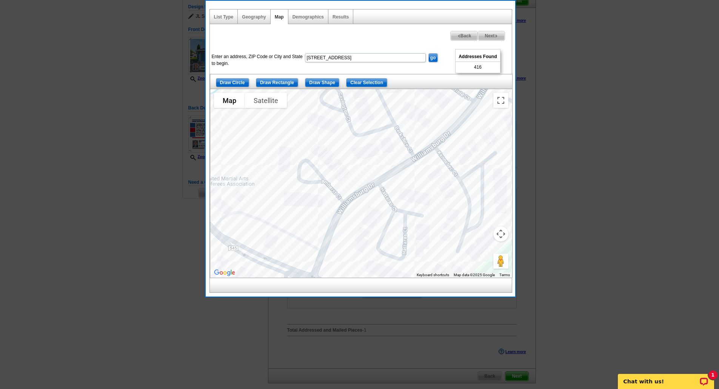
drag, startPoint x: 312, startPoint y: 232, endPoint x: 448, endPoint y: 96, distance: 192.0
click at [448, 96] on div at bounding box center [361, 183] width 302 height 189
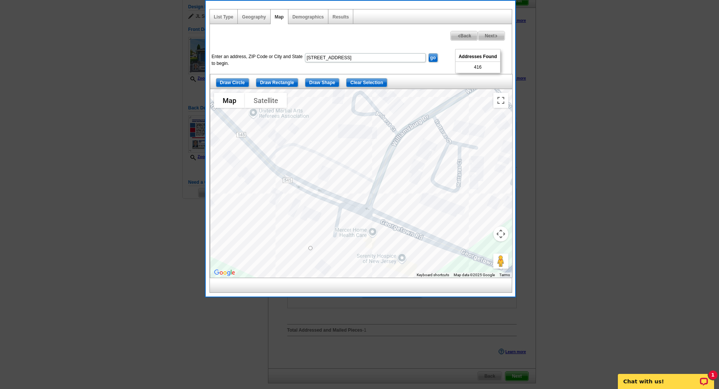
drag, startPoint x: 316, startPoint y: 201, endPoint x: 372, endPoint y: 132, distance: 88.7
click at [372, 132] on div at bounding box center [361, 183] width 302 height 189
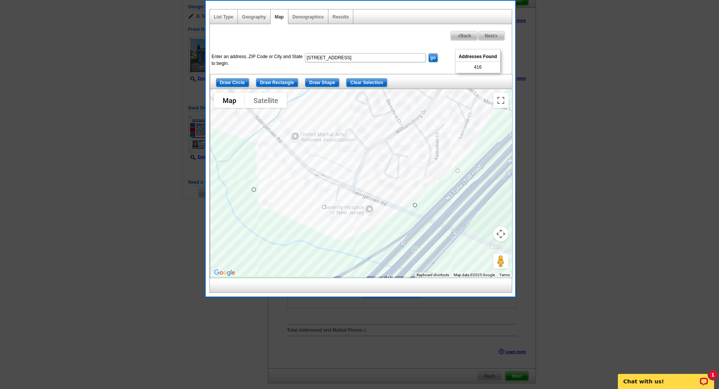
drag, startPoint x: 394, startPoint y: 222, endPoint x: 416, endPoint y: 203, distance: 29.4
drag, startPoint x: 252, startPoint y: 190, endPoint x: 309, endPoint y: 134, distance: 78.8
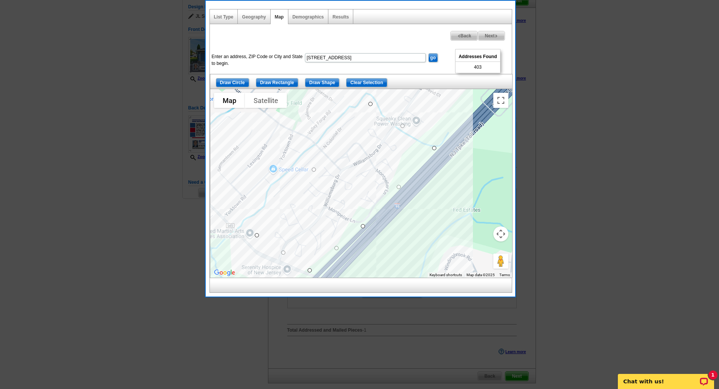
drag, startPoint x: 452, startPoint y: 155, endPoint x: 389, endPoint y: 240, distance: 106.1
click at [389, 240] on div at bounding box center [361, 183] width 302 height 189
click at [497, 33] on span "Next" at bounding box center [492, 35] width 26 height 9
select select
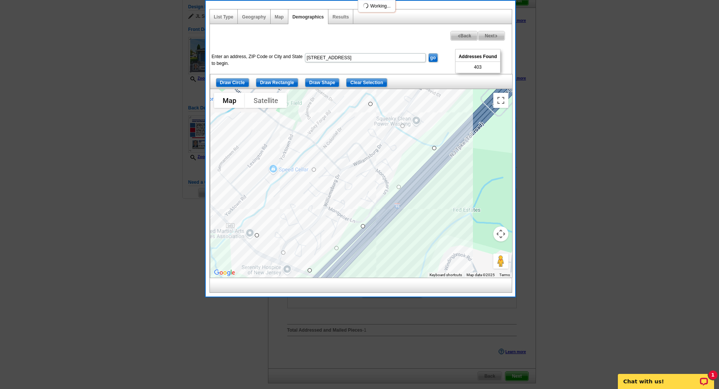
select select
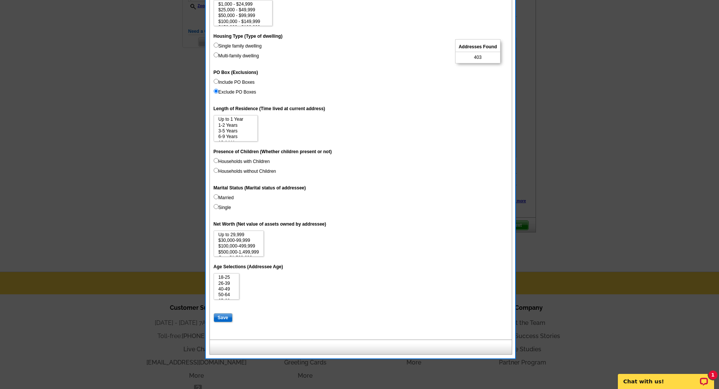
scroll to position [264, 0]
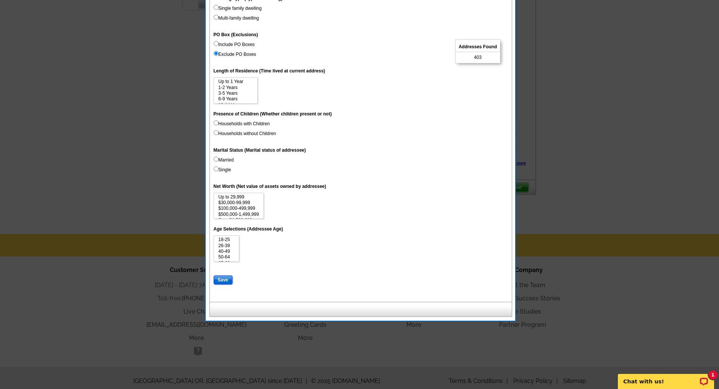
click at [222, 280] on input "Save" at bounding box center [223, 280] width 19 height 9
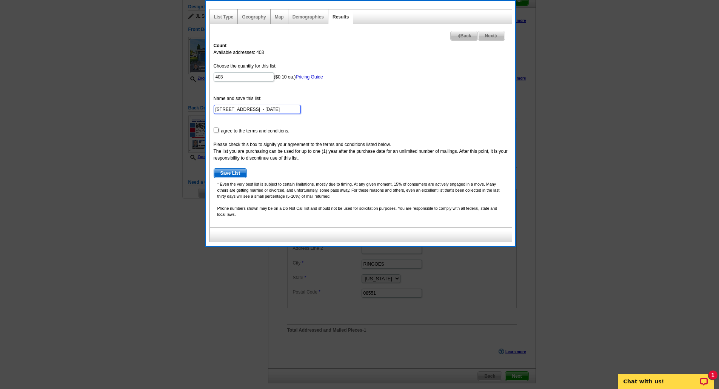
scroll to position [0, 0]
drag, startPoint x: 255, startPoint y: 110, endPoint x: 174, endPoint y: 106, distance: 81.3
click at [174, 106] on body "Welcome back Christopher My Account Logout local_phone Same Day Design, Print, …" at bounding box center [359, 254] width 719 height 660
click at [222, 108] on input "31 Gloucester Ct, Bordentown, NJ - Oct 06" at bounding box center [257, 109] width 87 height 9
type input "[STREET_ADDRESS] - [DATE]"
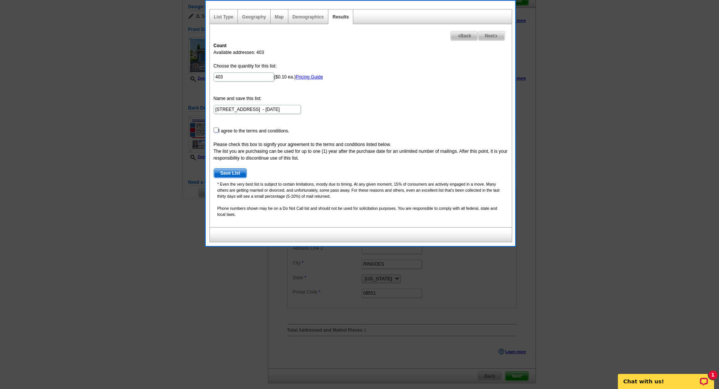
click at [215, 131] on input "checkbox" at bounding box center [216, 130] width 5 height 5
checkbox input "true"
click at [235, 172] on span "Save List" at bounding box center [230, 173] width 33 height 9
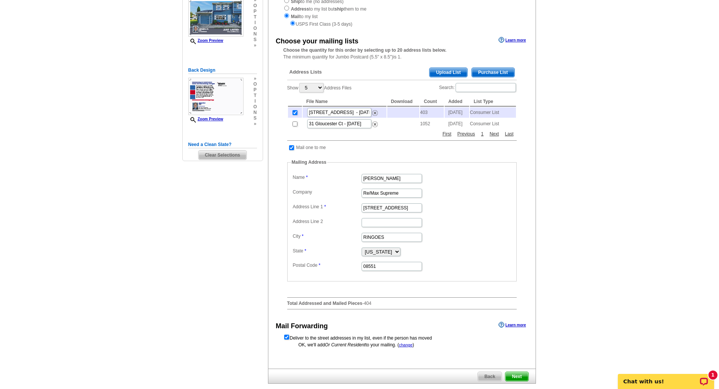
scroll to position [151, 0]
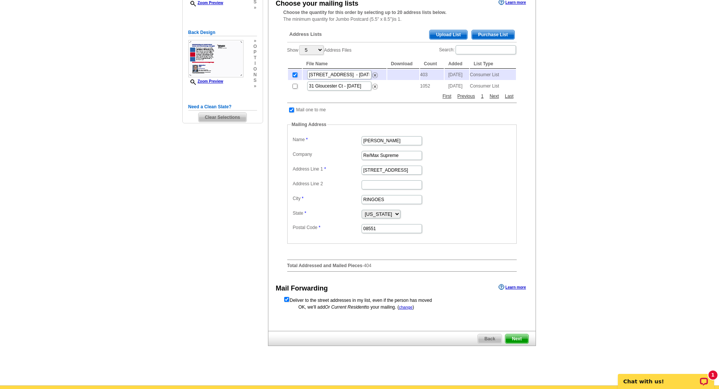
click at [516, 344] on span "Next" at bounding box center [517, 339] width 23 height 9
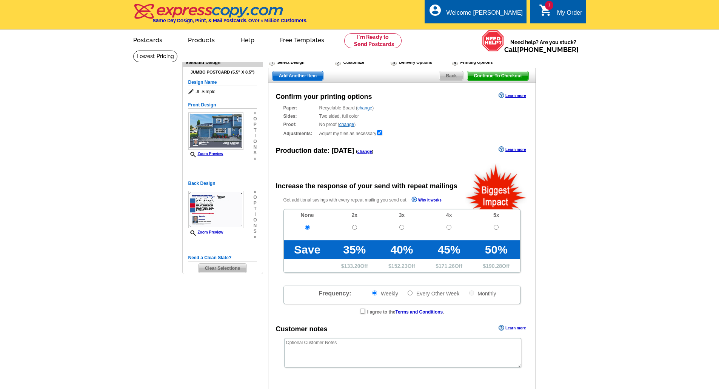
radio input "false"
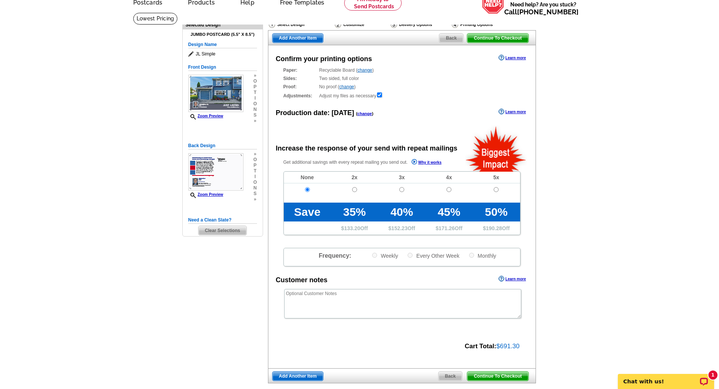
scroll to position [76, 0]
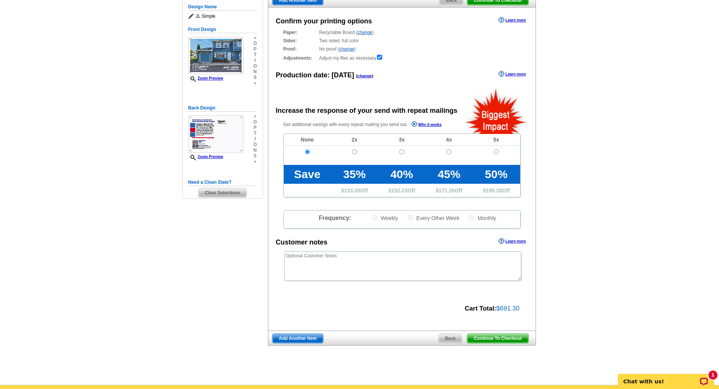
click at [502, 340] on span "Continue To Checkout" at bounding box center [498, 338] width 61 height 9
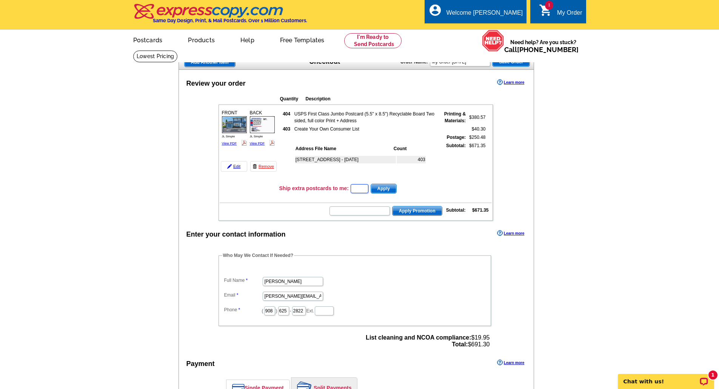
click at [369, 187] on input "text" at bounding box center [360, 188] width 18 height 9
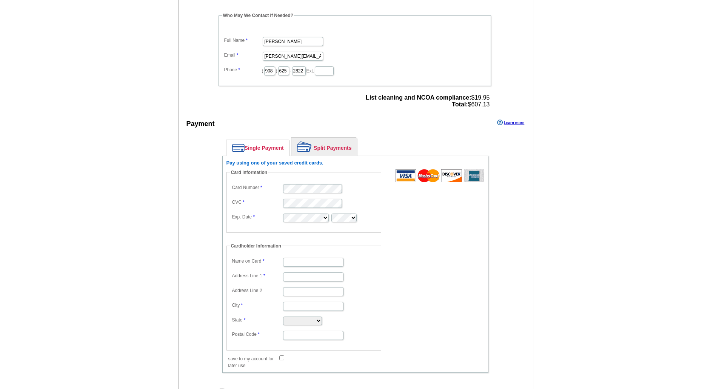
scroll to position [302, 0]
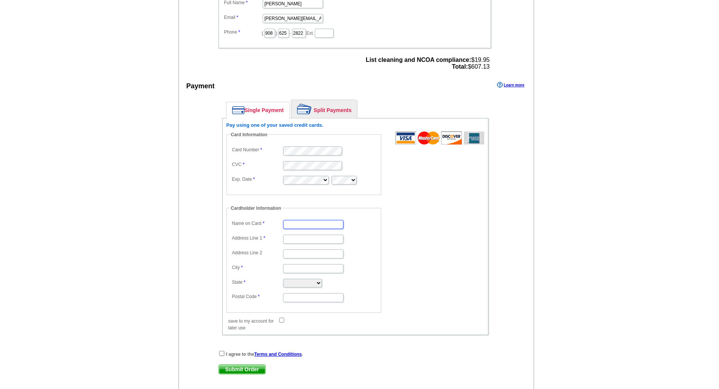
type input "[PERSON_NAME]"
click at [314, 204] on dt at bounding box center [308, 201] width 162 height 7
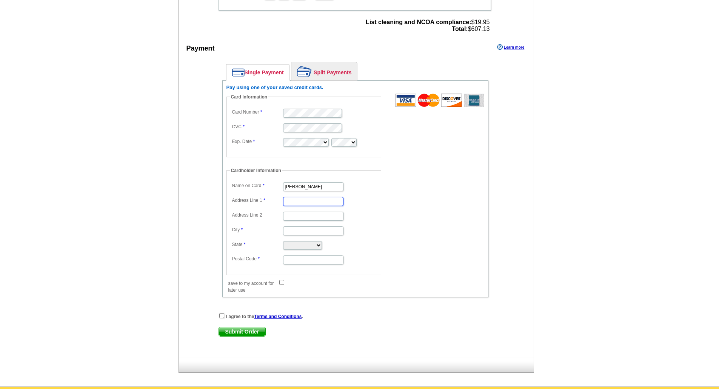
click at [314, 204] on input "Address Line 1" at bounding box center [313, 201] width 60 height 9
type input "[STREET_ADDRESS]"
type input "Ringoes"
select select "NJ"
type input "08551"
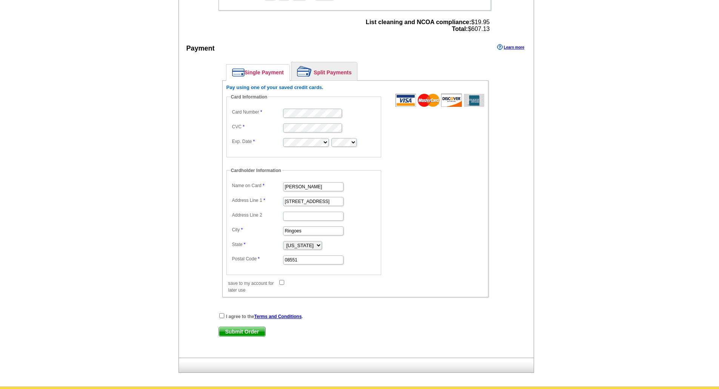
click at [281, 284] on input "save to my account for later use" at bounding box center [281, 282] width 5 height 5
checkbox input "true"
click at [225, 314] on div "I agree to the Terms and Conditions ." at bounding box center [356, 317] width 274 height 8
click at [224, 316] on input "checkbox" at bounding box center [221, 315] width 5 height 5
checkbox input "true"
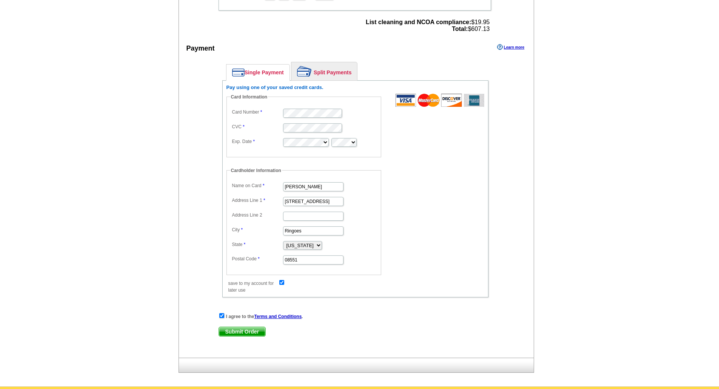
click at [250, 335] on span "Submit Order" at bounding box center [242, 331] width 46 height 9
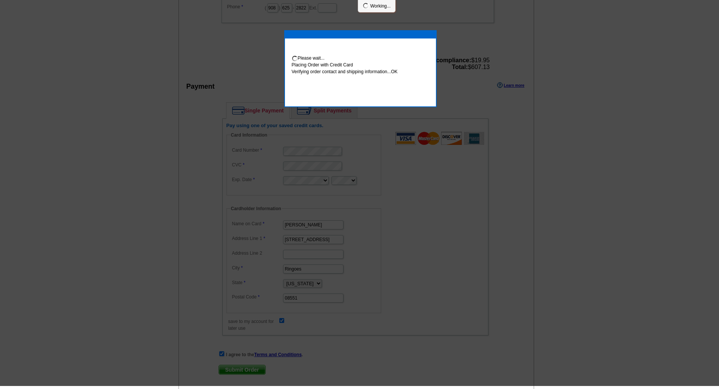
scroll to position [337, 0]
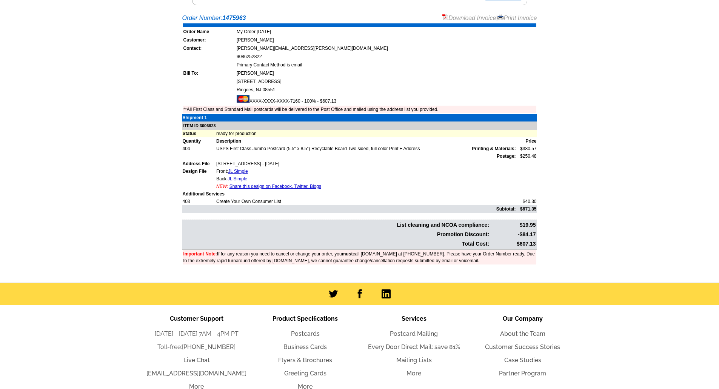
scroll to position [189, 0]
